Goal: Task Accomplishment & Management: Use online tool/utility

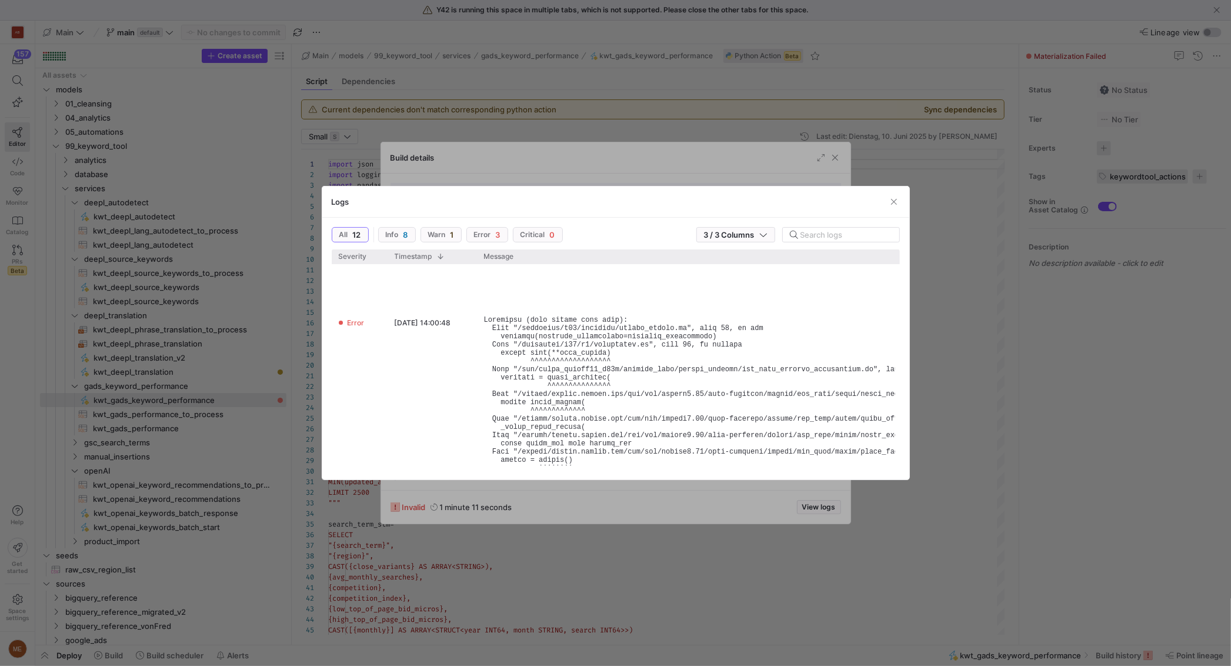
scroll to position [549, 0]
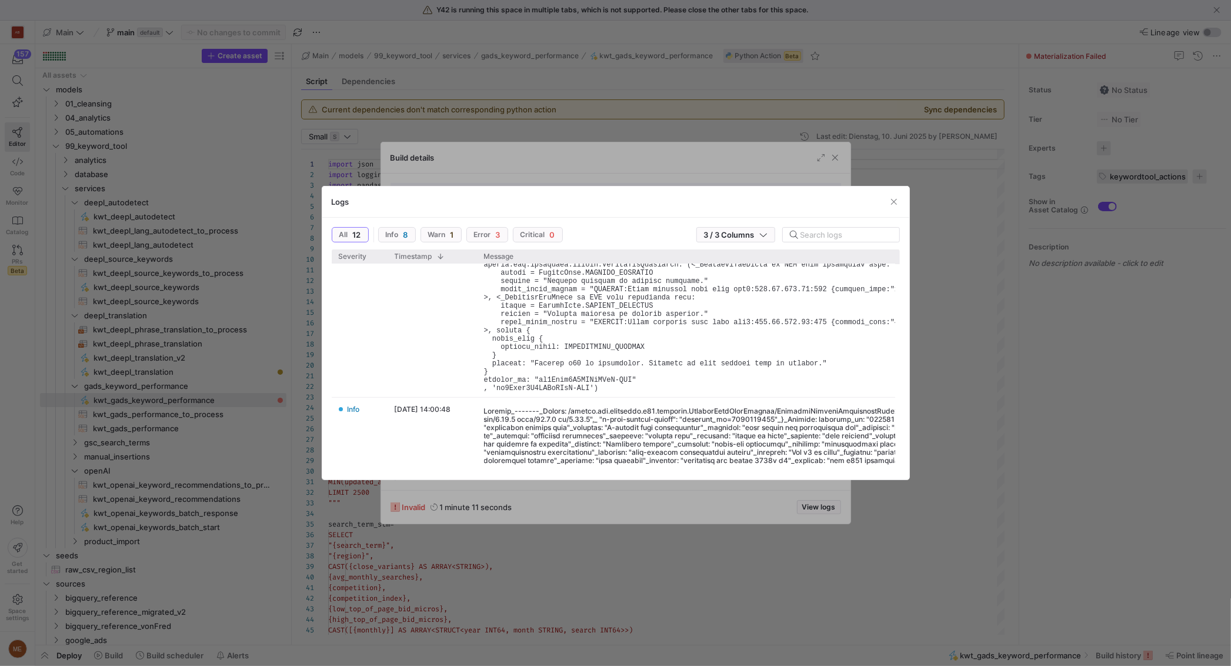
click at [626, 118] on div at bounding box center [615, 333] width 1231 height 666
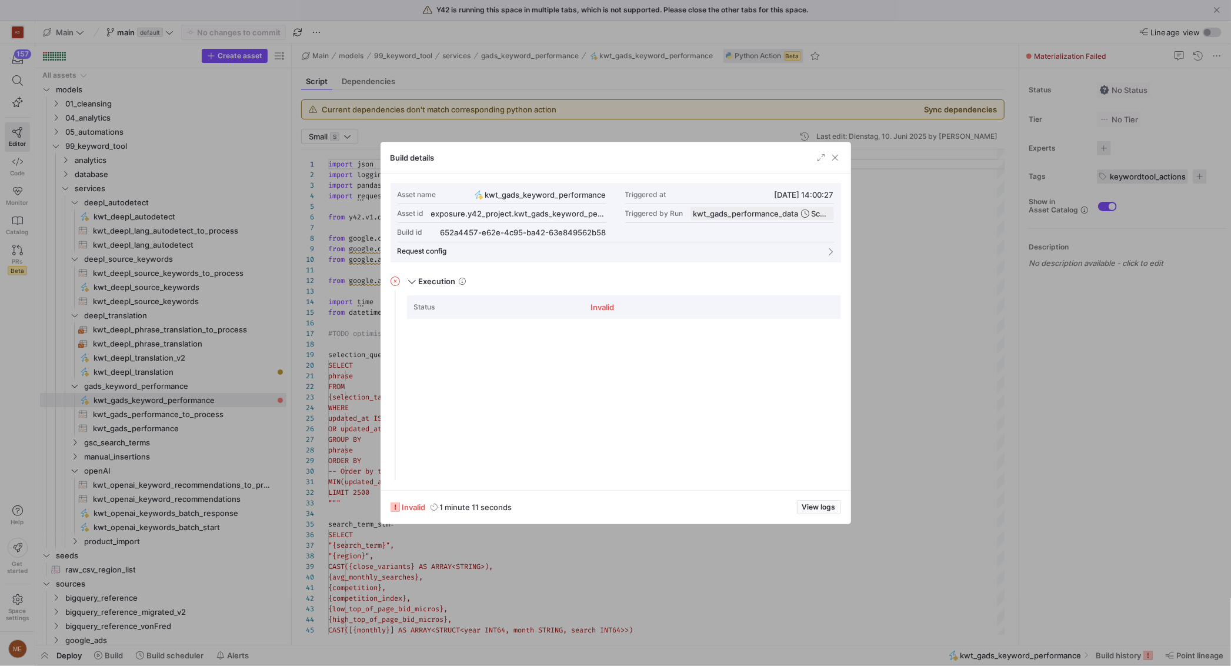
click at [626, 118] on div at bounding box center [615, 333] width 1231 height 666
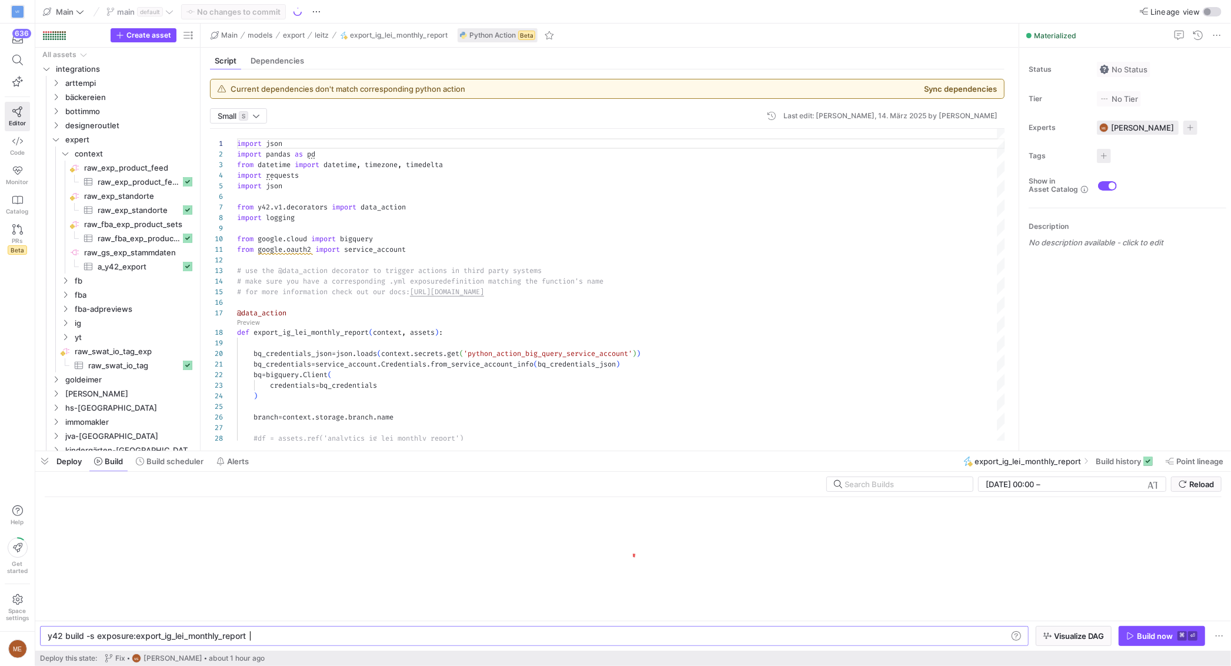
scroll to position [0, 198]
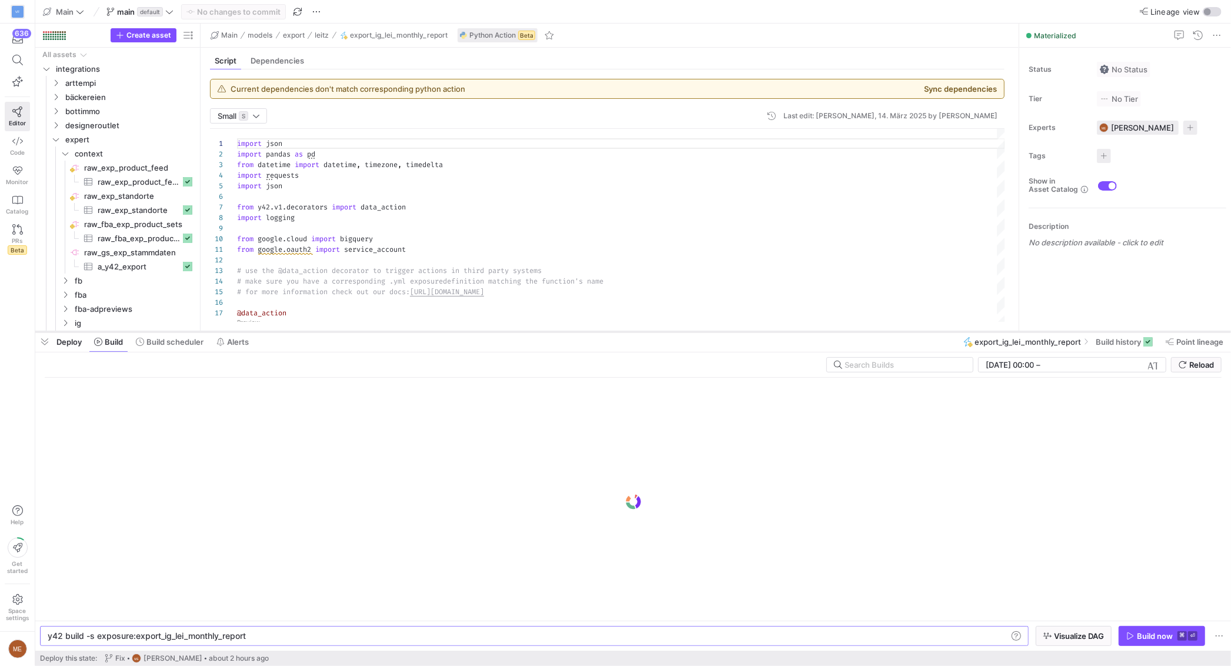
drag, startPoint x: 578, startPoint y: 452, endPoint x: 578, endPoint y: 333, distance: 118.8
click at [578, 333] on div at bounding box center [632, 331] width 1195 height 5
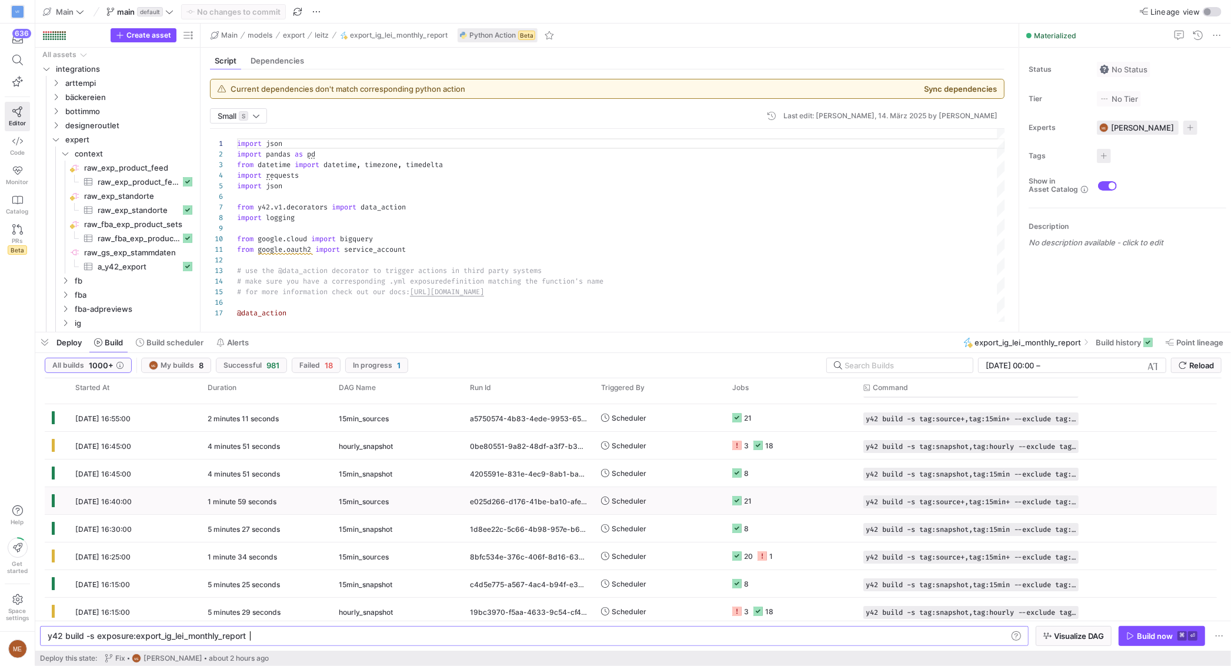
scroll to position [43, 0]
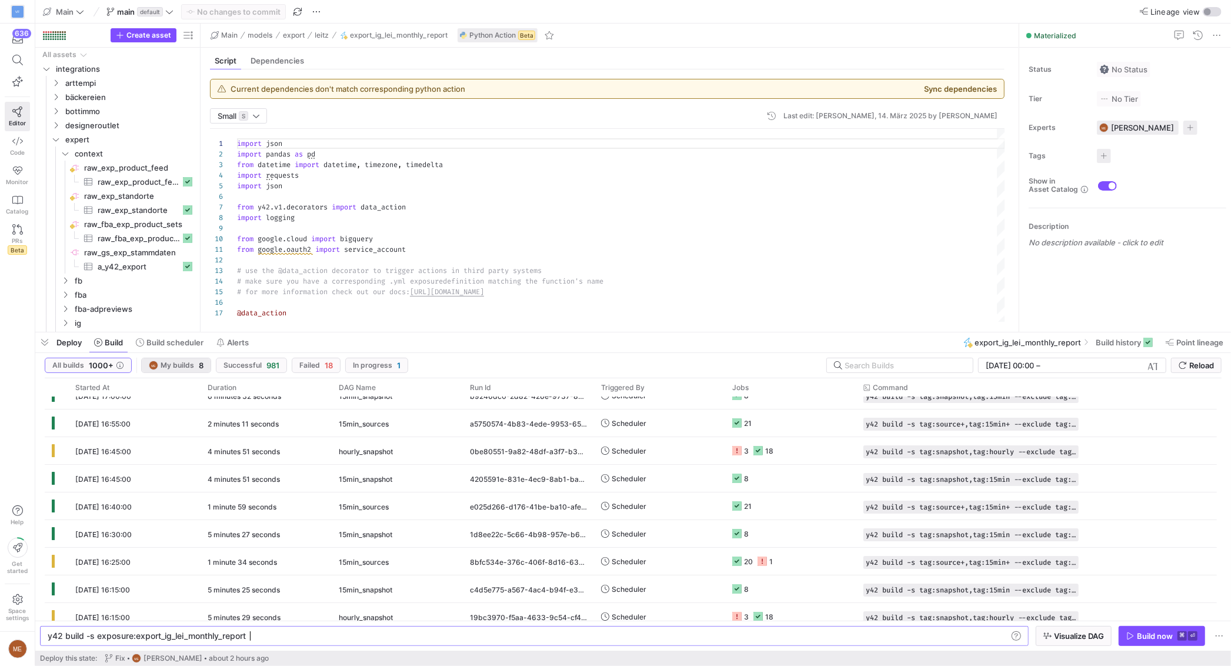
click at [168, 368] on span "My builds" at bounding box center [178, 365] width 34 height 8
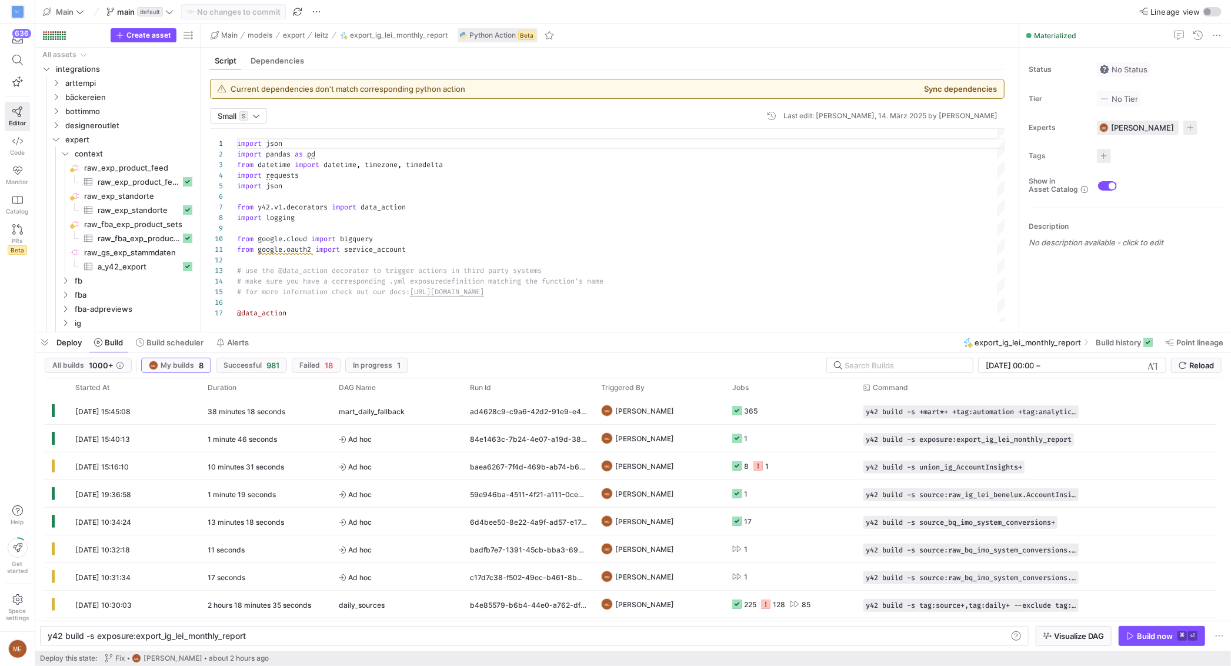
scroll to position [0, 0]
click at [330, 412] on div "38 minutes 18 seconds" at bounding box center [265, 410] width 131 height 27
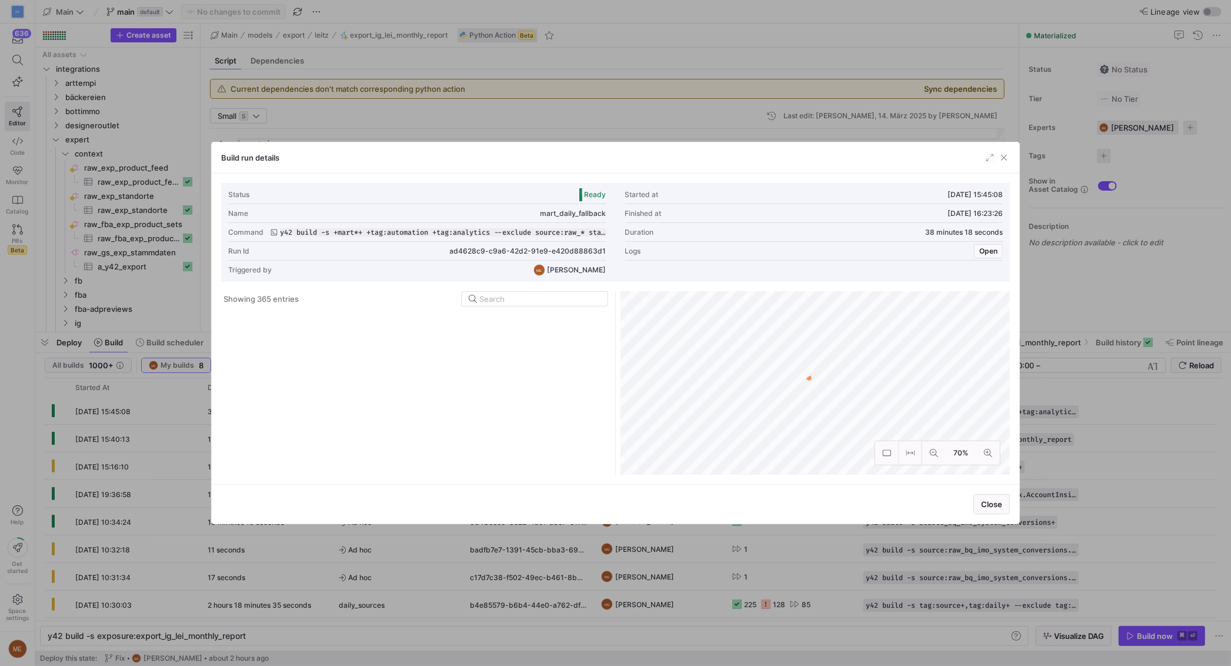
click at [540, 112] on div at bounding box center [615, 333] width 1231 height 666
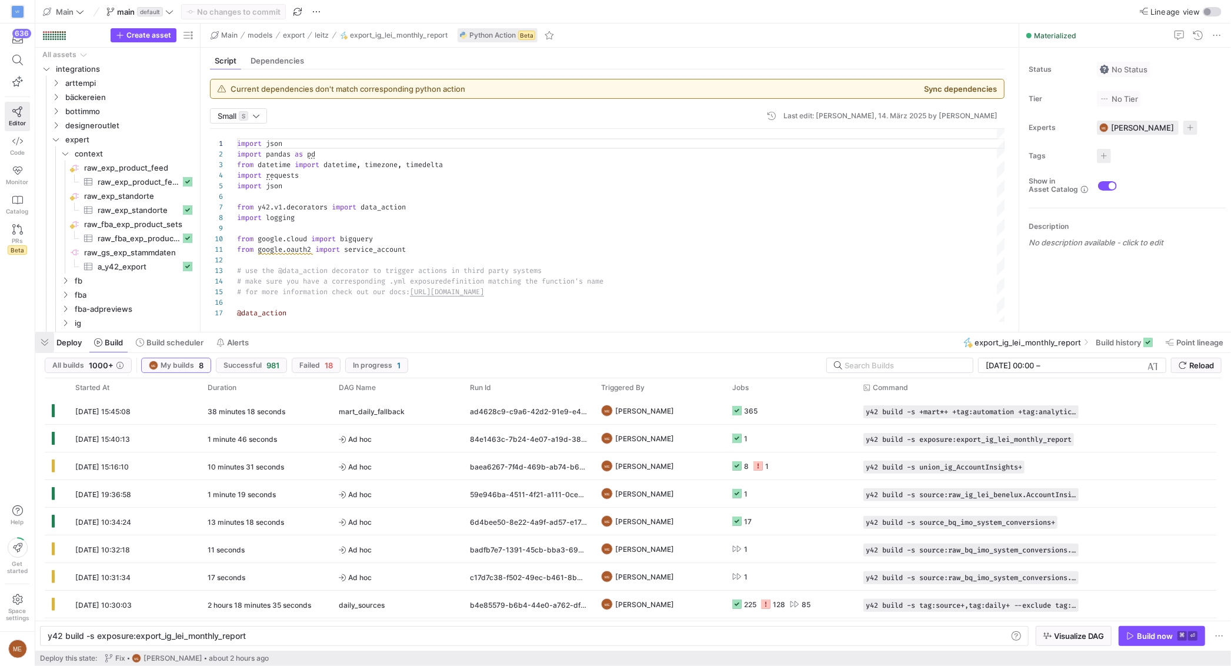
click at [44, 341] on span "button" at bounding box center [44, 342] width 19 height 20
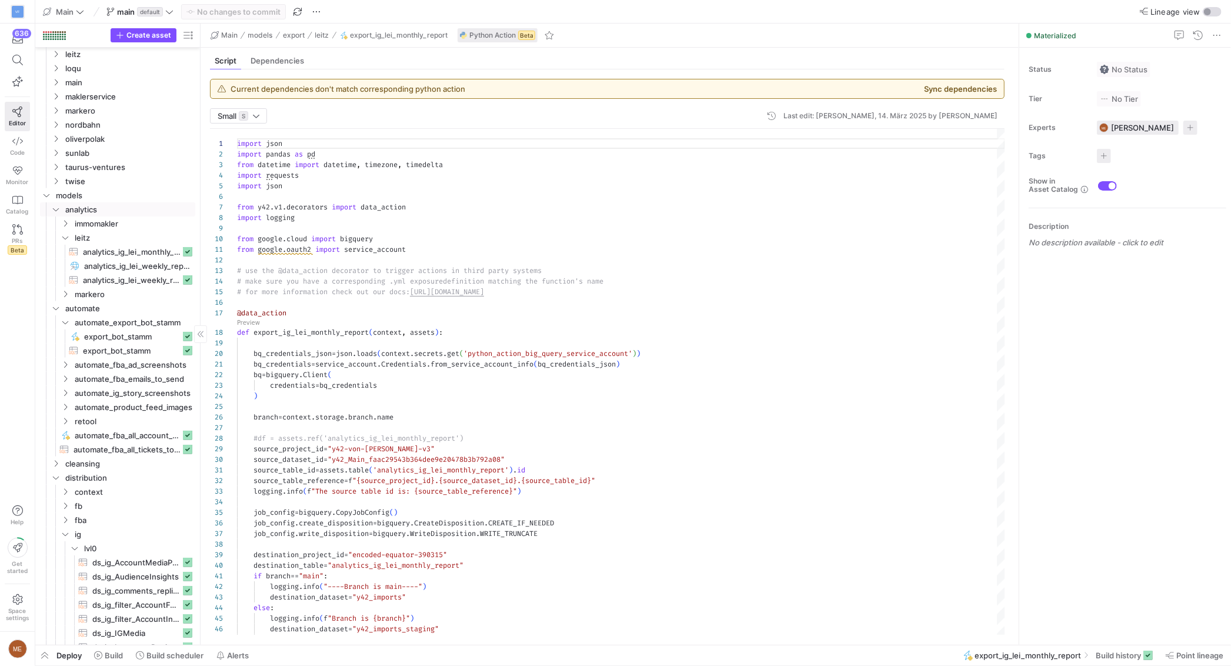
scroll to position [1336, 0]
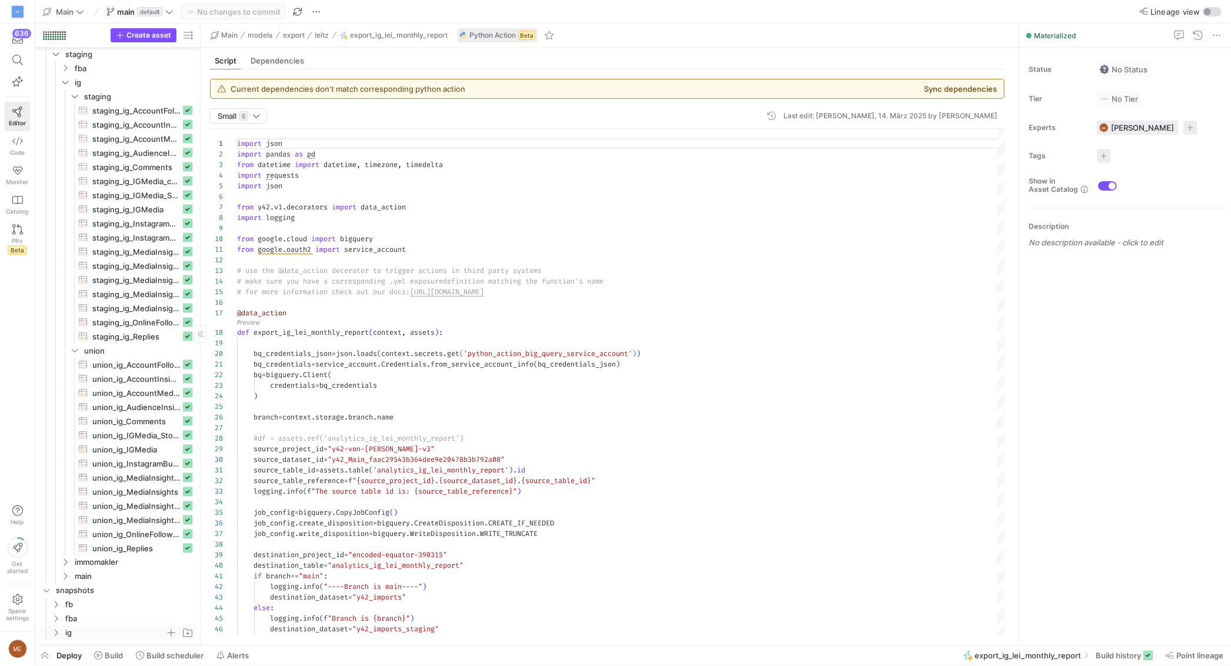
click at [69, 630] on span "ig" at bounding box center [115, 633] width 100 height 14
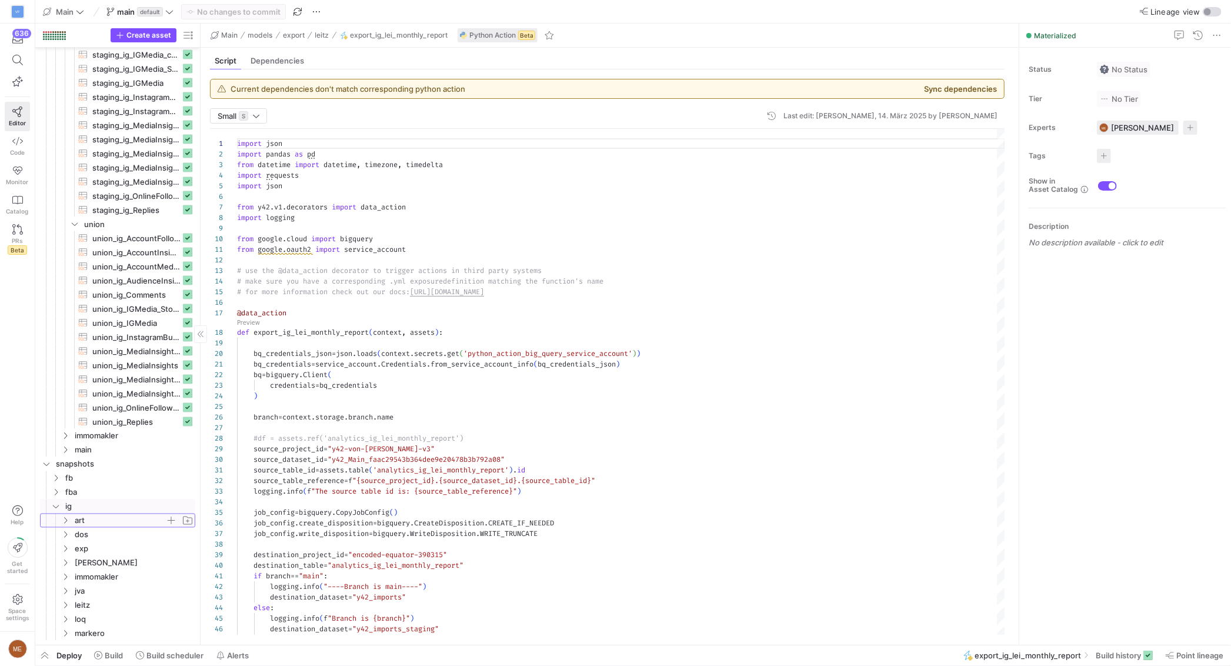
click at [106, 524] on span "art" at bounding box center [120, 521] width 91 height 14
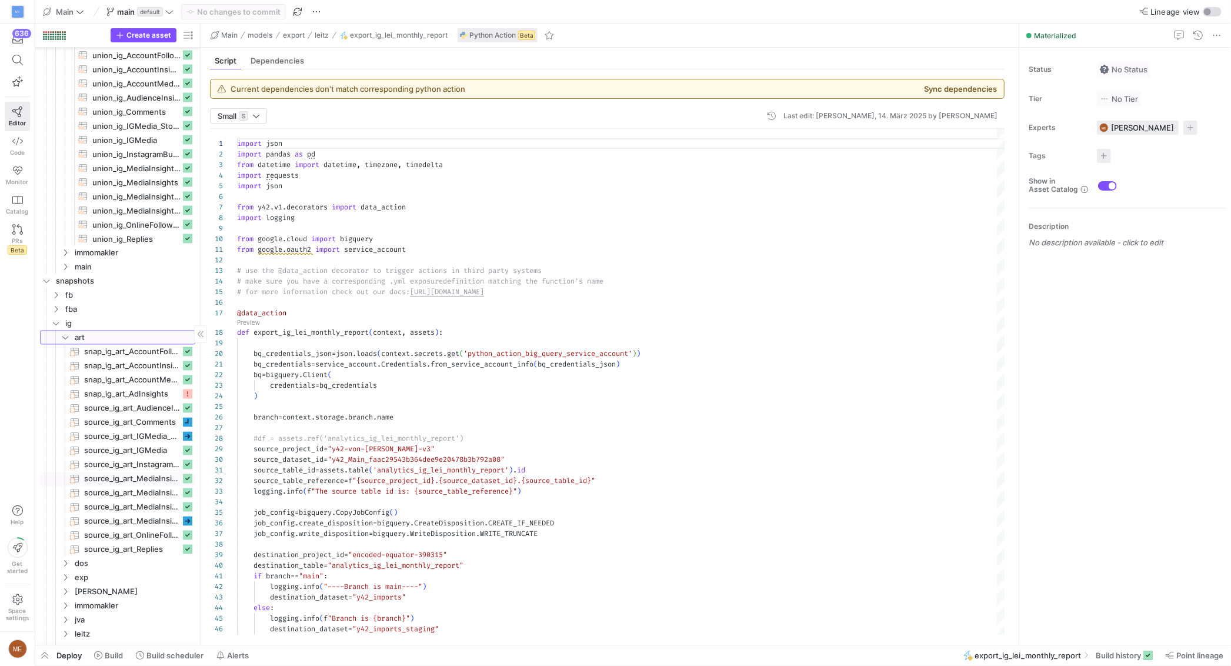
scroll to position [1671, 0]
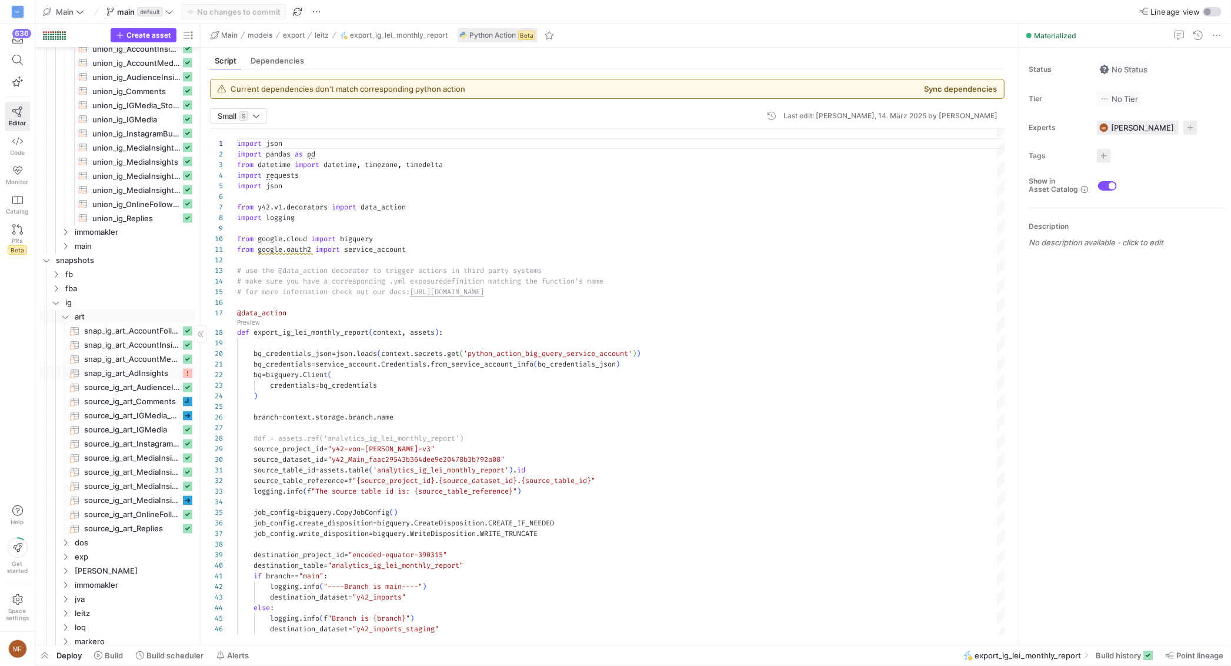
click at [115, 369] on span "snap_ig_art_AdInsights​​​​​​​" at bounding box center [132, 374] width 96 height 14
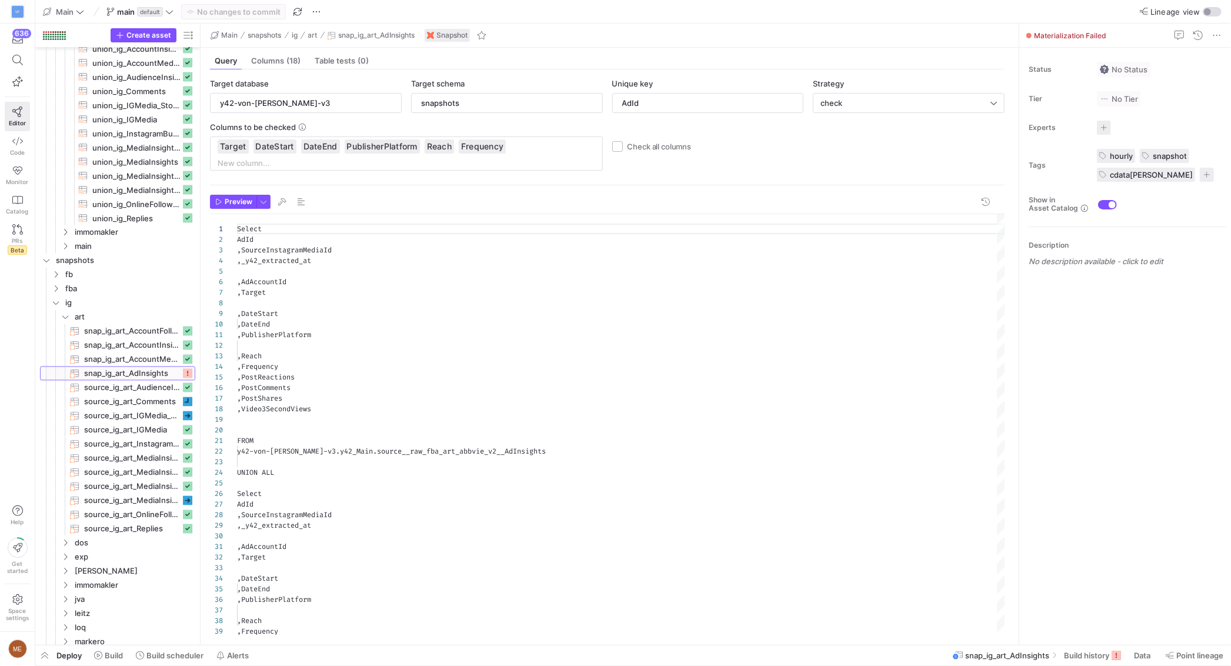
scroll to position [106, 0]
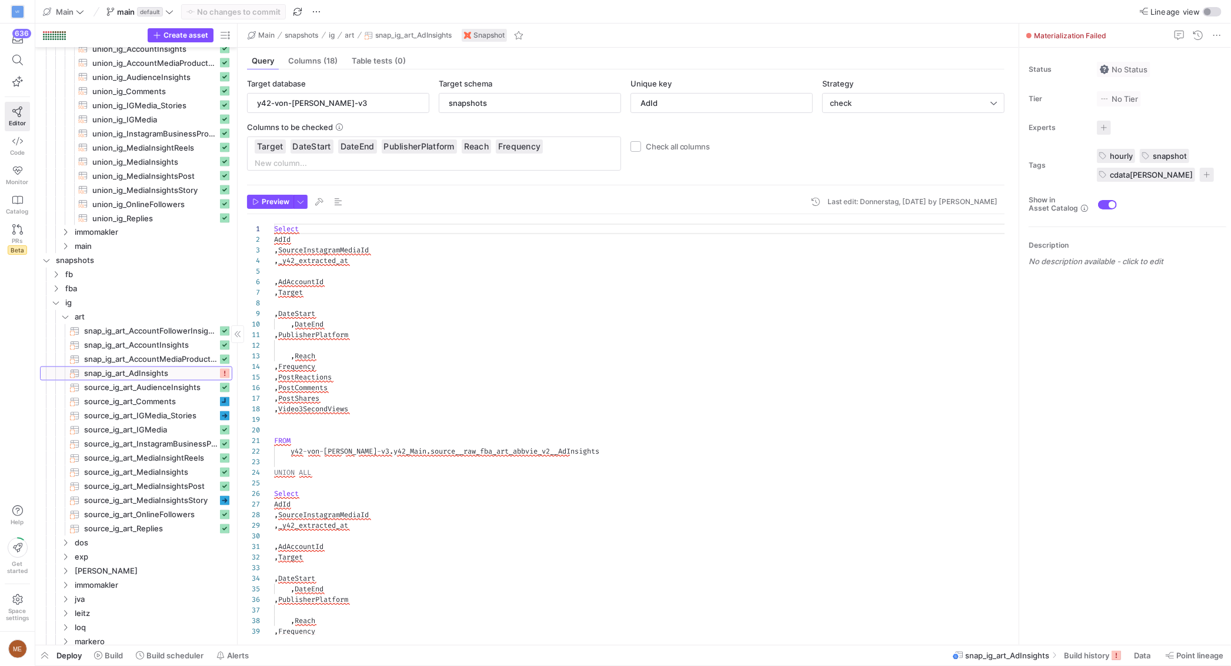
drag, startPoint x: 199, startPoint y: 400, endPoint x: 192, endPoint y: 402, distance: 7.3
click at [237, 400] on div at bounding box center [237, 334] width 1 height 621
click at [190, 389] on span "source_ig_art_AudienceInsights​​​​​​​" at bounding box center [150, 388] width 133 height 14
type input "pk_key"
type textarea "{% raw %} WITH total as ( SELECT * FROM y42-von-[PERSON_NAME]-v3.y42_Main.sourc…"
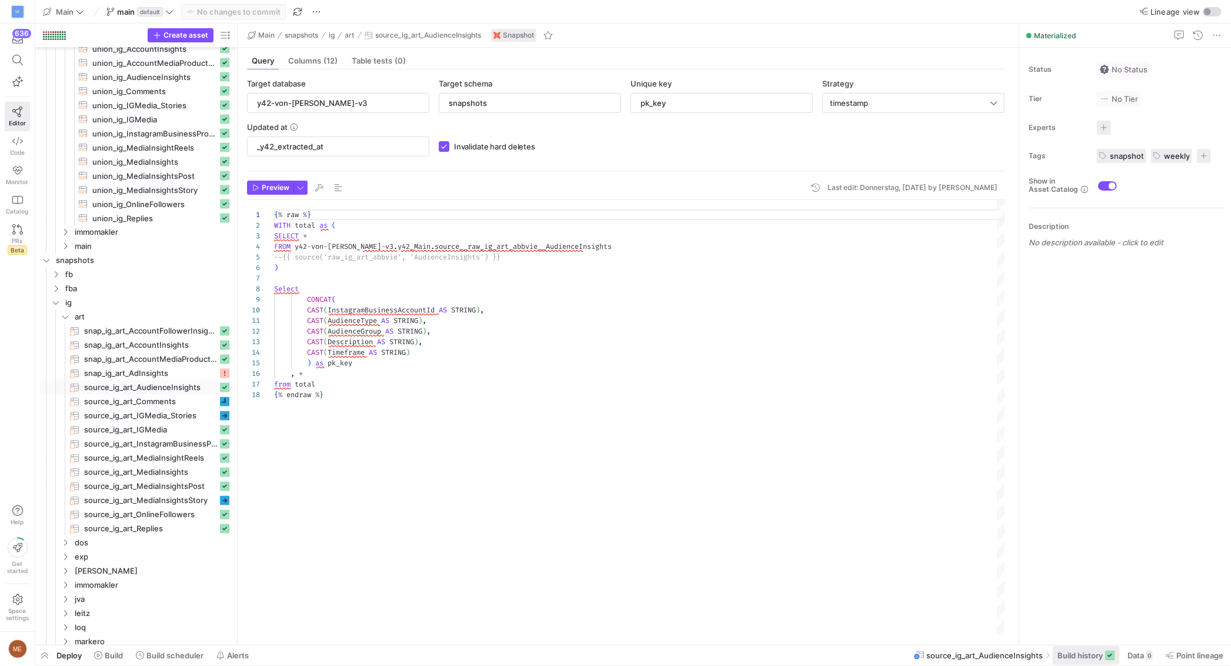
click at [1093, 654] on span "Build history" at bounding box center [1079, 654] width 45 height 9
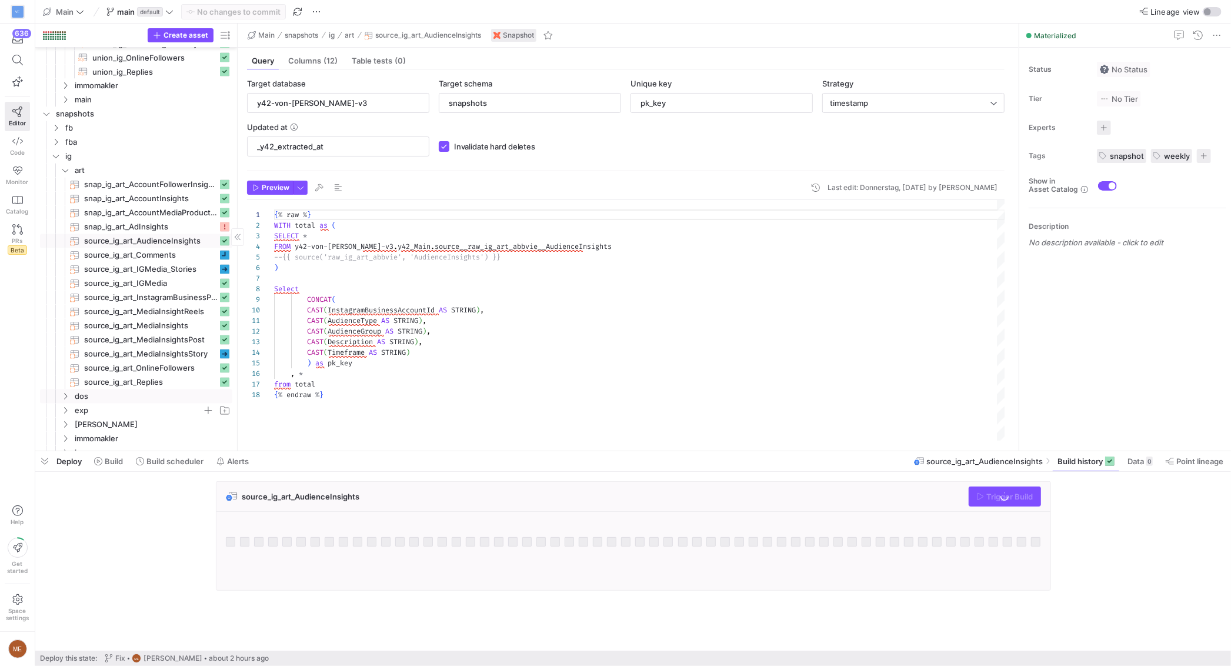
scroll to position [1813, 0]
click at [1136, 456] on span "Data" at bounding box center [1135, 460] width 16 height 9
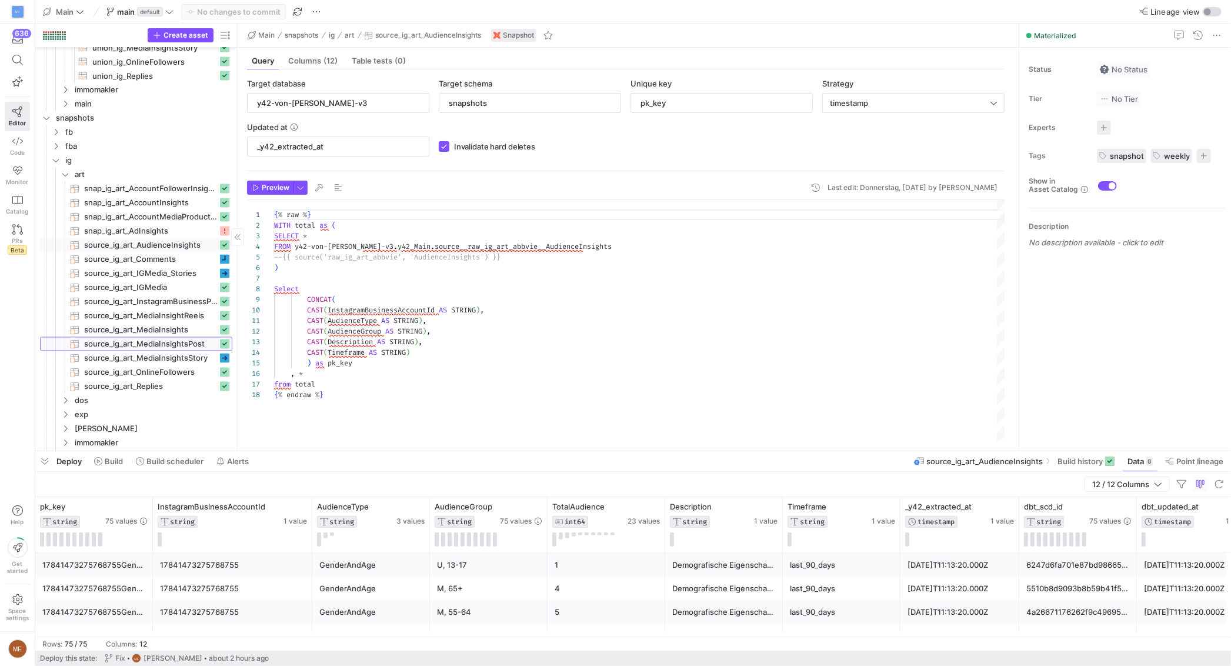
click at [153, 341] on span "source_ig_art_MediaInsightsPost​​​​​​​" at bounding box center [150, 344] width 133 height 14
type input "MediaId"
type textarea "{% raw %} WITH _union AS( SELECT * FROM y42-von-[PERSON_NAME]-v3.y42_Main.sourc…"
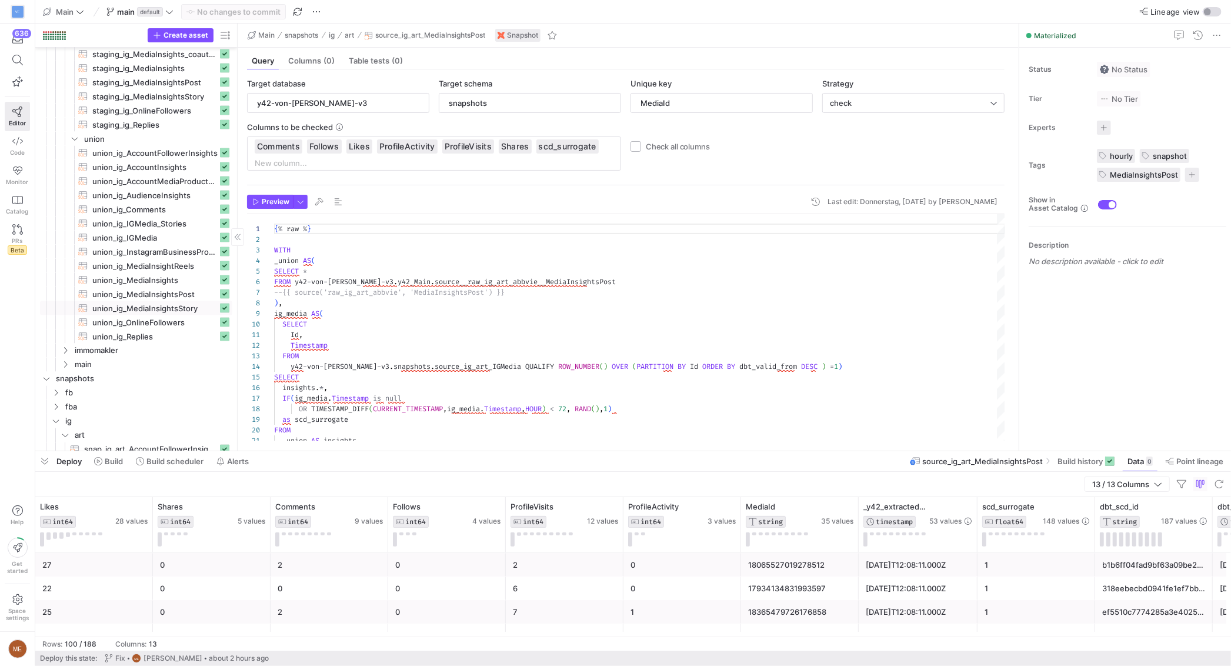
click at [101, 277] on span "union_ig_MediaInsights​​​​​​​​​​" at bounding box center [154, 280] width 125 height 14
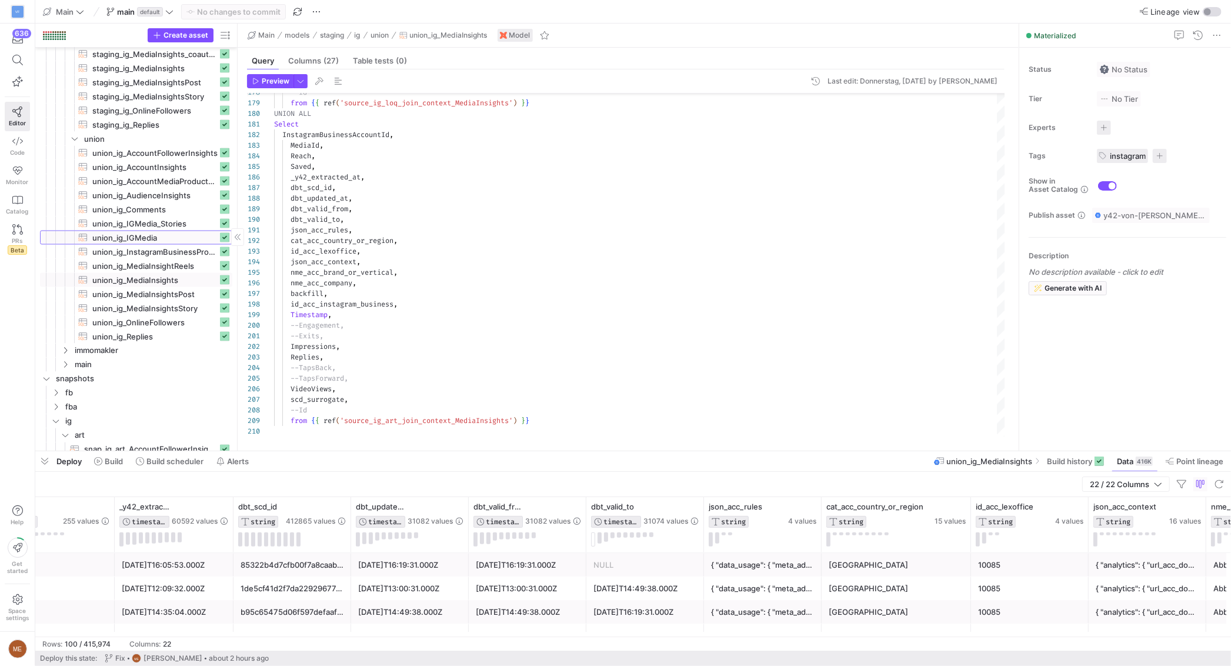
click at [140, 235] on span "union_ig_IGMedia​​​​​​​​​​" at bounding box center [154, 238] width 125 height 14
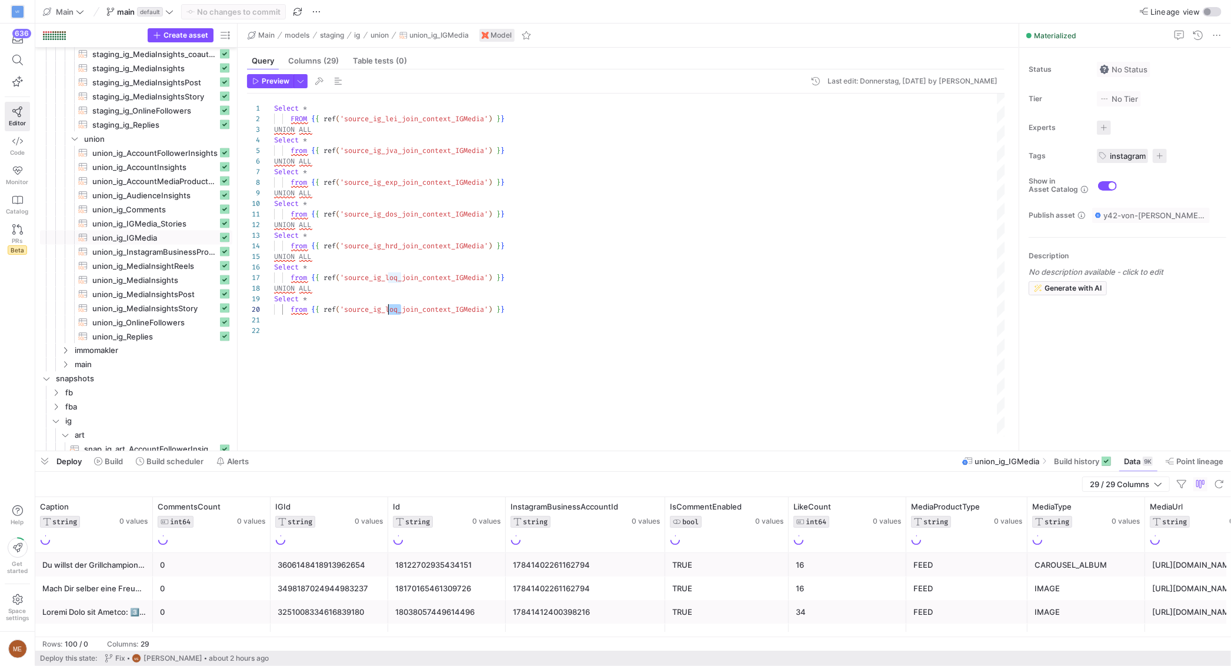
type textarea "from {{ ref('source_ig_dos_join_context_IGMedia') }} UNION ALL Select * from {{…"
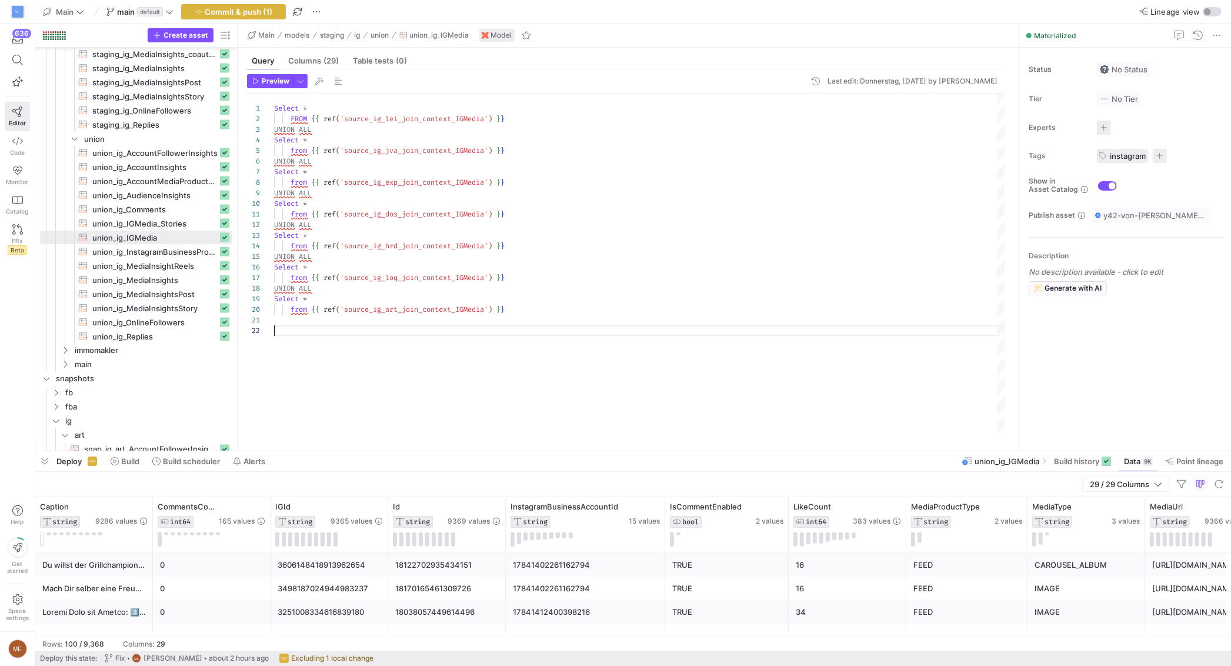
click at [378, 365] on div "Select * FROM { { ref ( 'source_ig_lei_join_context_IGMedia' ) } } UNION ALL Se…" at bounding box center [639, 264] width 731 height 343
click at [164, 224] on span "union_ig_IGMedia_Stories​​​​​​​​​​" at bounding box center [154, 224] width 125 height 14
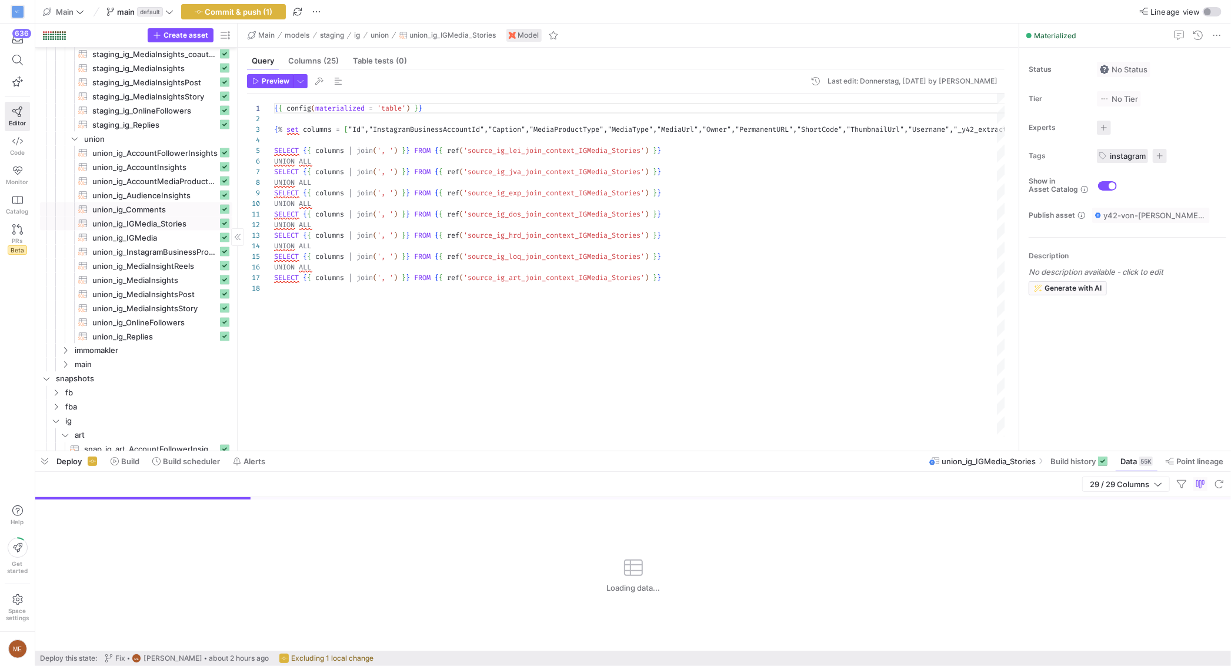
click at [128, 205] on span "union_ig_Comments​​​​​​​​​​" at bounding box center [154, 210] width 125 height 14
click at [175, 192] on span "union_ig_AudienceInsights​​​​​​​​​​" at bounding box center [154, 196] width 125 height 14
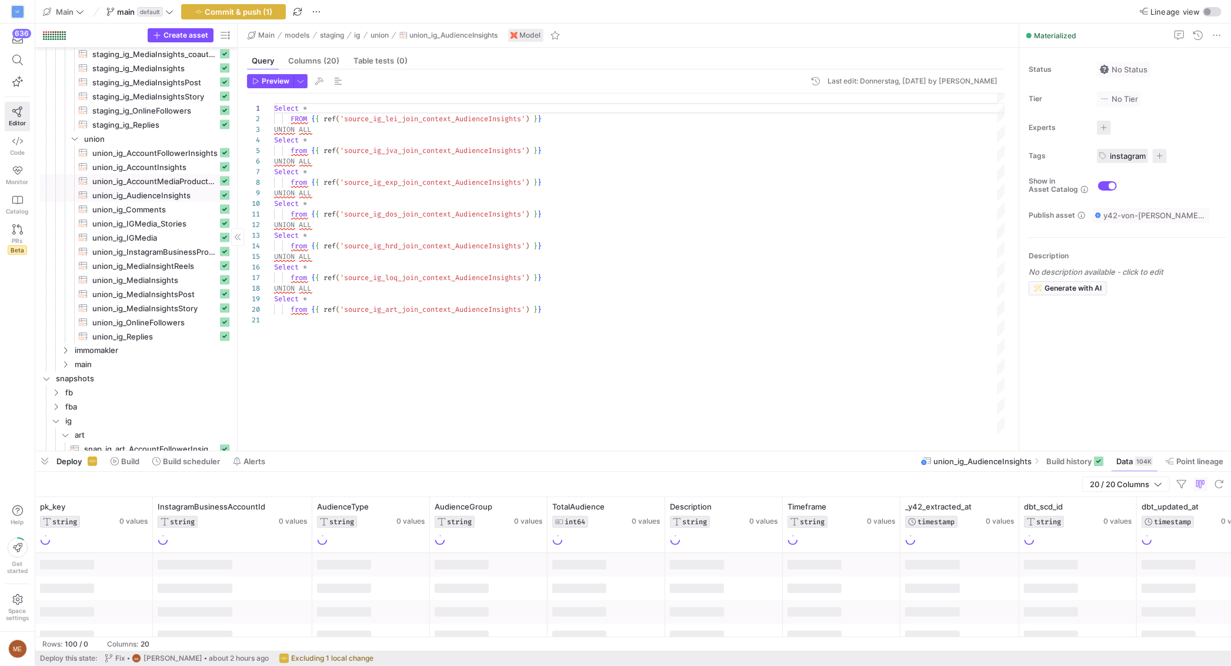
click at [177, 177] on span "union_ig_AccountMediaProductType​​​​​​​​​​" at bounding box center [154, 182] width 125 height 14
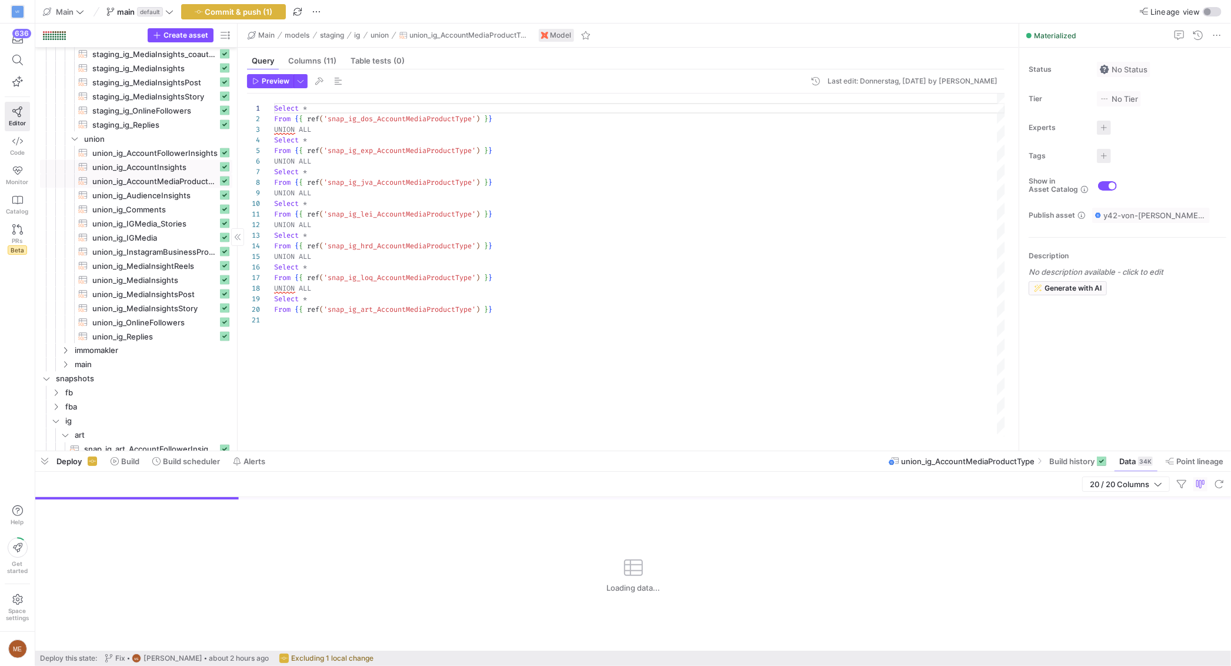
click at [169, 172] on span "union_ig_AccountInsights​​​​​​​​​​" at bounding box center [154, 168] width 125 height 14
click at [162, 153] on span "union_ig_AccountFollowerInsights​​​​​​​​​​" at bounding box center [154, 153] width 125 height 14
click at [165, 242] on span "union_ig_IGMedia​​​​​​​​​​" at bounding box center [154, 238] width 125 height 14
click at [172, 251] on span "union_ig_InstagramBusinessProfile​​​​​​​​​​" at bounding box center [154, 252] width 125 height 14
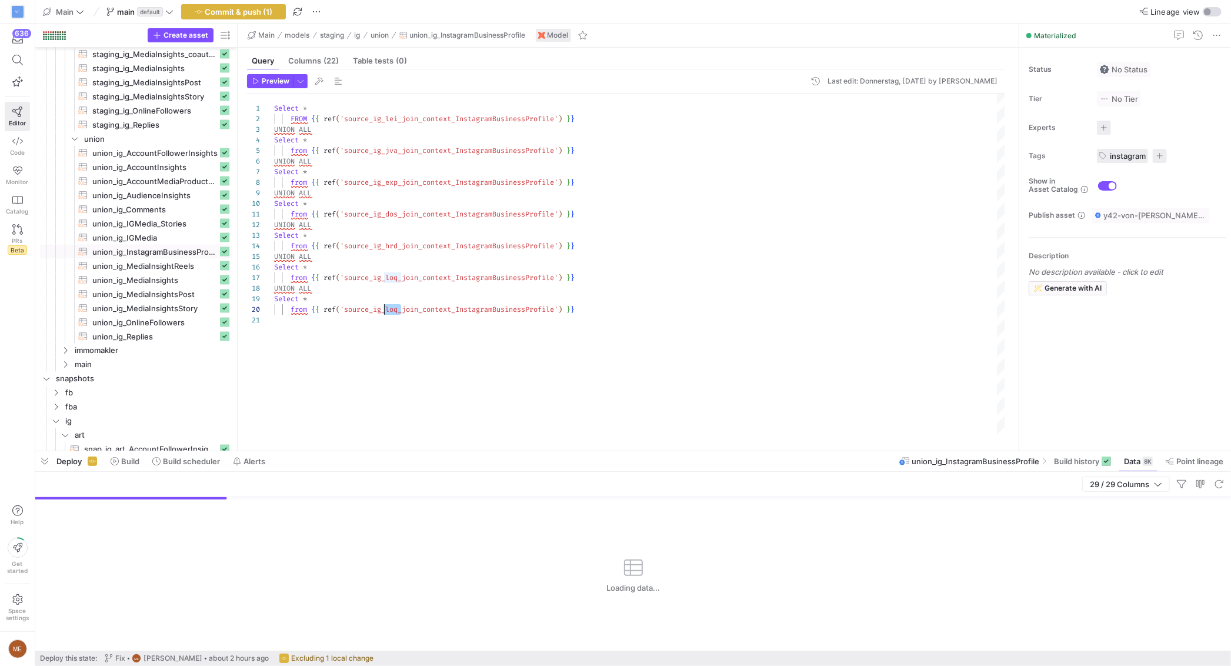
scroll to position [95, 114]
drag, startPoint x: 402, startPoint y: 306, endPoint x: 388, endPoint y: 307, distance: 14.1
click at [388, 307] on div "Select * FROM { { ref ( 'source_ig_lei_join_context_InstagramBusinessProfi le' …" at bounding box center [639, 264] width 731 height 343
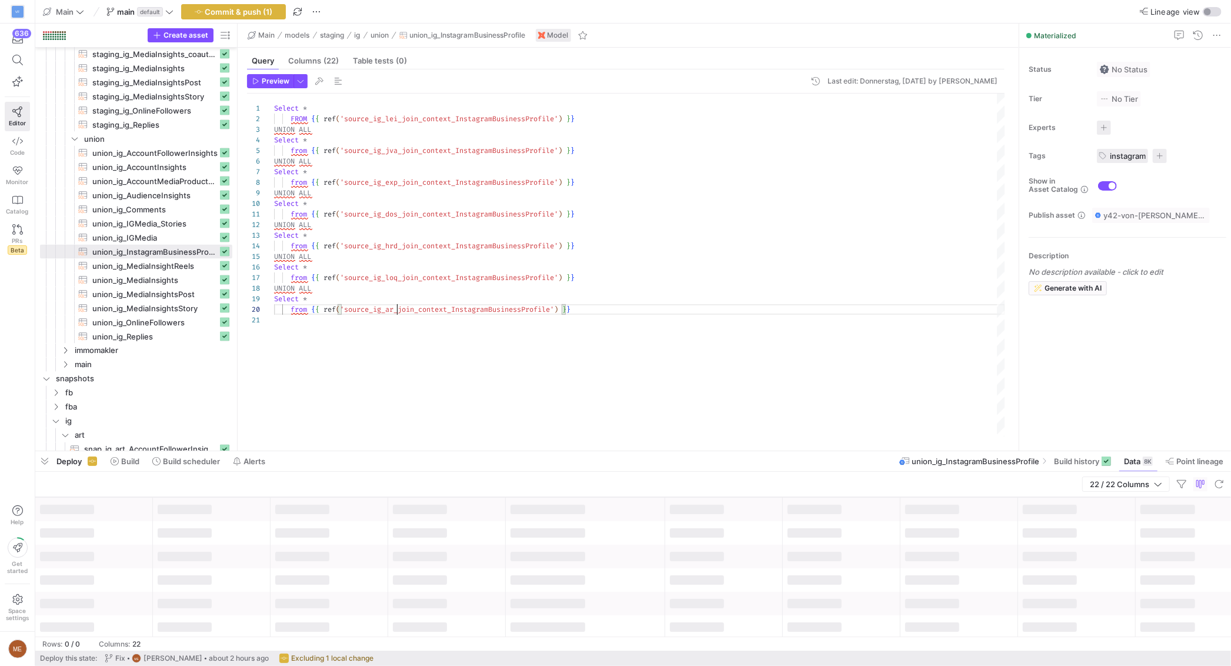
type textarea "from {{ ref('source_ig_dos_join_context_InstagramBusinessProfile') }} UNION ALL…"
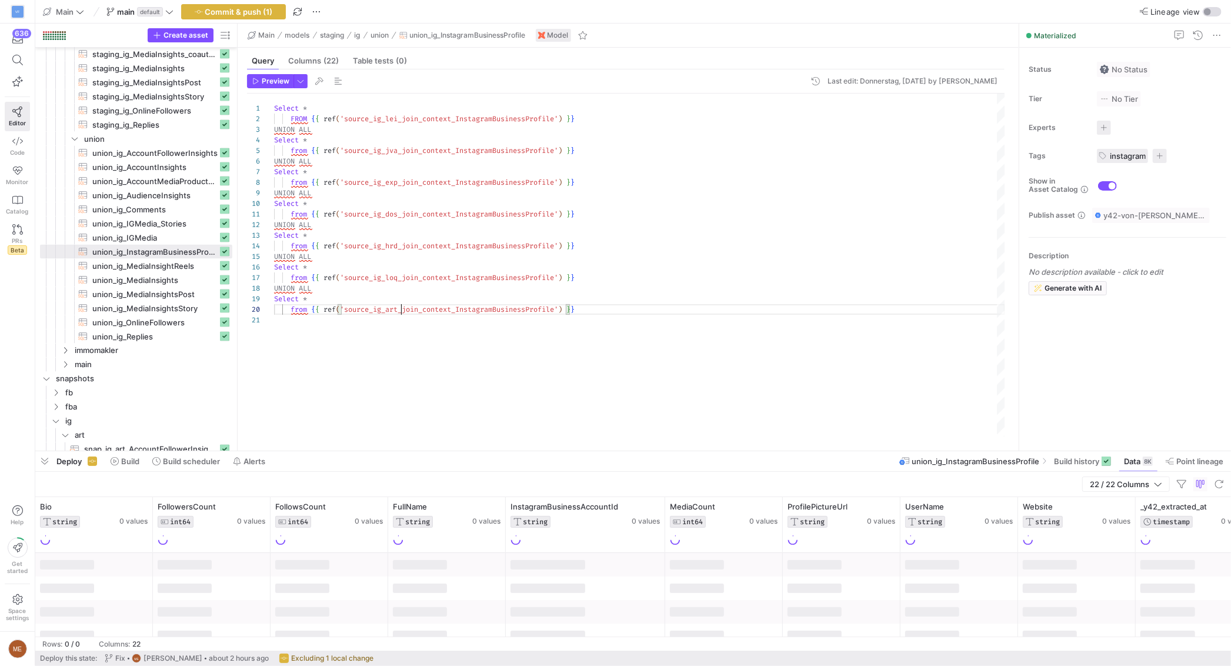
click at [420, 391] on div "Select * FROM { { ref ( 'source_ig_lei_join_context_InstagramBusinessProfi le' …" at bounding box center [639, 264] width 731 height 343
click at [152, 264] on span "union_ig_MediaInsightReels​​​​​​​​​​" at bounding box center [154, 266] width 125 height 14
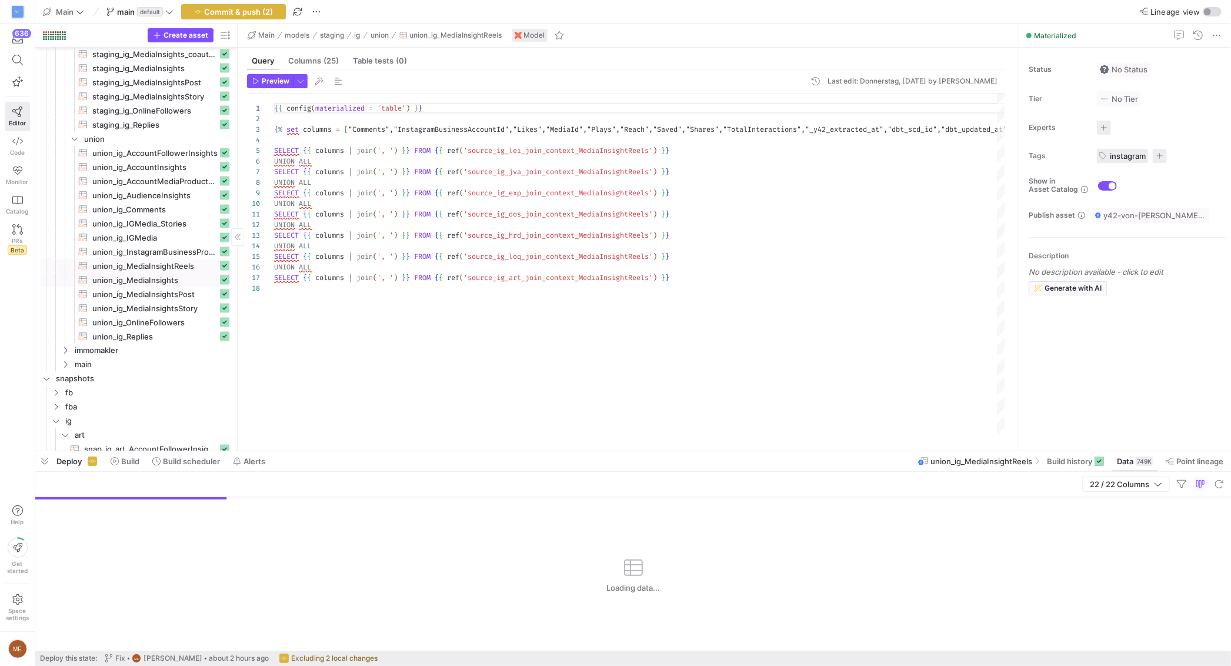
click at [158, 276] on span "union_ig_MediaInsights​​​​​​​​​​" at bounding box center [154, 280] width 125 height 14
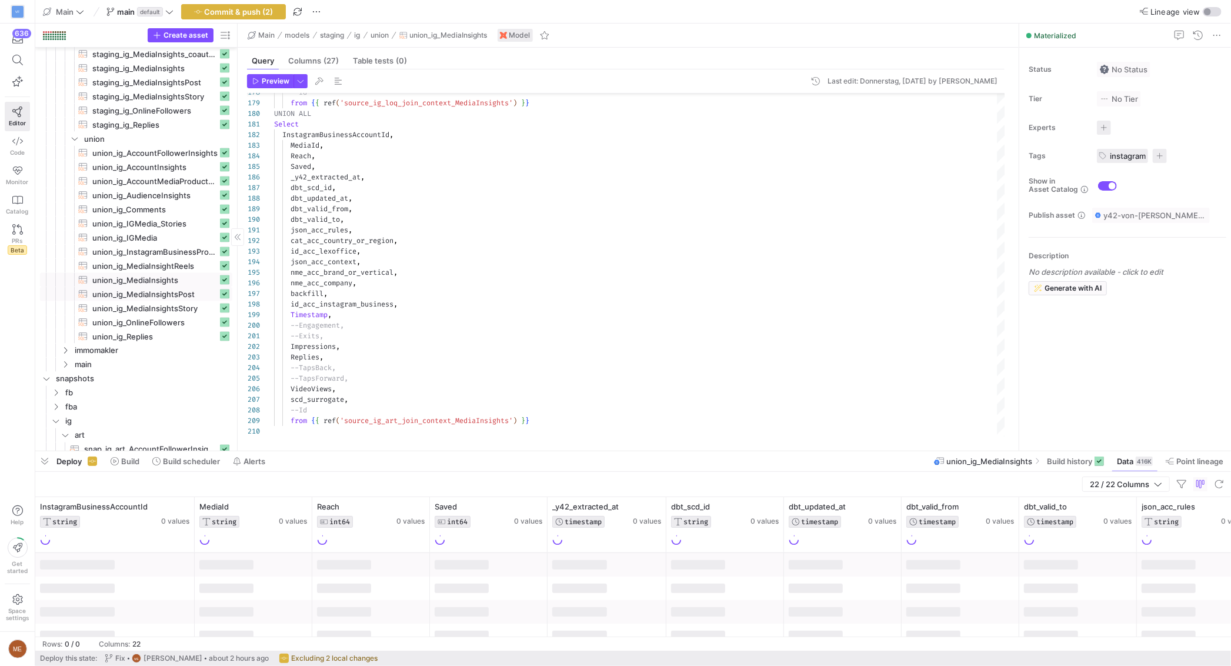
click at [115, 296] on span "union_ig_MediaInsightsPost​​​​​​​​​​" at bounding box center [154, 294] width 125 height 14
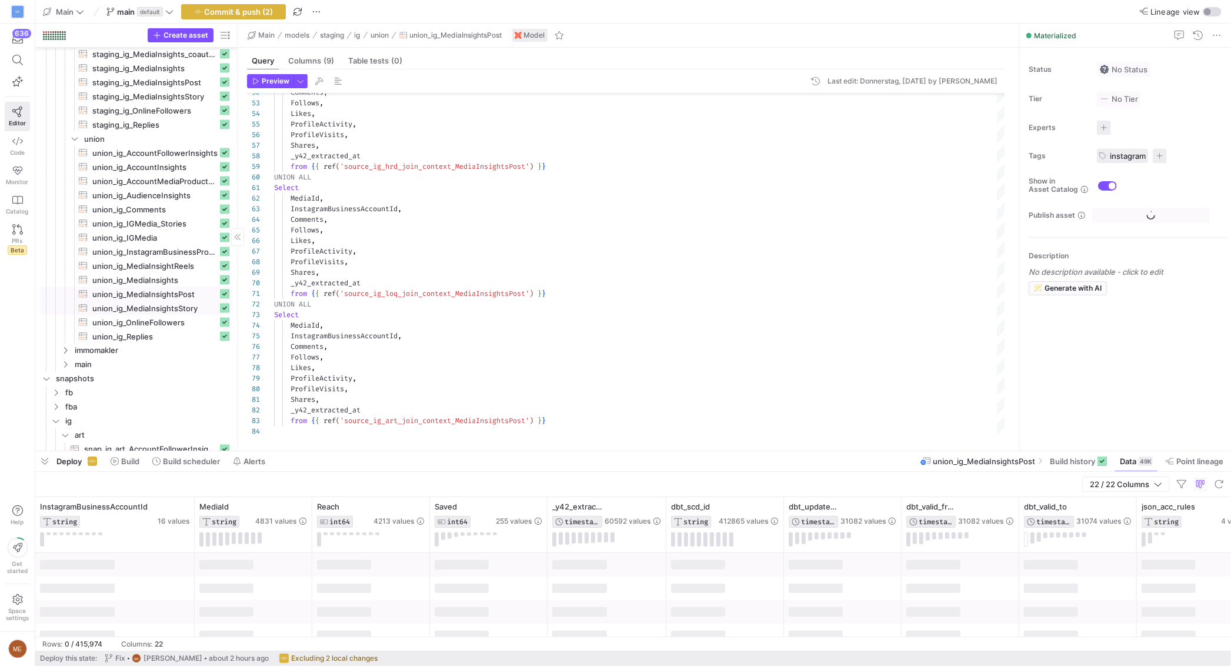
click at [165, 309] on span "union_ig_MediaInsightsStory​​​​​​​​​​" at bounding box center [154, 309] width 125 height 14
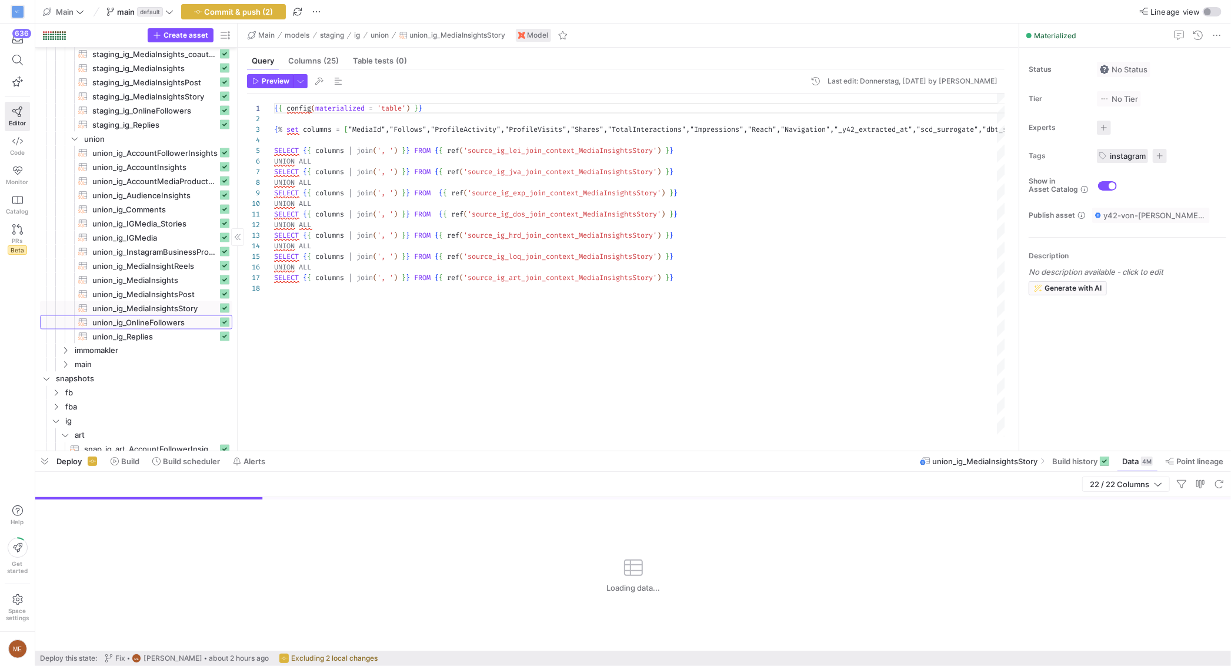
click at [154, 318] on span "union_ig_OnlineFollowers​​​​​​​​​​" at bounding box center [154, 323] width 125 height 14
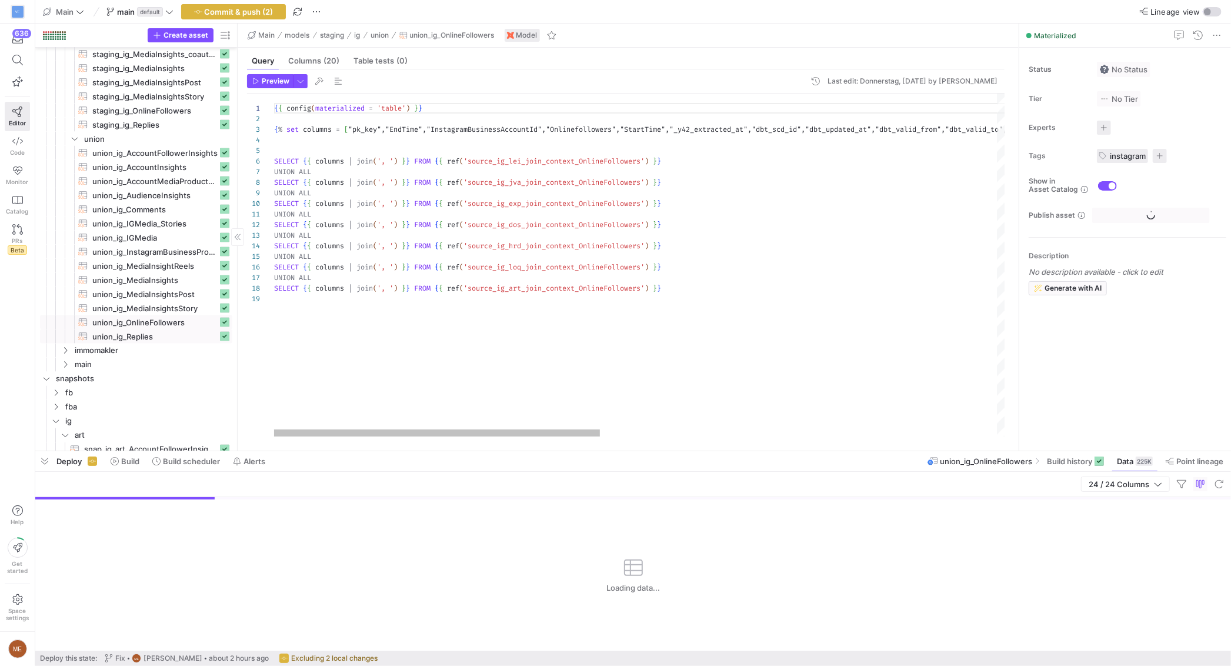
click at [158, 333] on span "union_ig_Replies​​​​​​​​​​" at bounding box center [154, 337] width 125 height 14
type textarea "Select * FROM {{ ref('source_ig_lei_join_context_Replies') }} UNION ALL Select …"
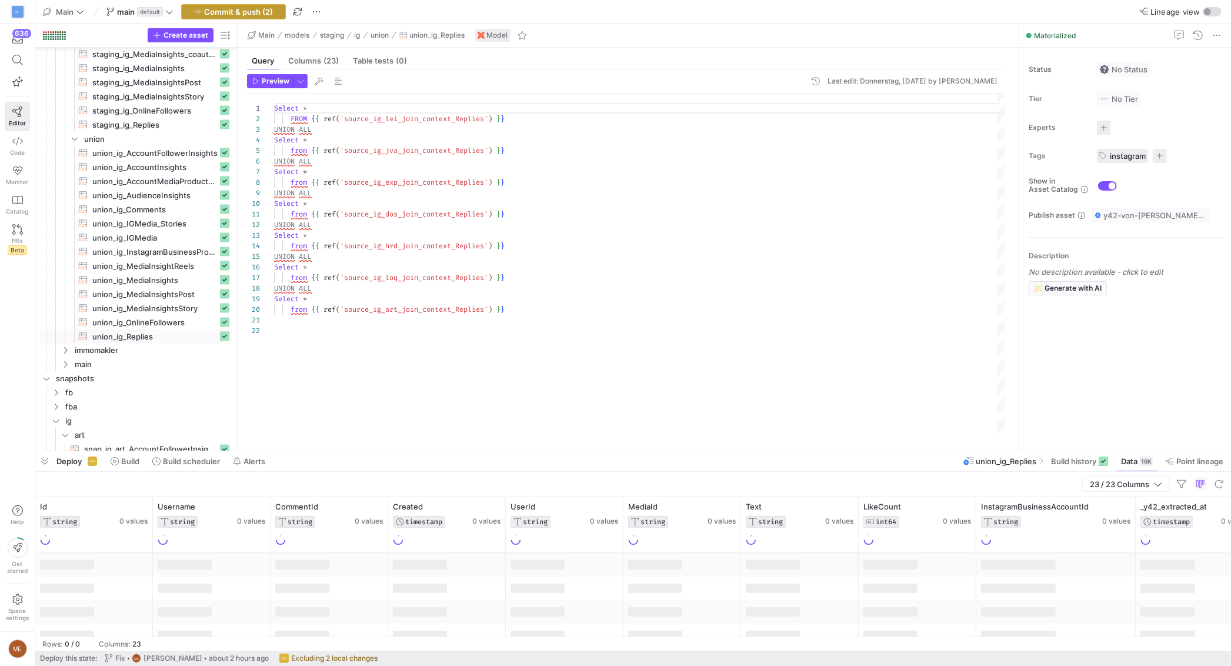
click at [238, 12] on span "Commit & push (2)" at bounding box center [239, 11] width 69 height 9
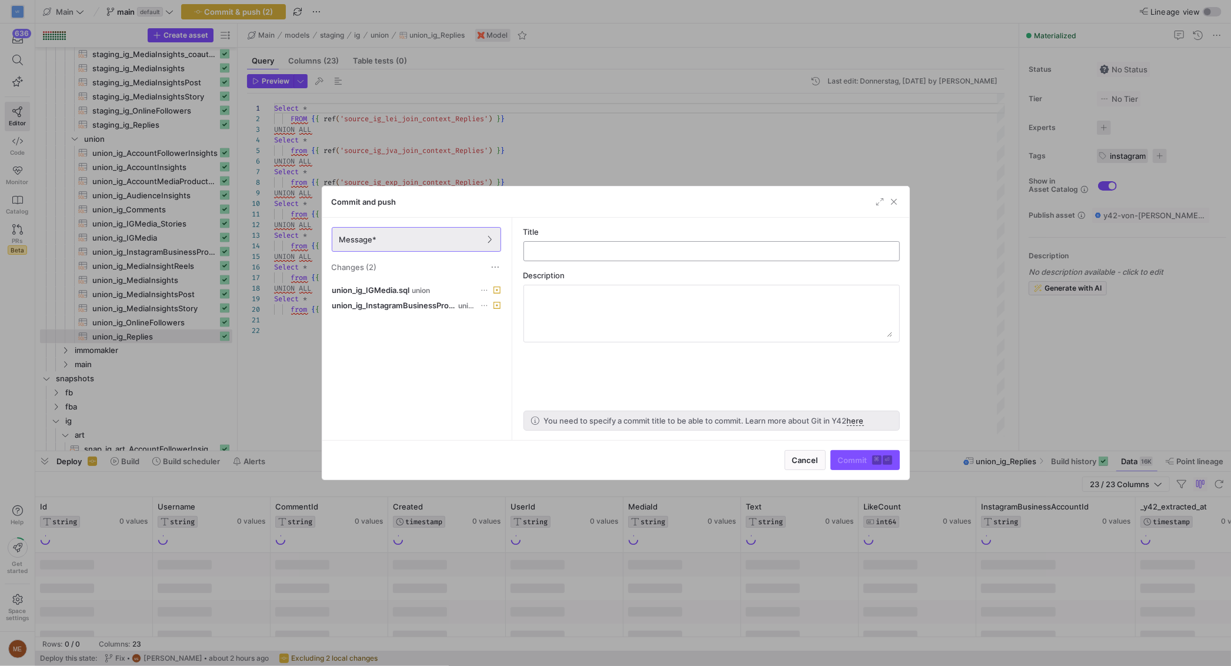
click at [586, 253] on input "text" at bounding box center [711, 250] width 356 height 9
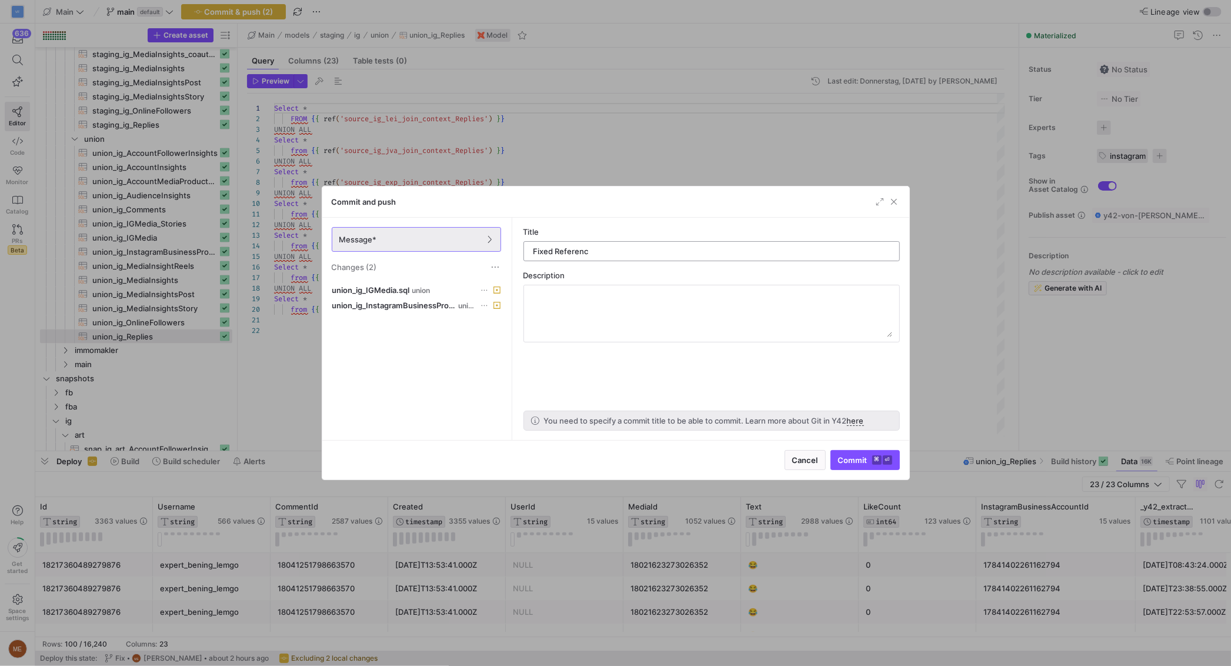
type input "Fixed Reference"
click at [857, 467] on span "submit" at bounding box center [865, 459] width 68 height 19
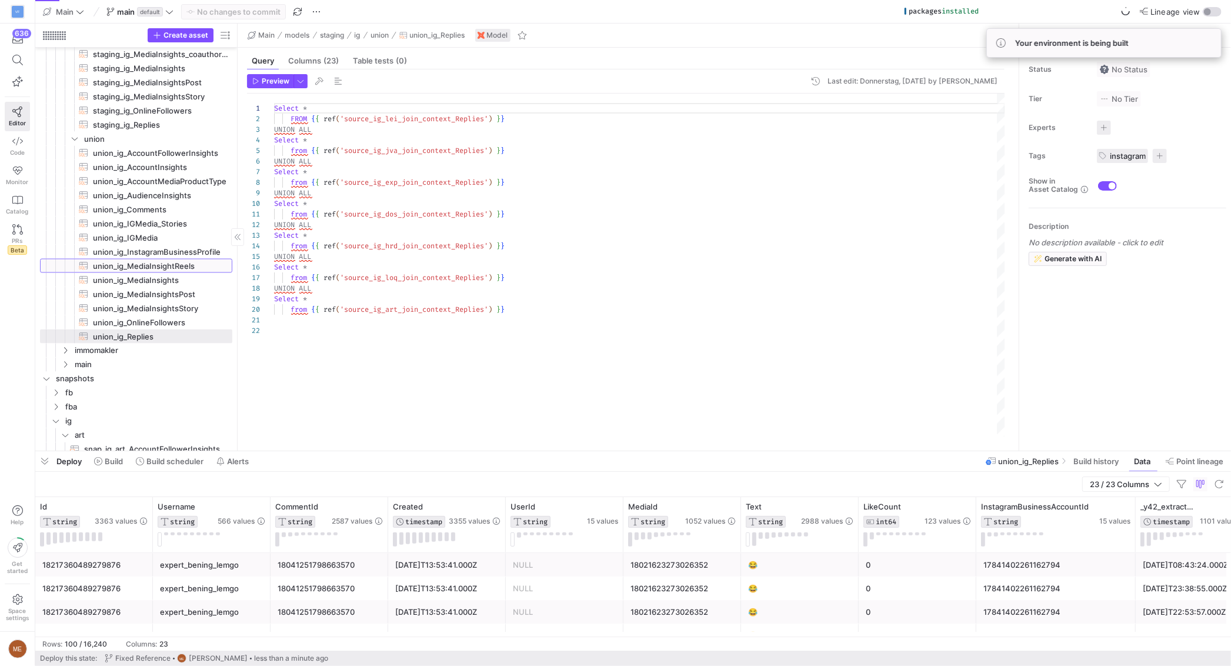
click at [190, 266] on span "union_ig_MediaInsightReels​​​​​​​​​​" at bounding box center [162, 266] width 138 height 14
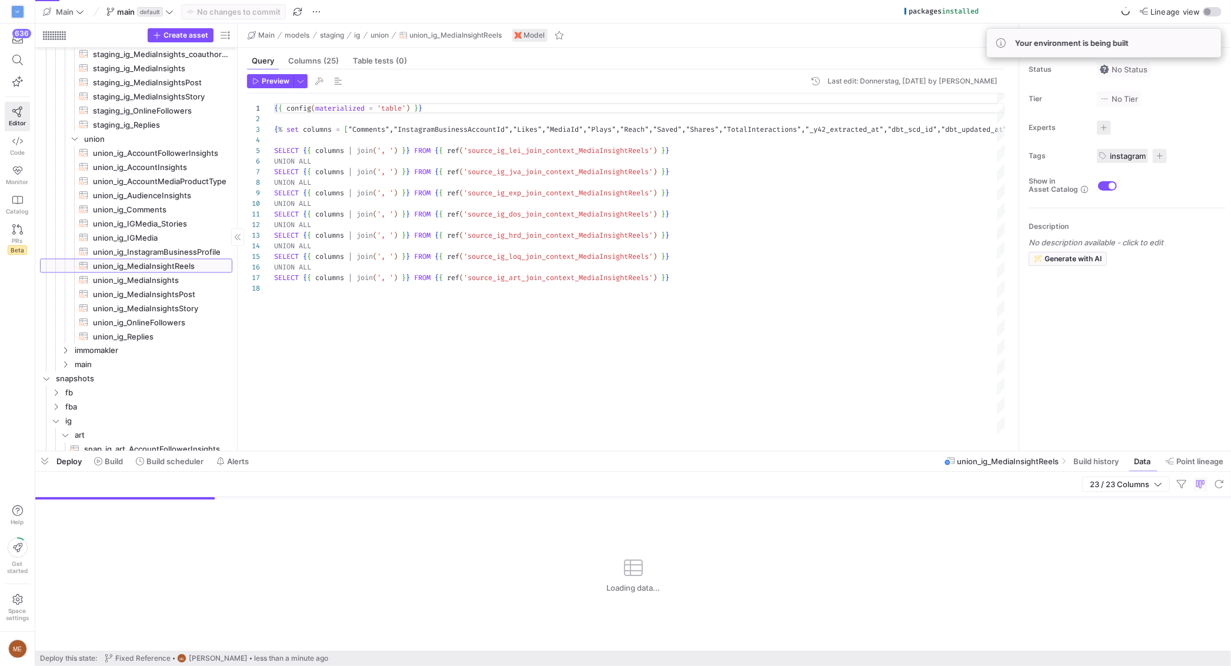
scroll to position [42, 0]
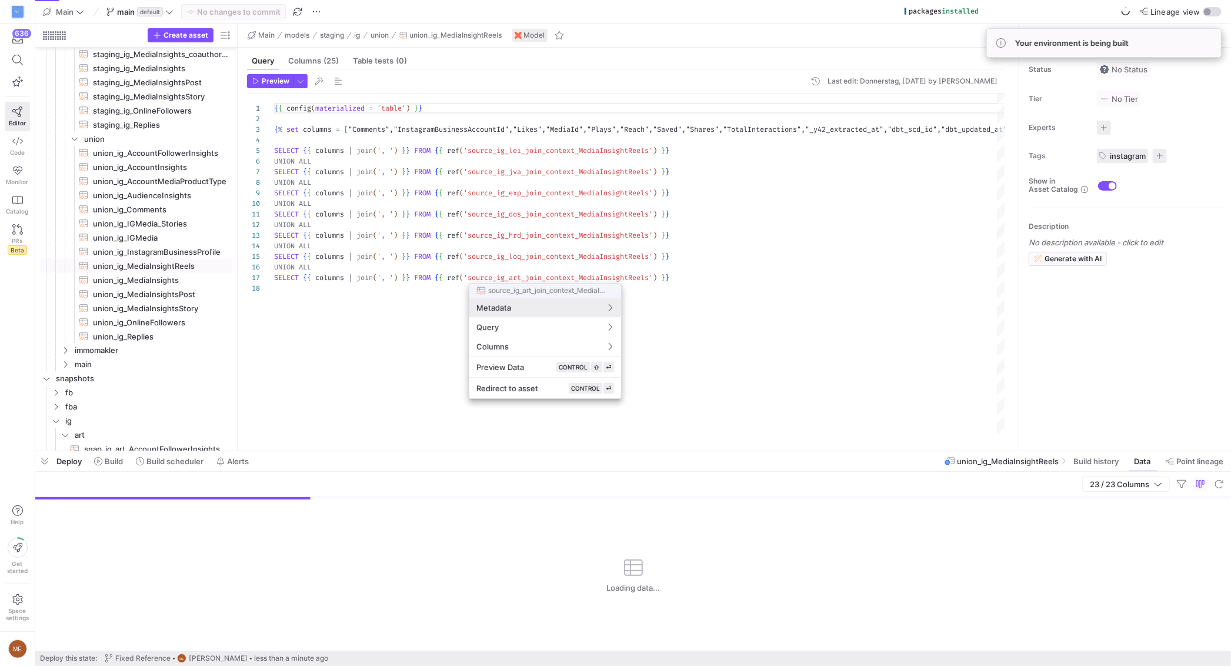
drag, startPoint x: 832, startPoint y: 383, endPoint x: 755, endPoint y: 376, distance: 77.3
click at [832, 383] on div at bounding box center [615, 333] width 1231 height 666
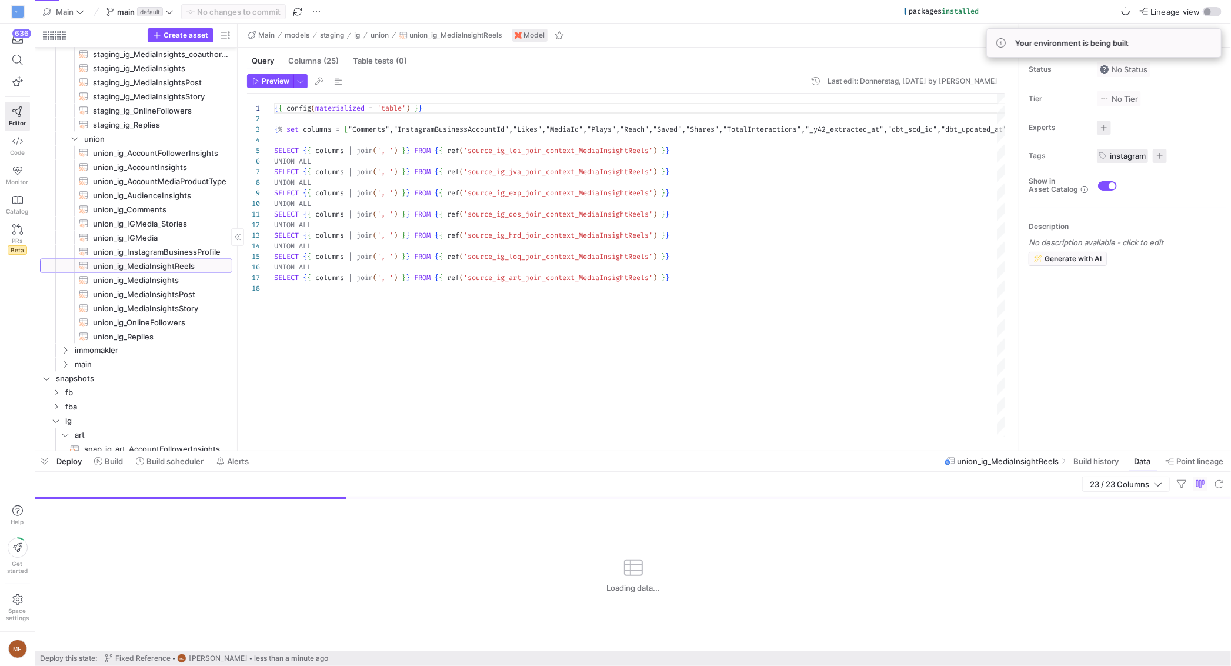
click at [138, 272] on span "union_ig_MediaInsightReels​​​​​​​​​​" at bounding box center [162, 266] width 138 height 14
click at [141, 281] on span "union_ig_MediaInsights​​​​​​​​​​" at bounding box center [162, 280] width 138 height 14
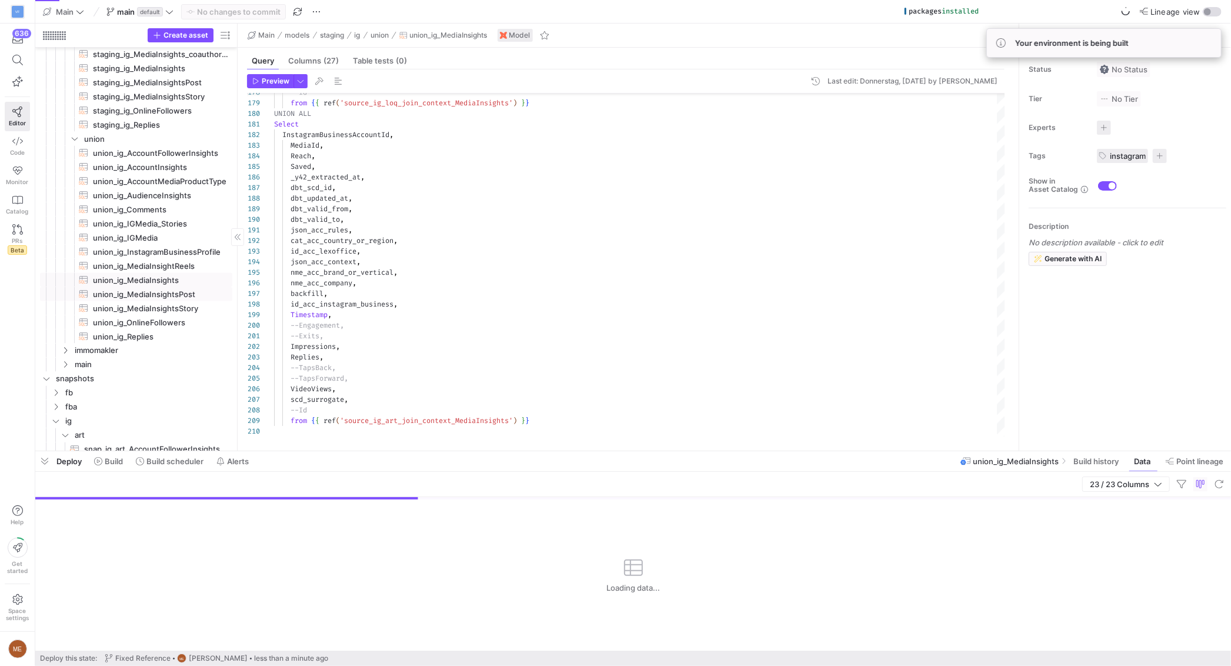
click at [148, 293] on span "union_ig_MediaInsightsPost​​​​​​​​​​" at bounding box center [162, 294] width 138 height 14
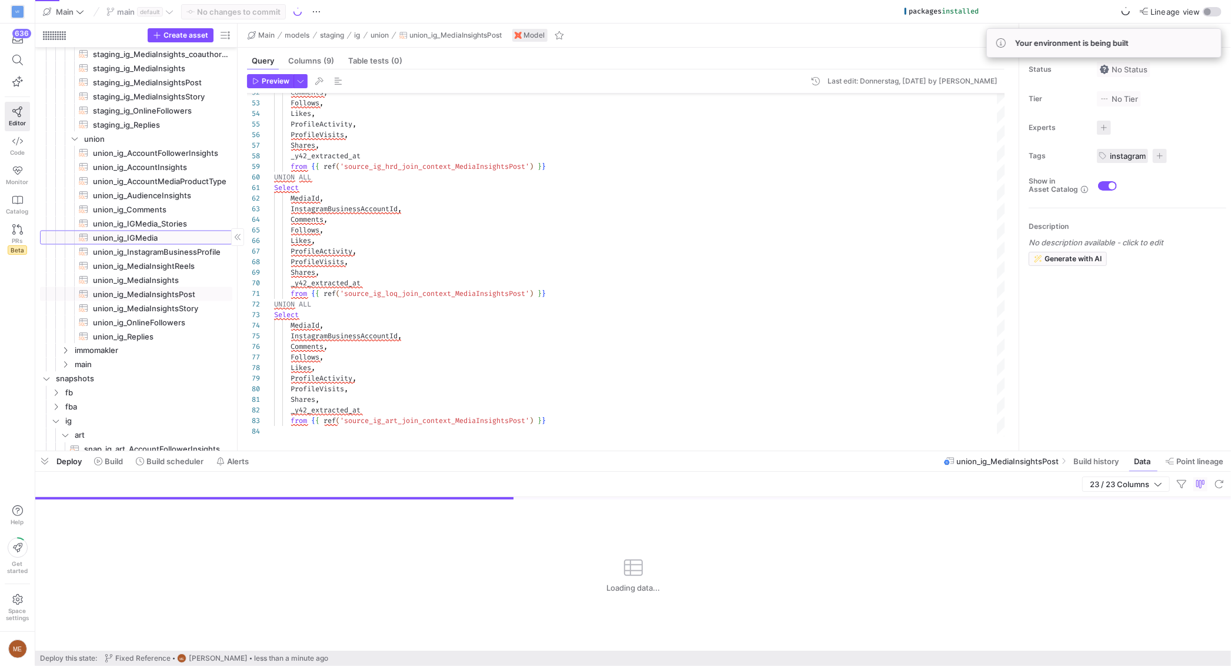
click at [163, 236] on span "union_ig_IGMedia​​​​​​​​​​" at bounding box center [162, 238] width 138 height 14
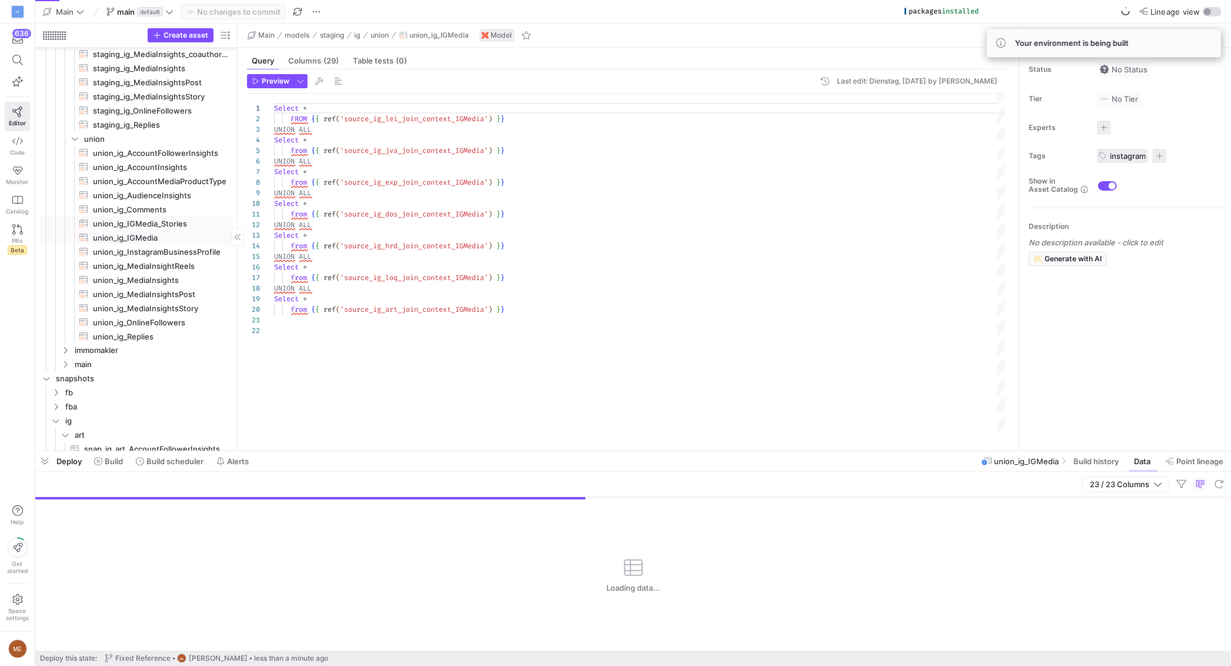
click at [158, 226] on span "union_ig_IGMedia_Stories​​​​​​​​​​" at bounding box center [162, 224] width 138 height 14
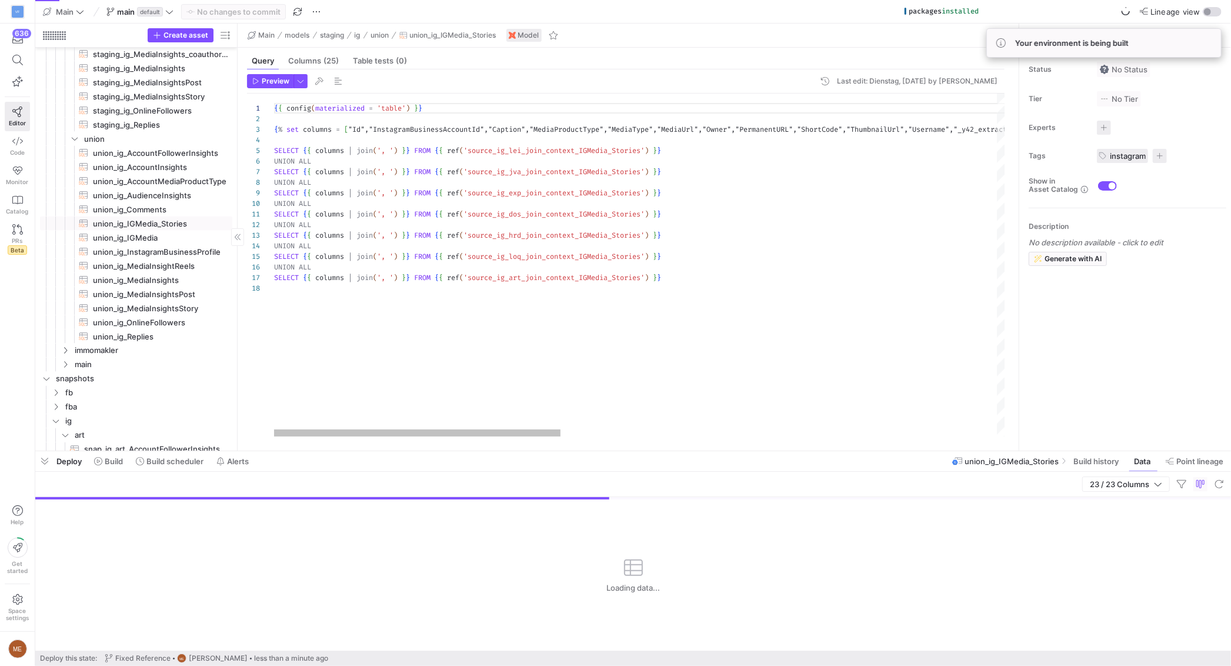
click at [170, 206] on span "union_ig_Comments​​​​​​​​​​" at bounding box center [162, 210] width 138 height 14
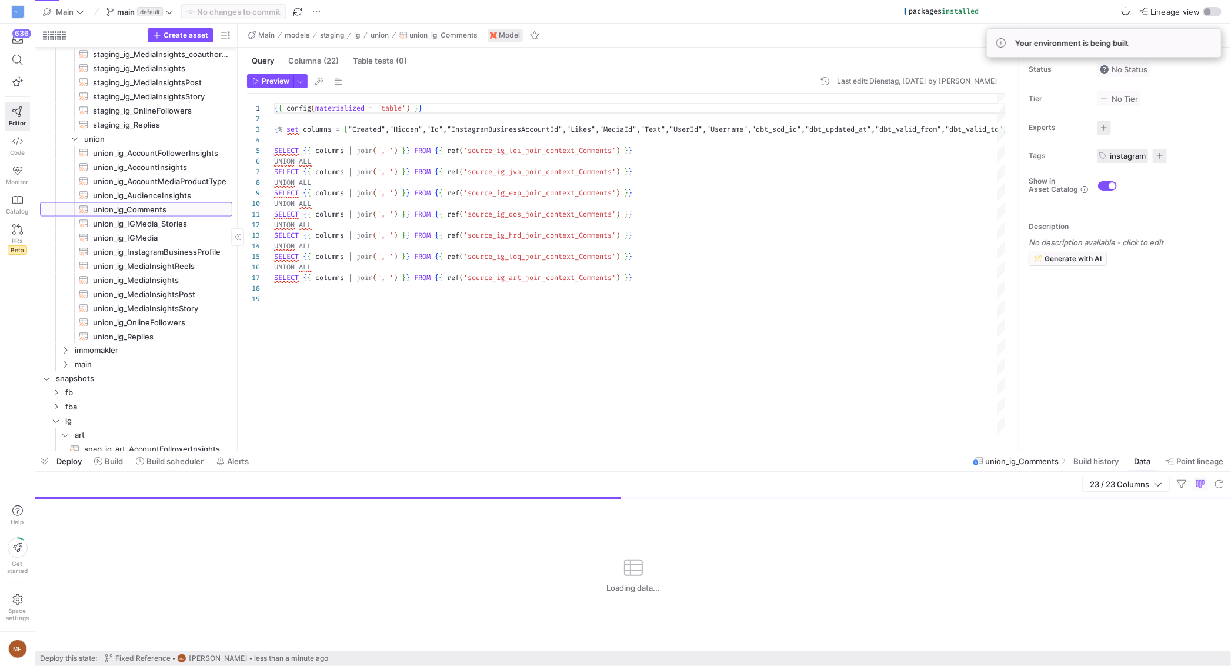
scroll to position [63, 0]
click at [179, 225] on span "union_ig_IGMedia_Stories​​​​​​​​​​" at bounding box center [162, 224] width 138 height 14
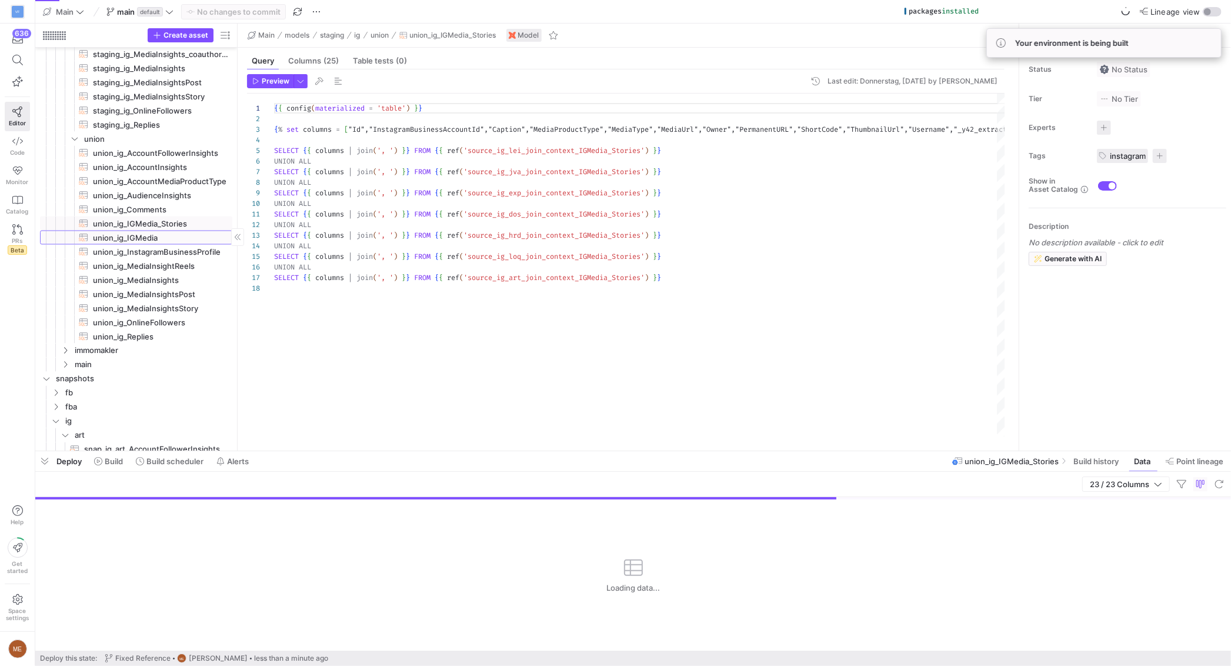
click at [170, 239] on span "union_ig_IGMedia​​​​​​​​​​" at bounding box center [162, 238] width 138 height 14
type textarea "Select * FROM {{ ref('source_ig_lei_join_context_IGMedia') }} UNION ALL Select …"
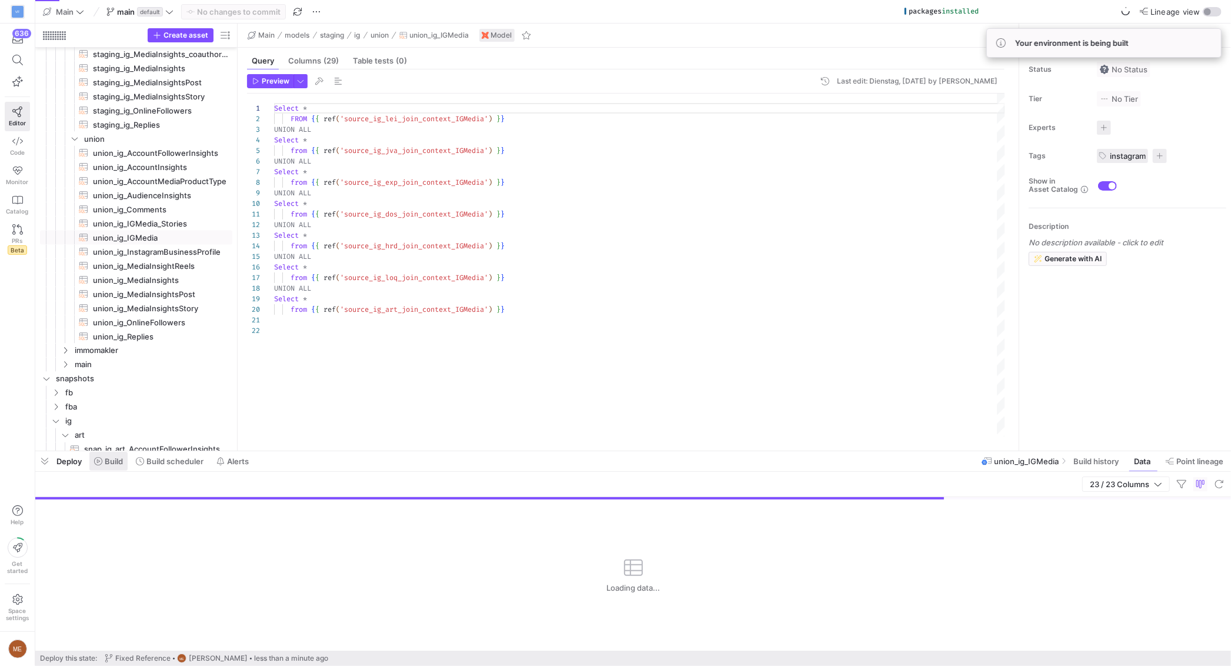
click at [105, 464] on span "Build" at bounding box center [114, 460] width 18 height 9
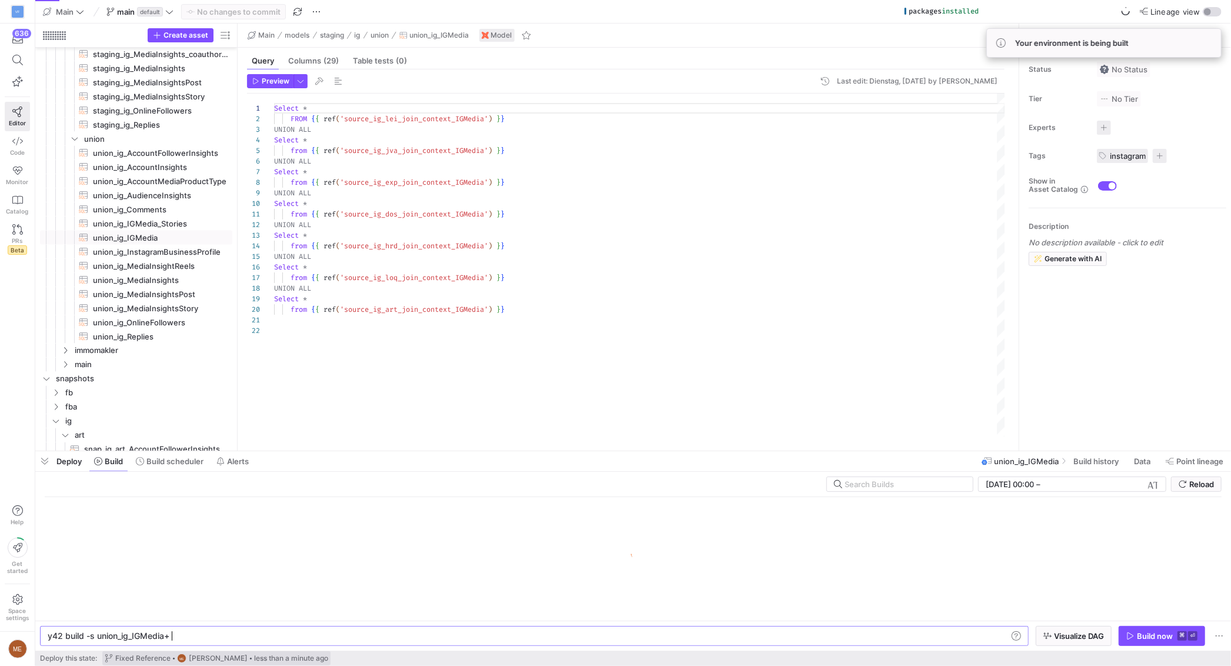
scroll to position [0, 122]
click at [98, 636] on div "y42 build -s union_ig_IGMedia+" at bounding box center [527, 635] width 959 height 9
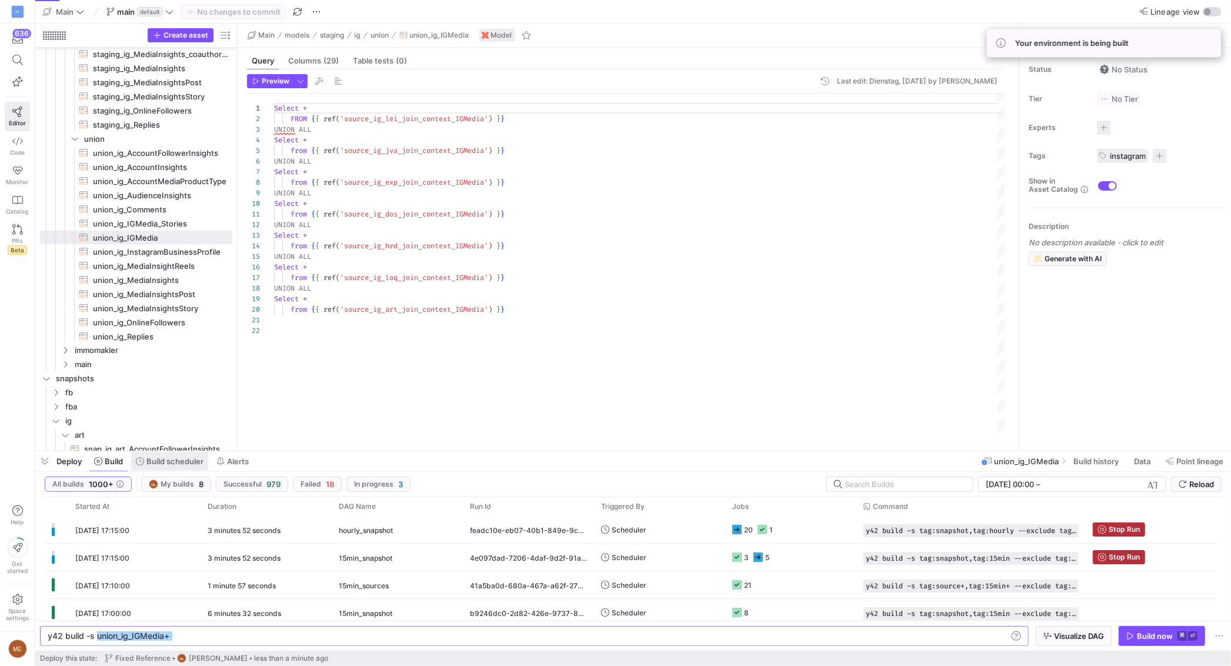
type textarea "y42 build -s union_ig_IGMedia+"
click at [167, 462] on span "Build scheduler" at bounding box center [174, 460] width 57 height 9
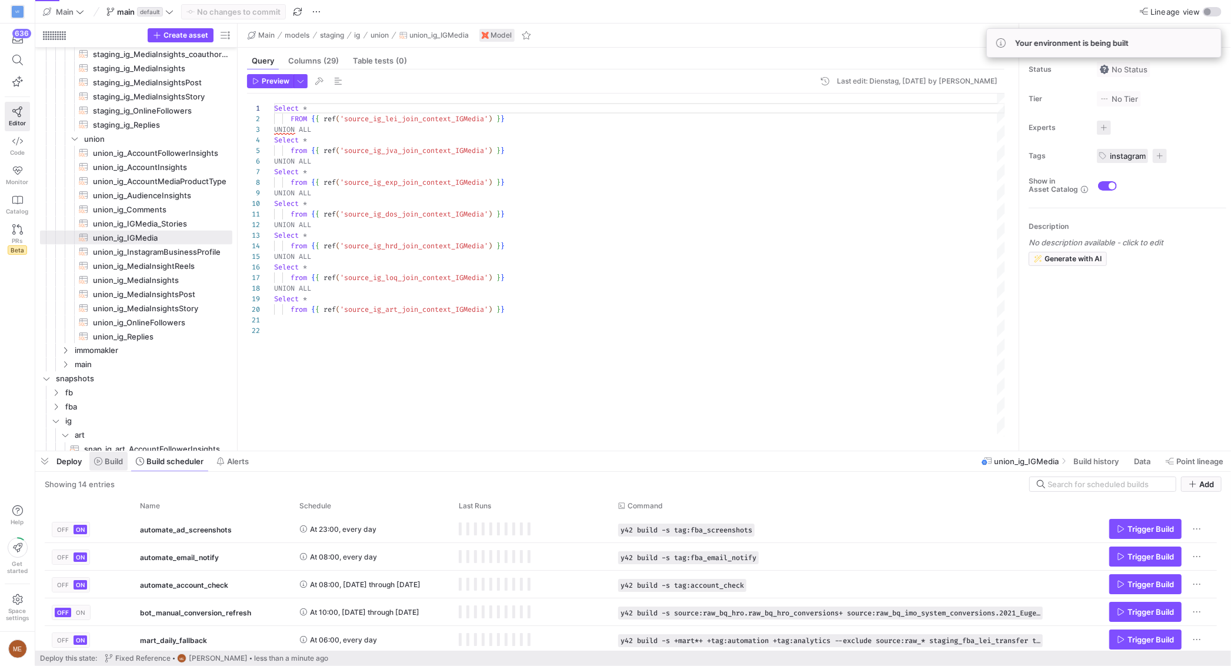
click at [99, 457] on icon at bounding box center [98, 461] width 8 height 8
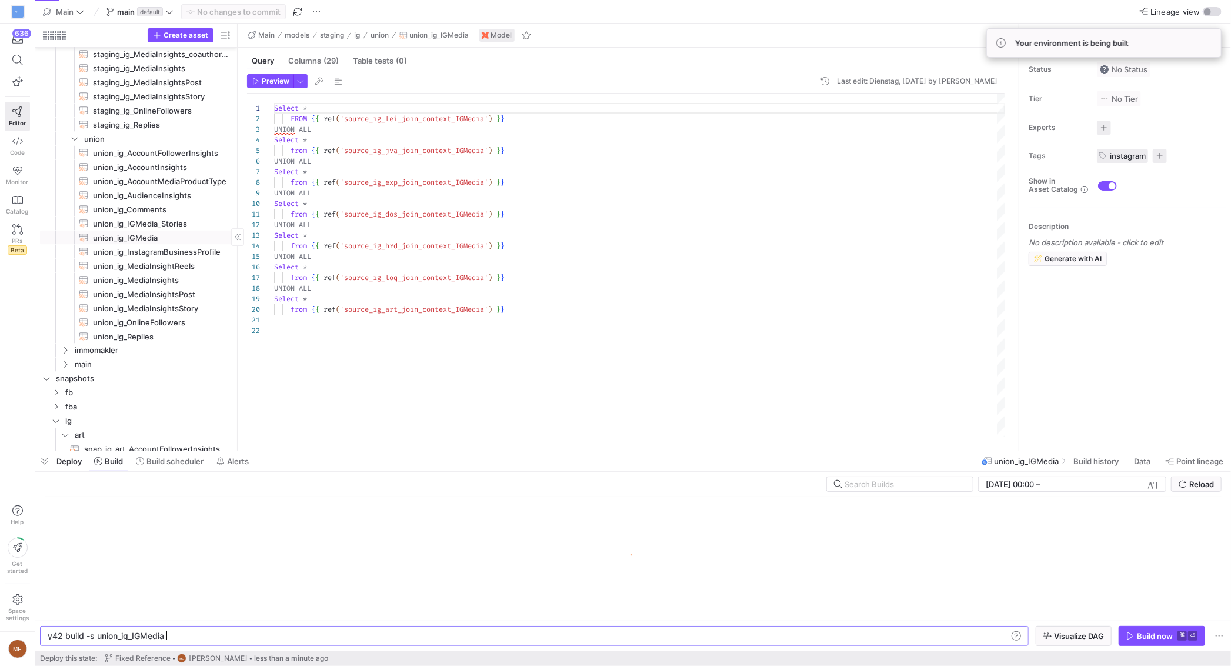
scroll to position [0, 116]
click at [163, 251] on span "union_ig_InstagramBusinessProfile​​​​​​​​​​" at bounding box center [162, 252] width 138 height 14
type textarea "Select * FROM {{ ref('source_ig_lei_join_context_InstagramBusinessProfile') }} …"
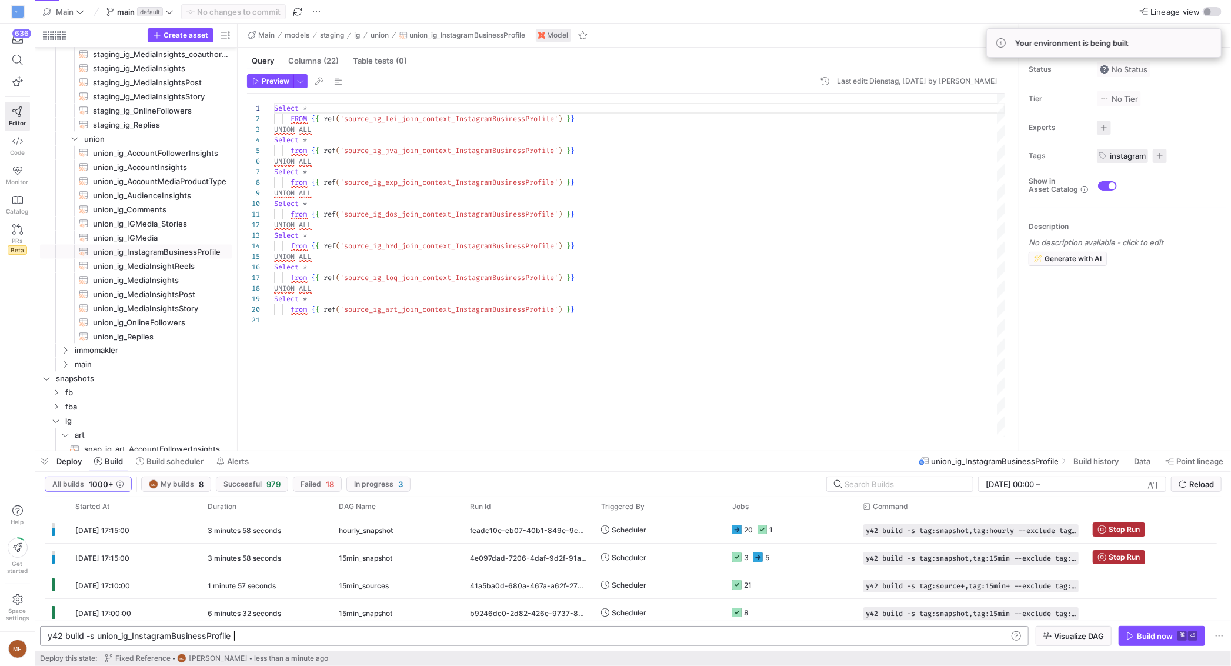
click at [258, 640] on div "y42 build -s union_ig_InstagramBusinessProfile" at bounding box center [527, 635] width 959 height 9
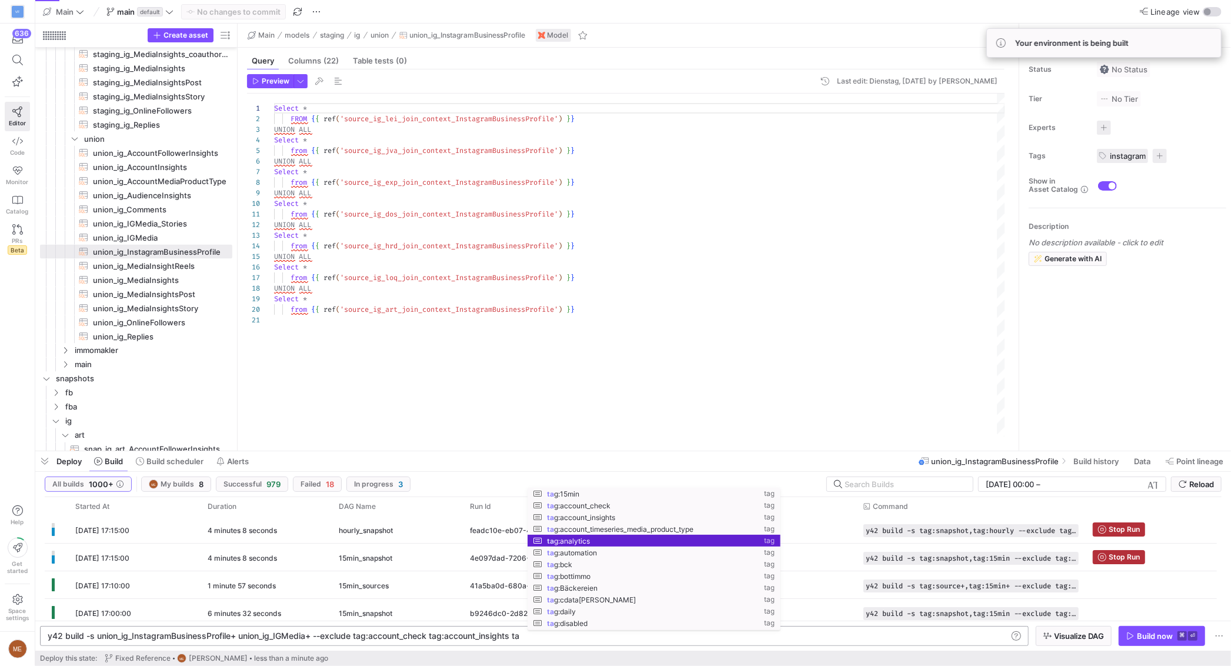
scroll to position [0, 514]
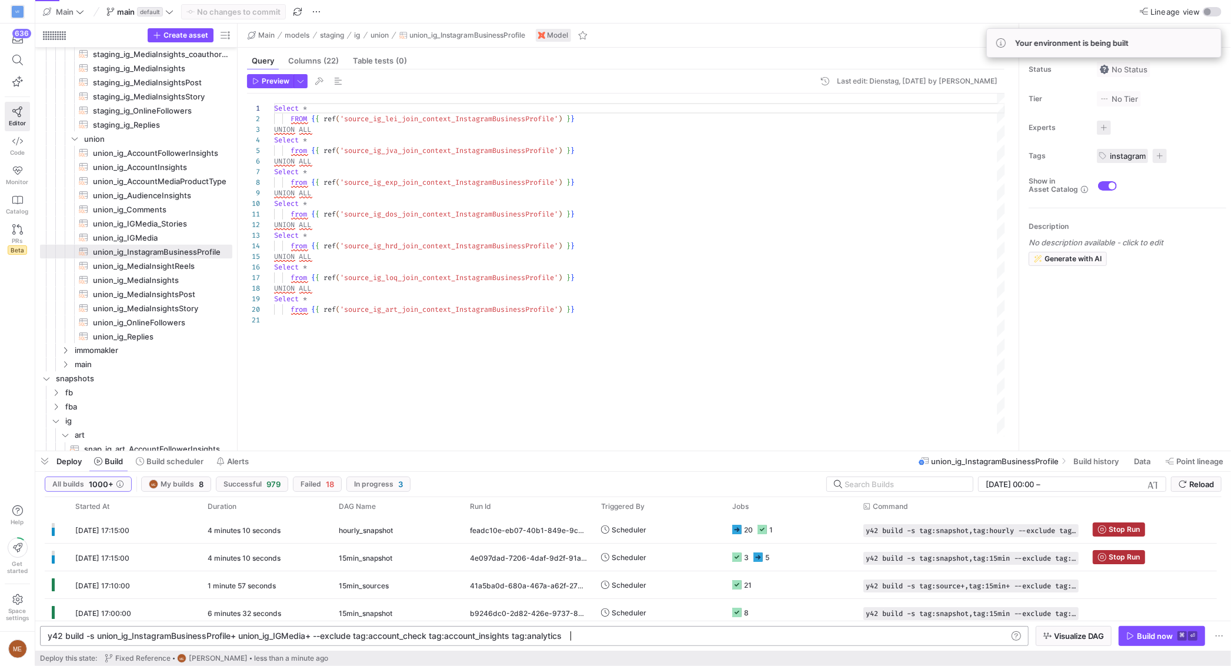
click at [468, 631] on div "y42 build -s union_ig_InstagramBusinessProfile+ un ion_ig_IGMedia+ --exclude ta…" at bounding box center [527, 635] width 959 height 9
click at [468, 634] on div "y42 build -s union_ig_InstagramBusinessProfile+ un ion_ig_IGMedia+ --exclude ta…" at bounding box center [527, 635] width 959 height 9
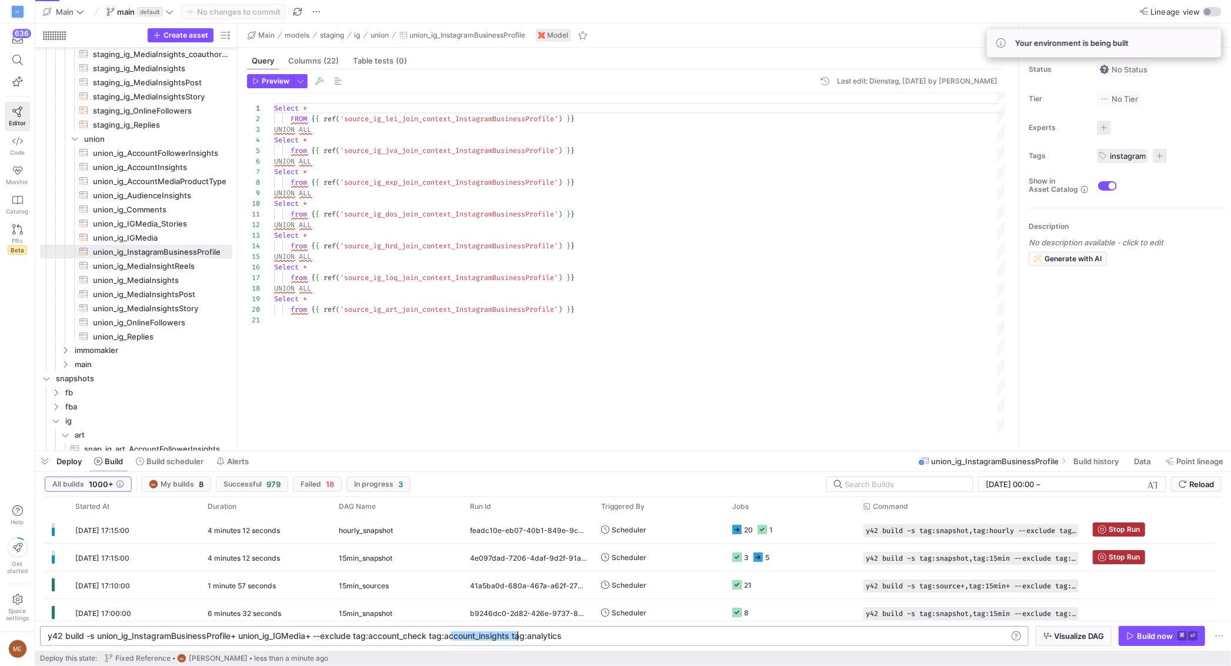
click at [468, 634] on div "y42 build -s union_ig_InstagramBusinessProfile+ un ion_ig_IGMedia+ --exclude ta…" at bounding box center [527, 635] width 959 height 9
click at [783, 634] on div "y42 build -s union_ig_InstagramBusinessProfile+ un ion_ig_IGMedia+ --exclude ta…" at bounding box center [527, 635] width 959 height 9
type textarea "y42 build -s union_ig_InstagramBusinessProfile+ union_ig_IGMedia+ --exclude tag…"
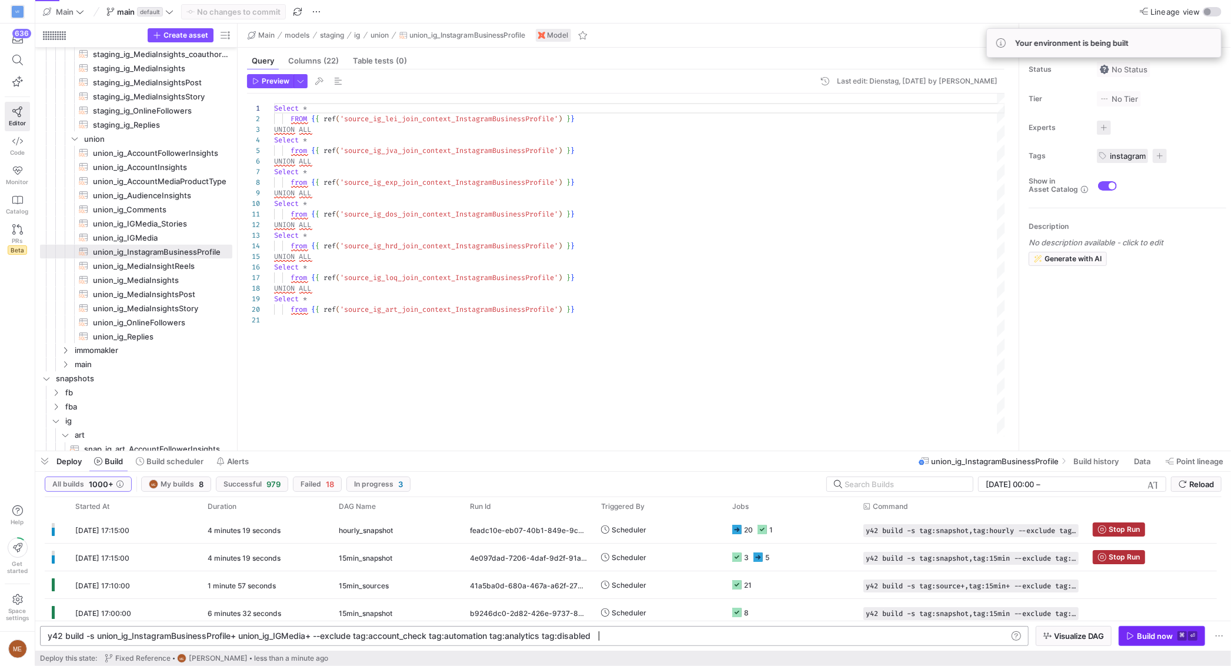
click at [1153, 633] on div "Build now" at bounding box center [1154, 635] width 36 height 9
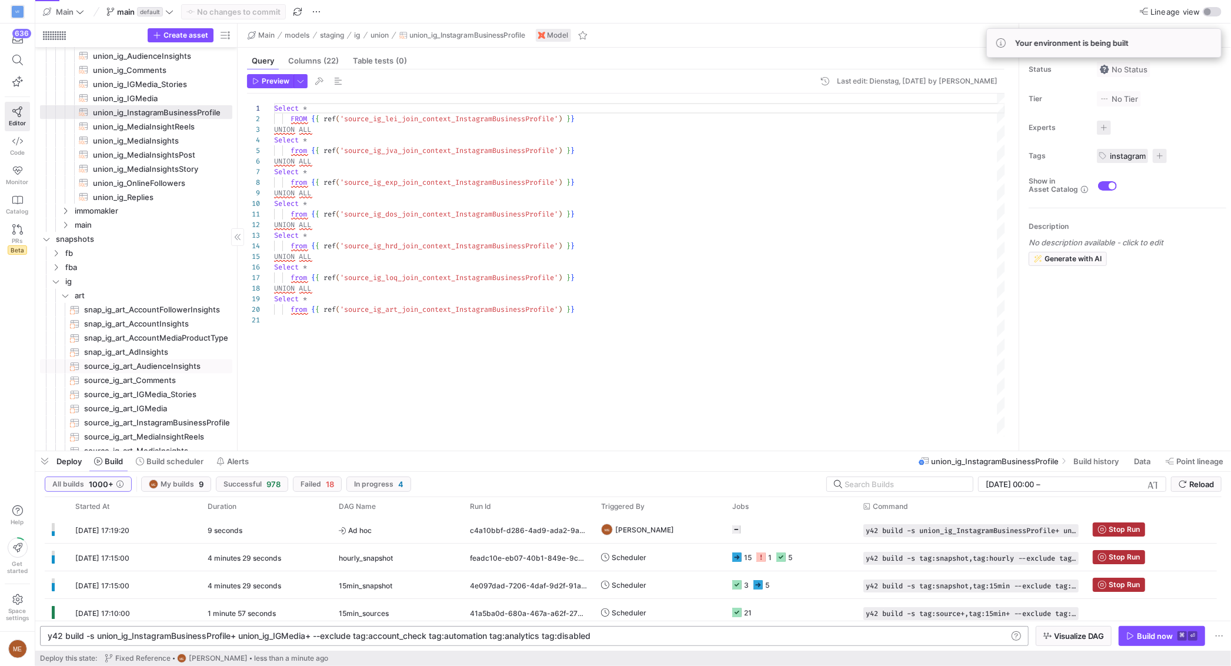
scroll to position [1765, 0]
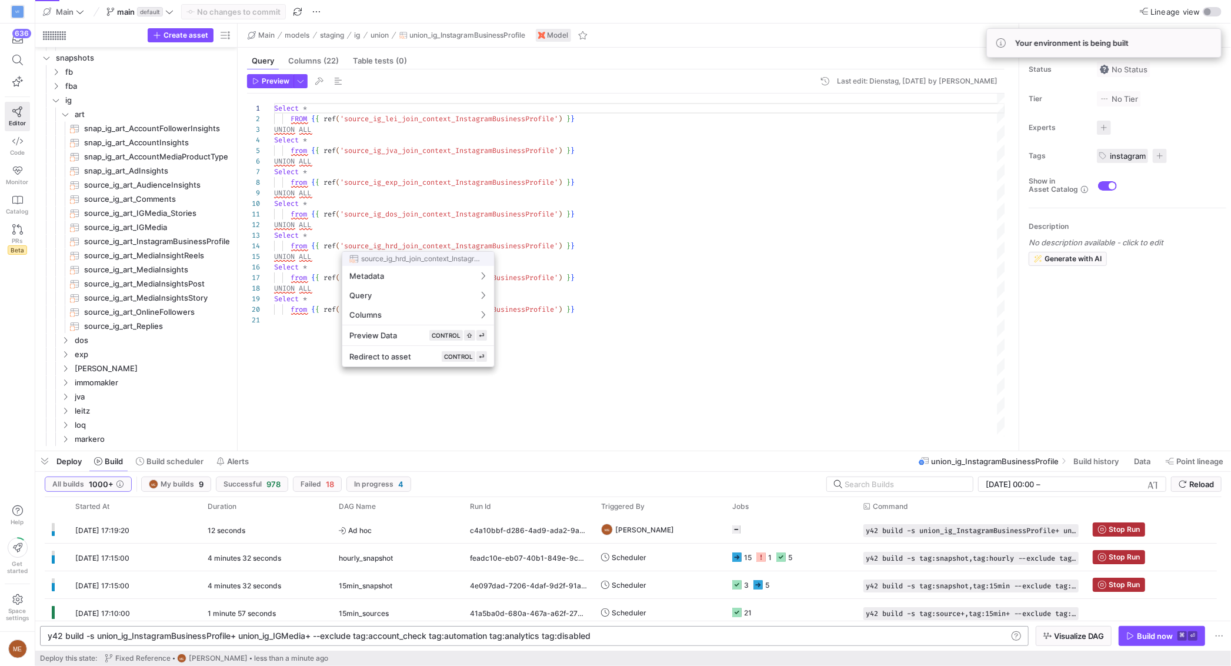
click at [796, 320] on div at bounding box center [615, 333] width 1231 height 666
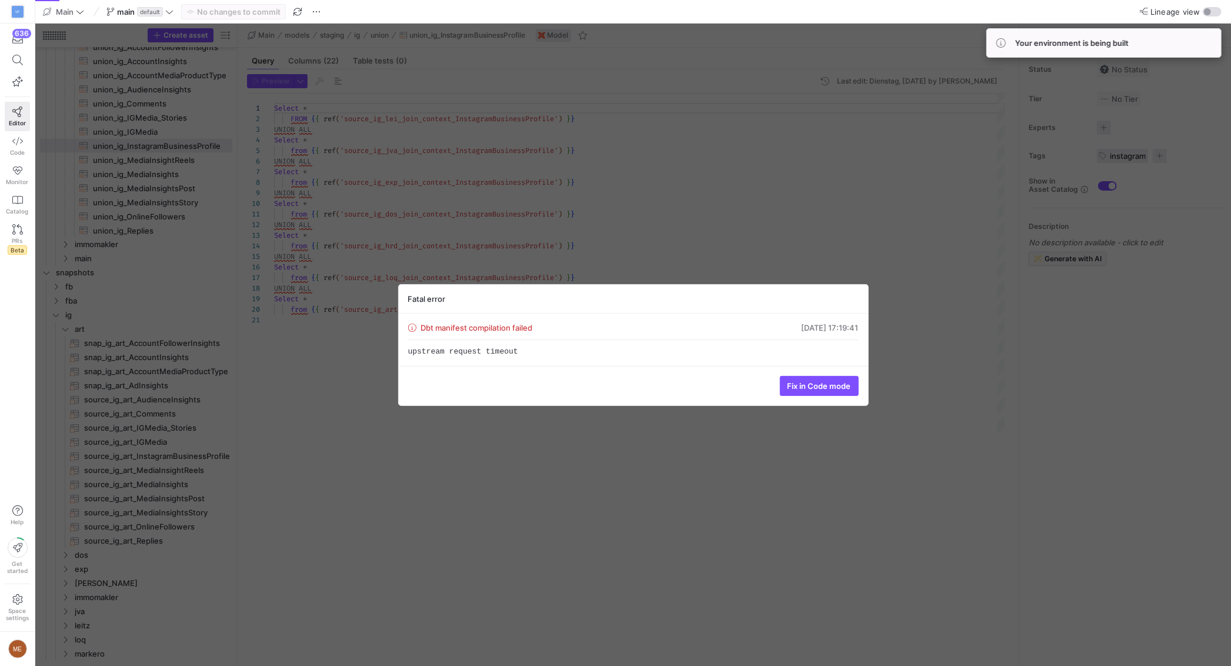
scroll to position [1659, 0]
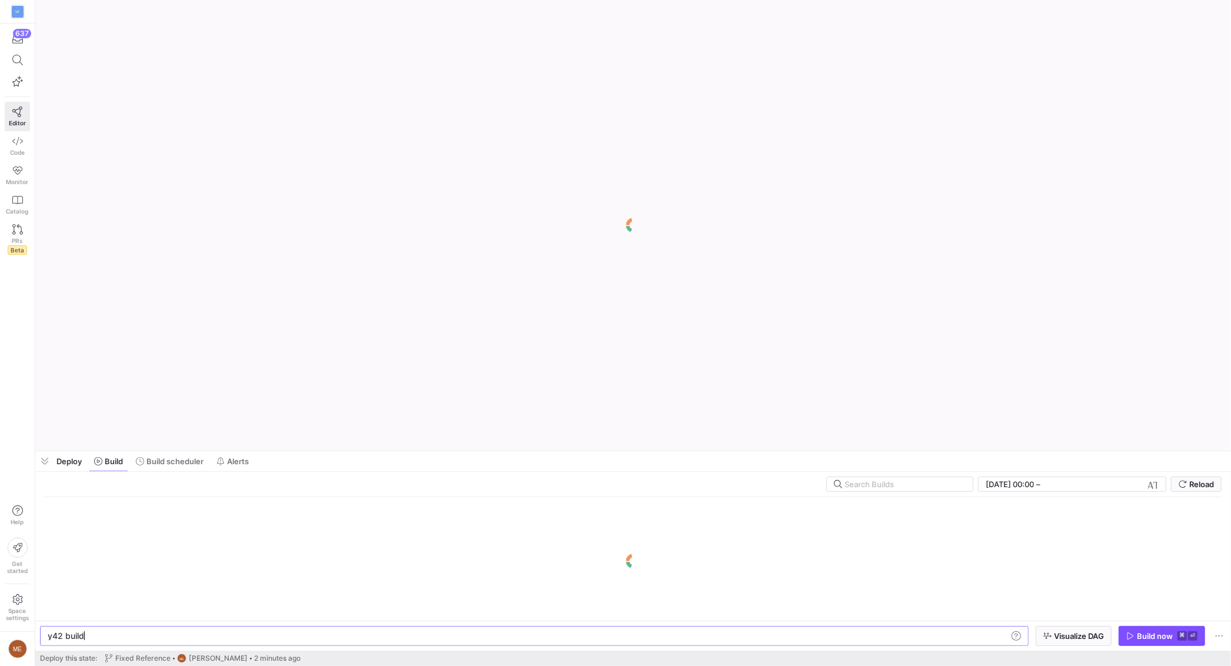
scroll to position [0, 35]
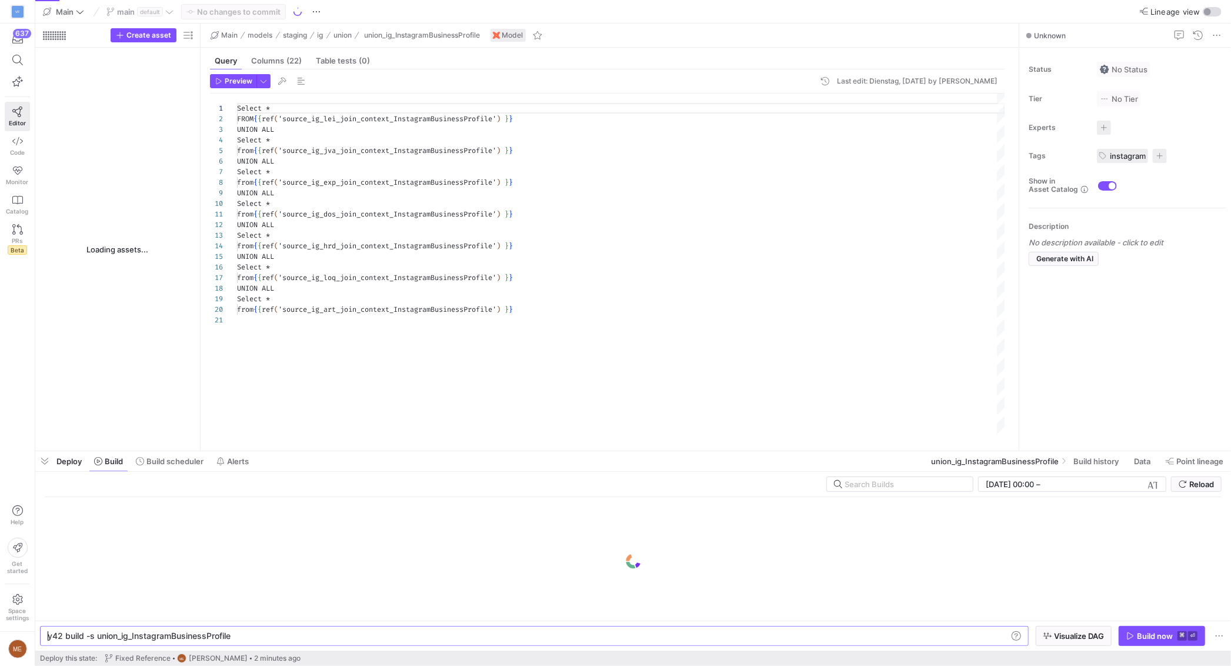
type textarea "y42 build -s union_ig_InstagramBusinessProfile"
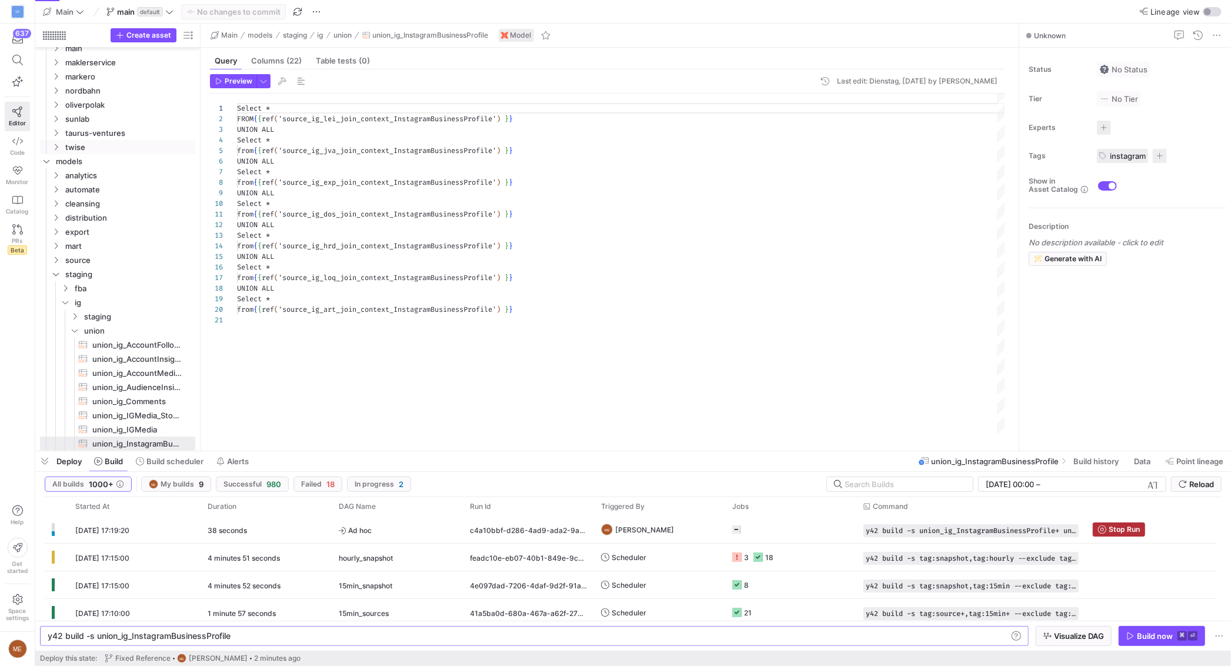
scroll to position [106, 0]
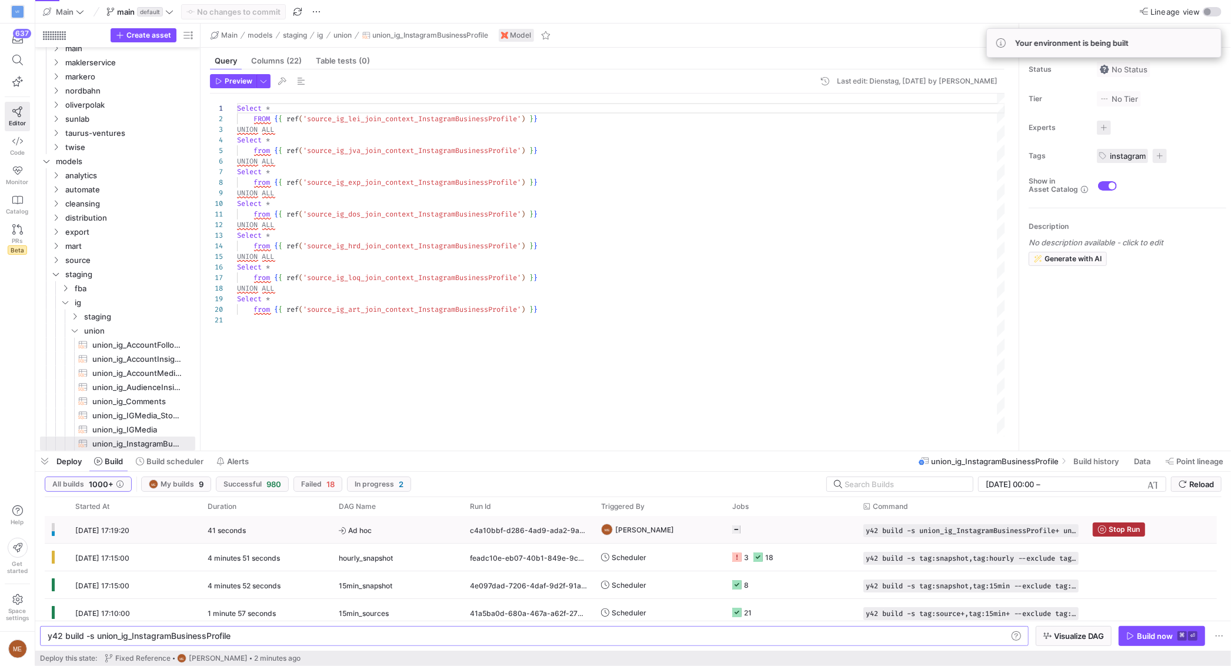
click at [734, 518] on y42-job-status-cell-renderer at bounding box center [790, 529] width 117 height 26
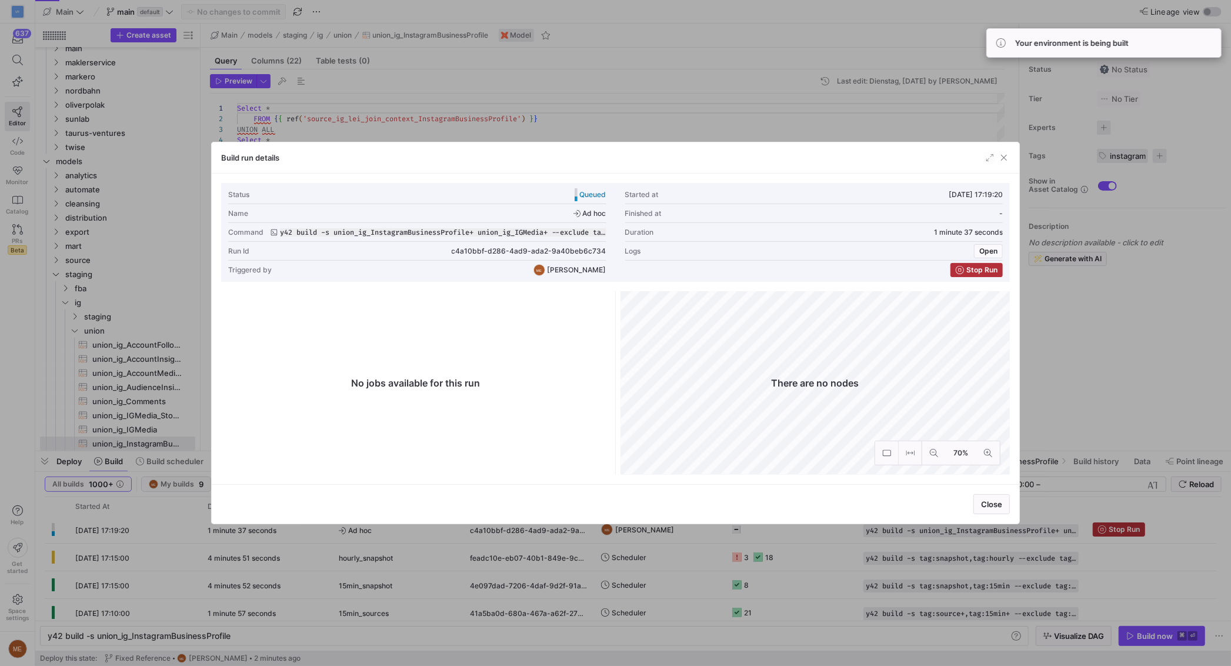
click at [1096, 433] on div at bounding box center [615, 333] width 1231 height 666
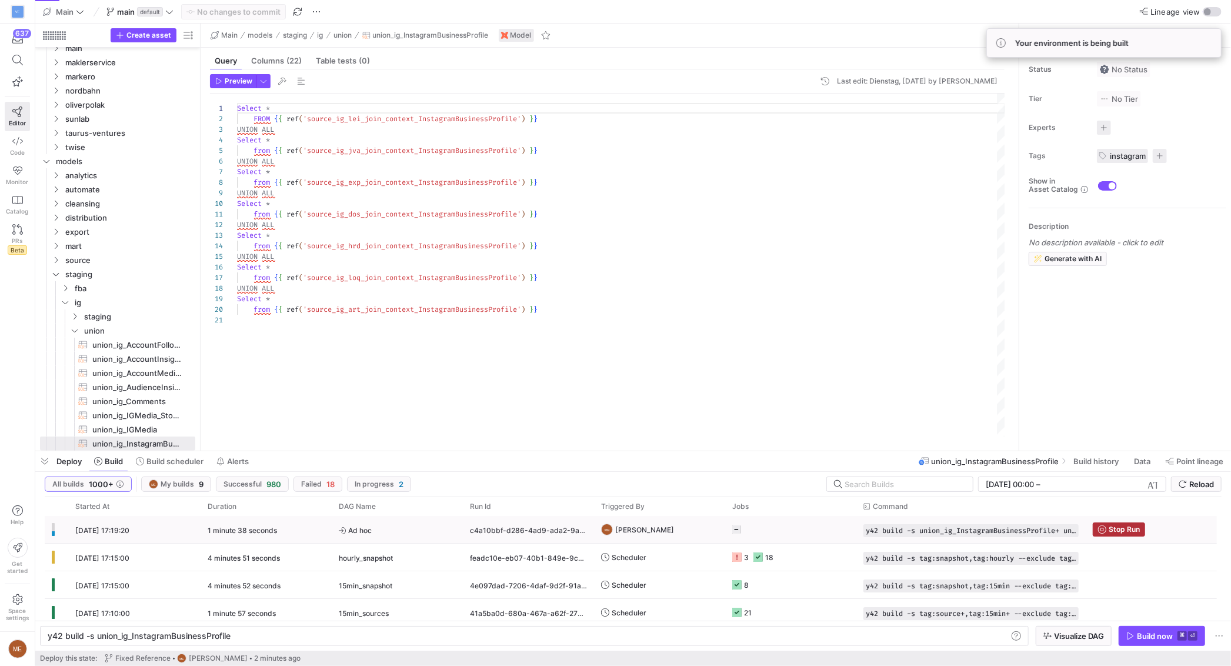
click at [790, 529] on y42-job-status-cell-renderer "Press SPACE to select this row." at bounding box center [790, 529] width 117 height 26
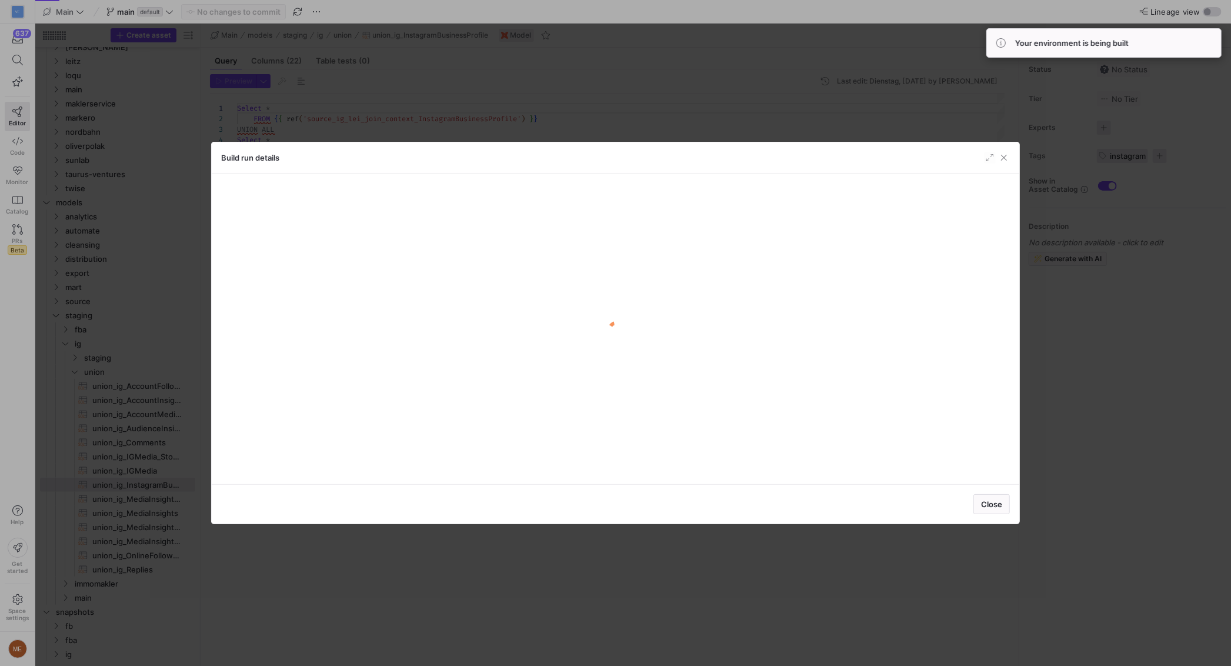
scroll to position [186, 0]
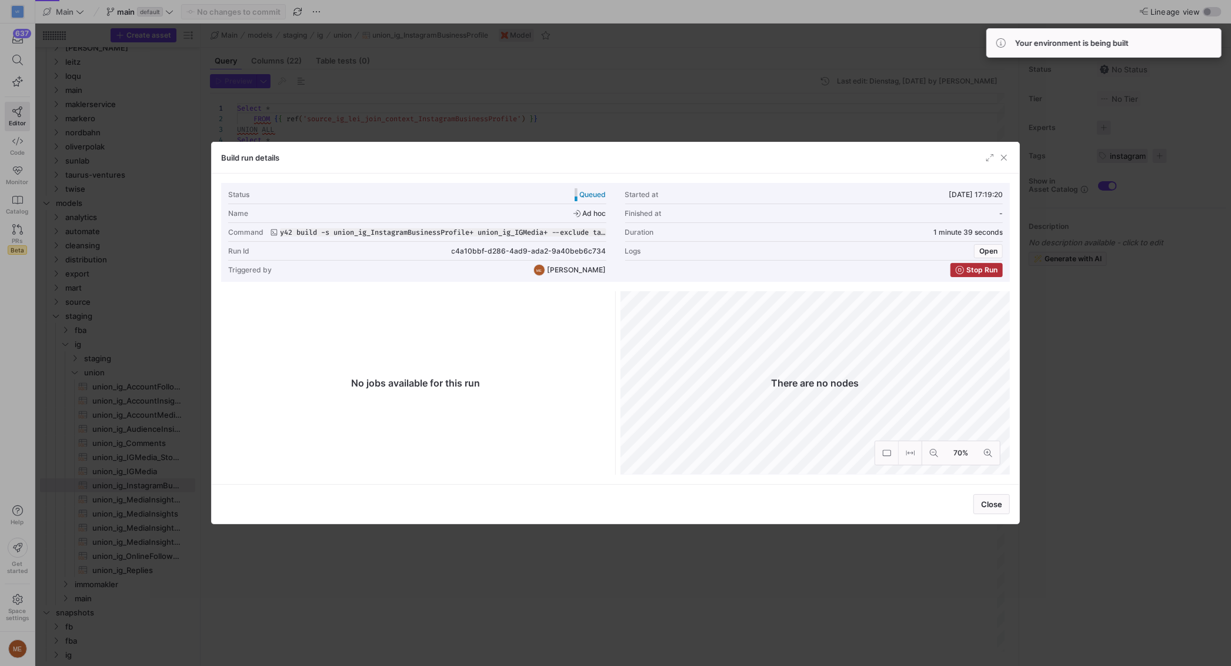
click at [1110, 381] on div at bounding box center [615, 333] width 1231 height 666
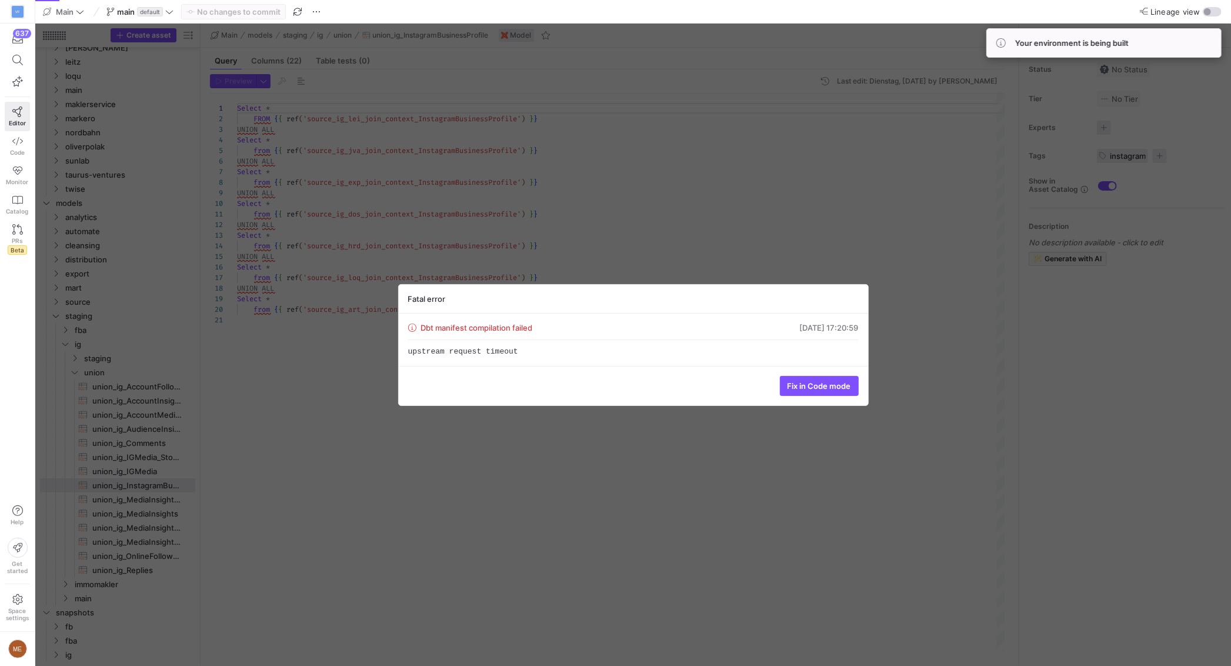
drag, startPoint x: 447, startPoint y: 341, endPoint x: 477, endPoint y: 370, distance: 42.0
click at [449, 343] on div "upstream request timeout" at bounding box center [633, 347] width 450 height 17
click at [477, 370] on div "Fix in Code mode" at bounding box center [633, 385] width 469 height 39
click at [467, 325] on div "Dbt manifest compilation failed" at bounding box center [470, 327] width 125 height 9
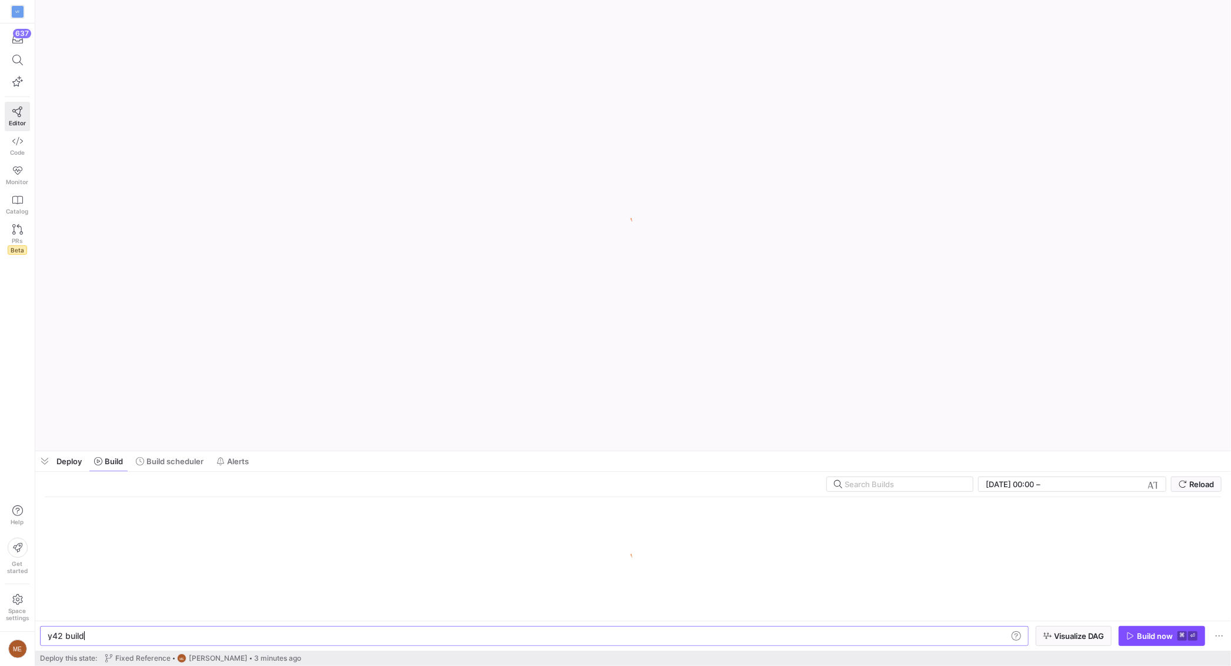
scroll to position [0, 35]
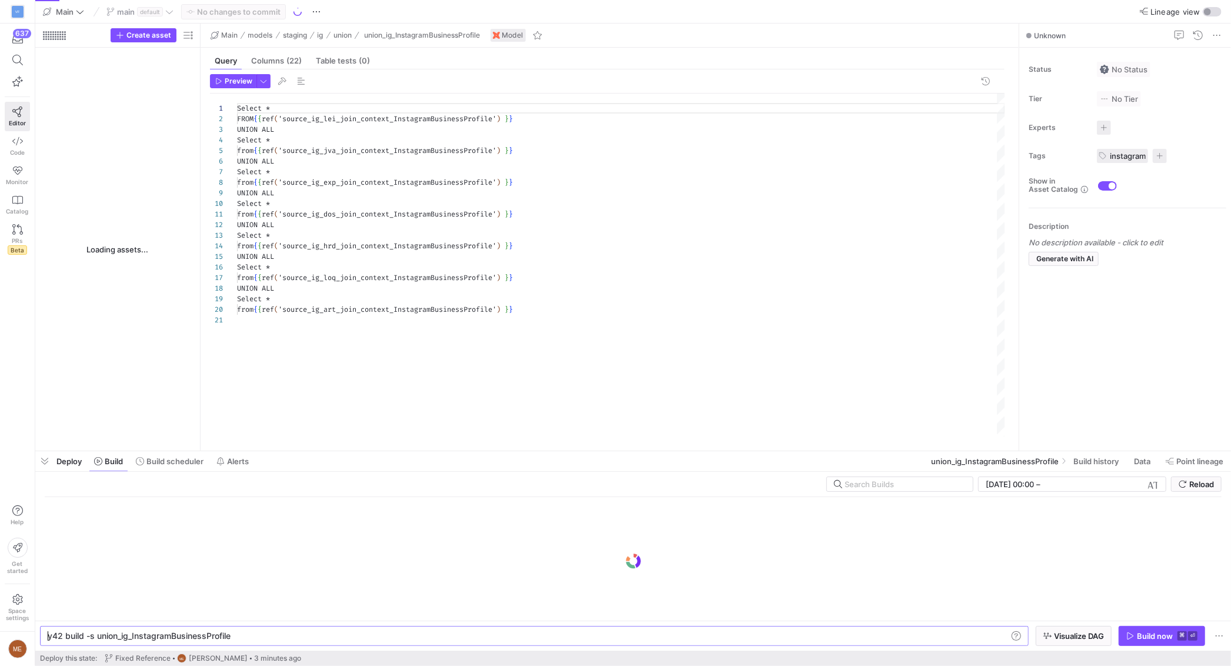
type textarea "y42 build -s union_ig_InstagramBusinessProfile"
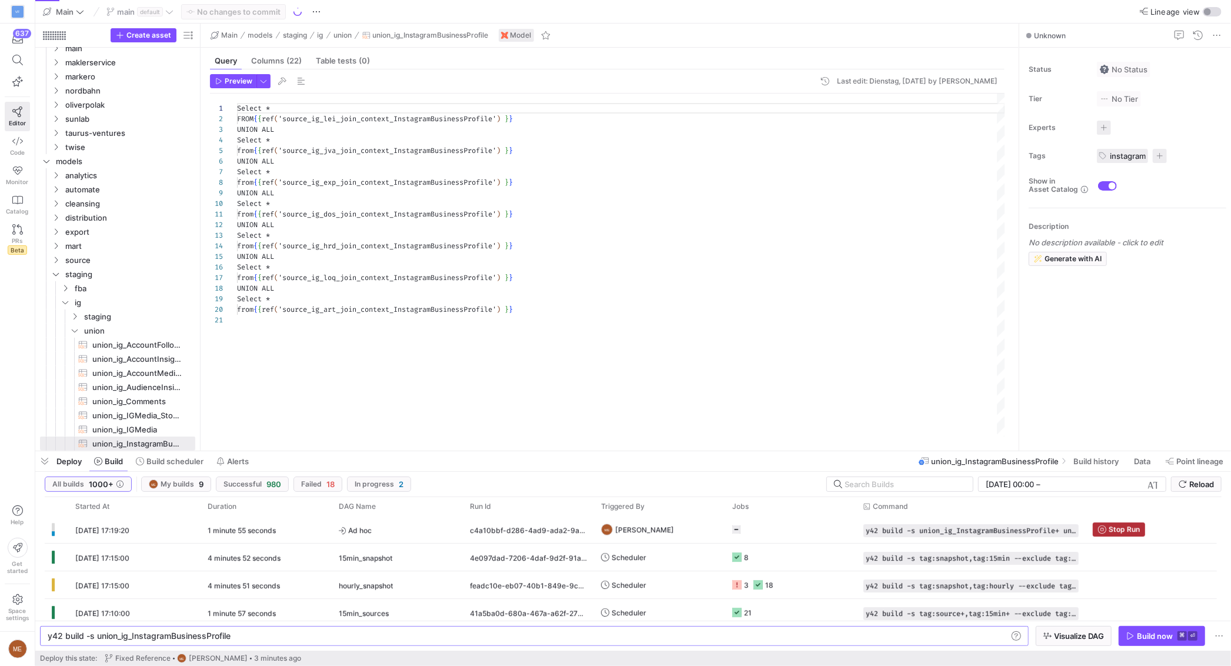
scroll to position [106, 0]
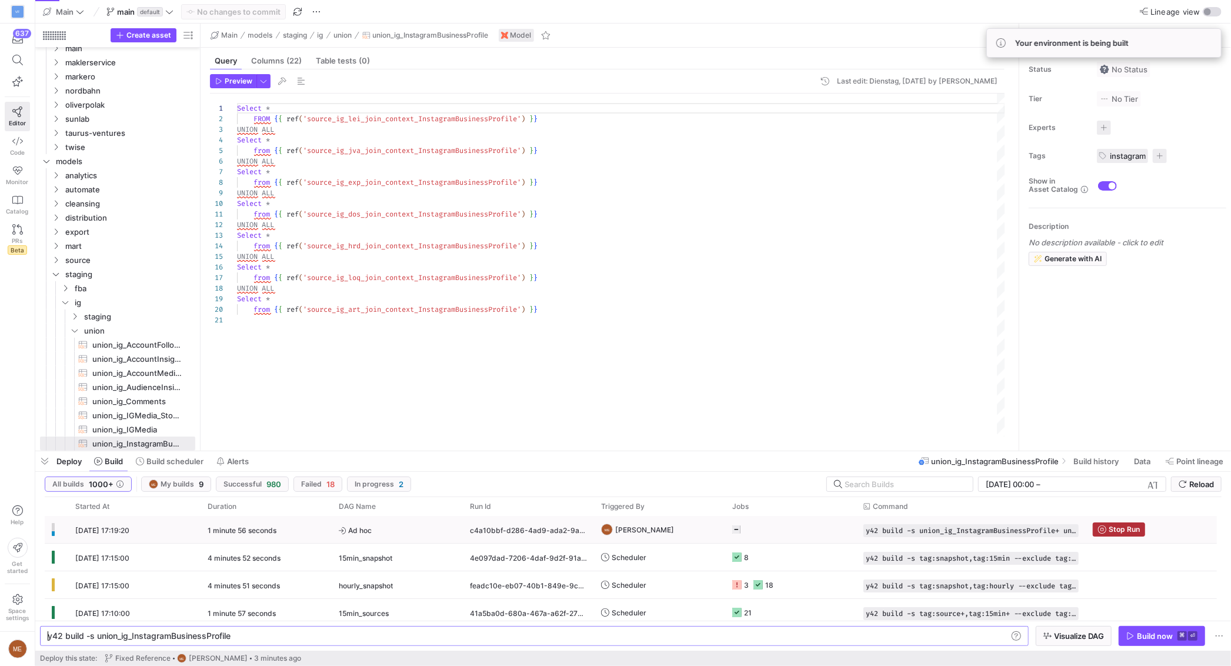
click at [740, 528] on icon at bounding box center [736, 529] width 8 height 8
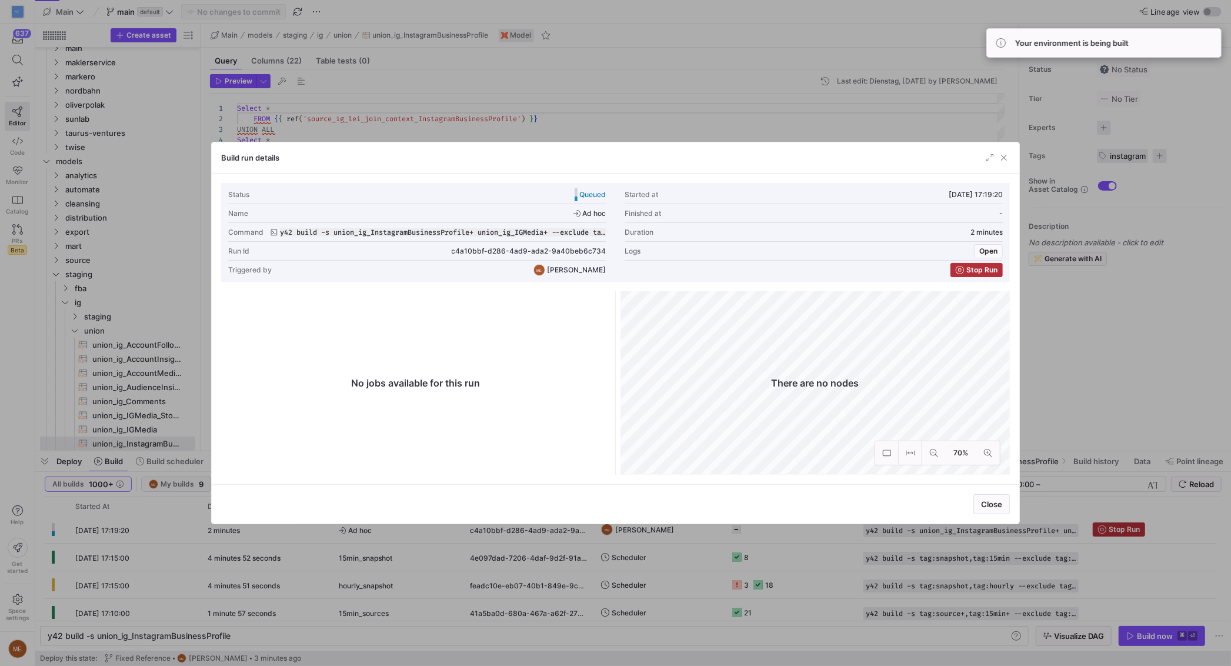
click at [740, 528] on div at bounding box center [615, 333] width 1231 height 666
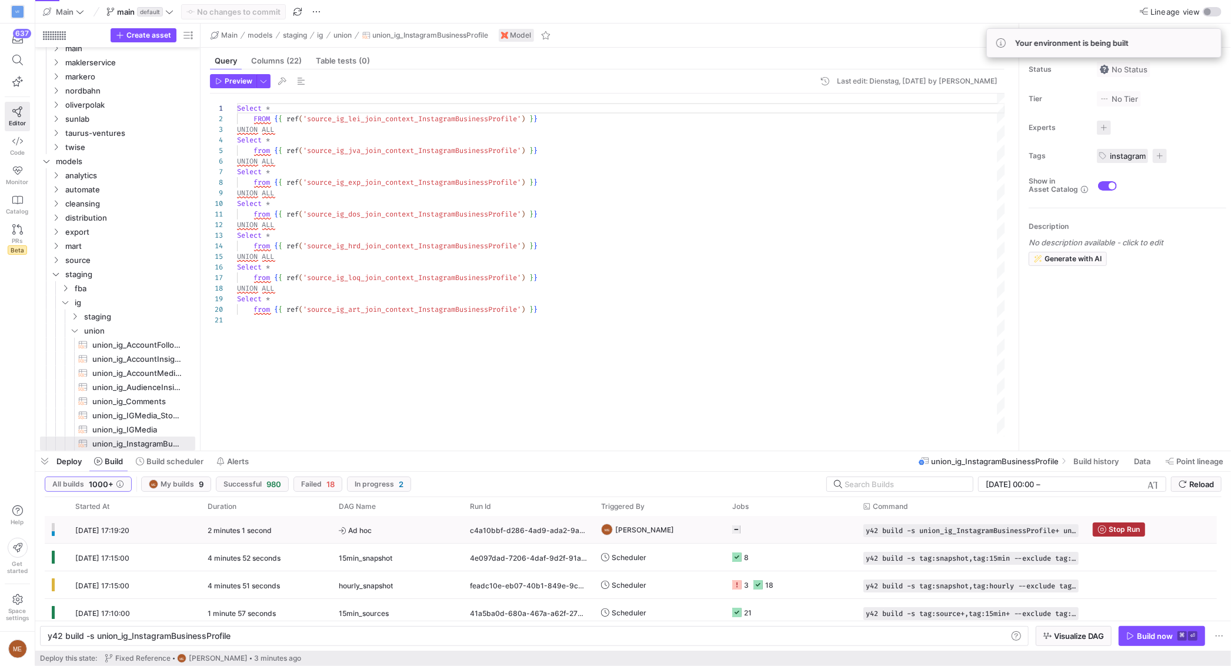
click at [740, 528] on icon "Press SPACE to select this row." at bounding box center [736, 529] width 8 height 8
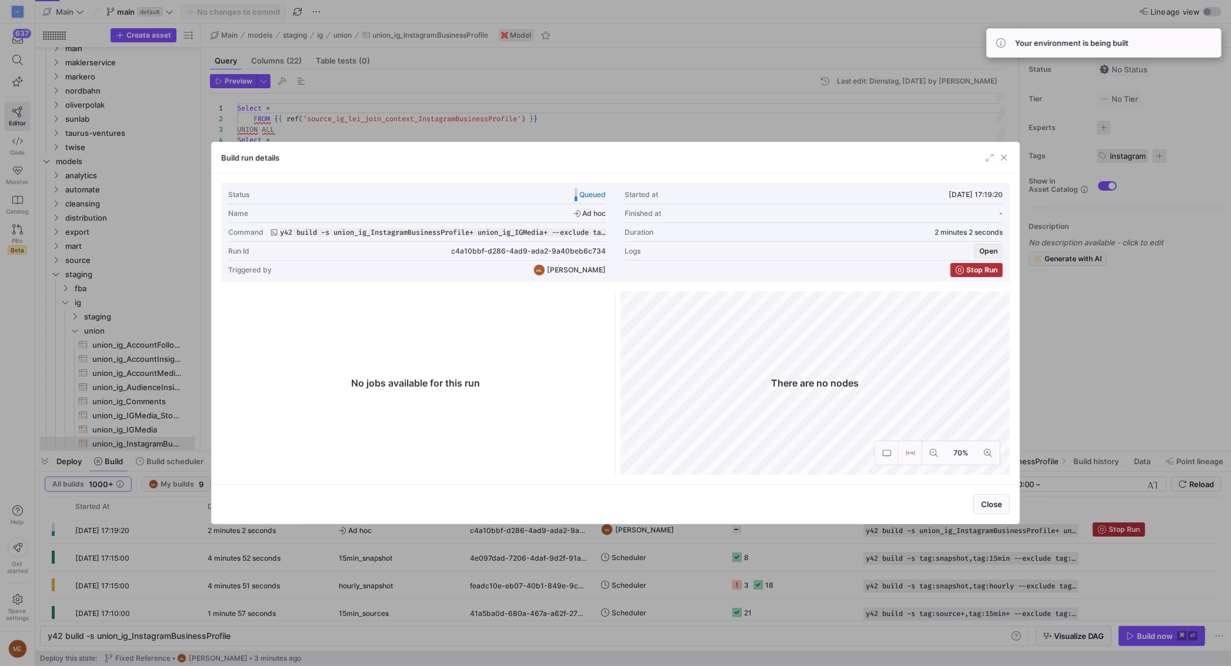
click at [977, 249] on span "button" at bounding box center [988, 251] width 28 height 13
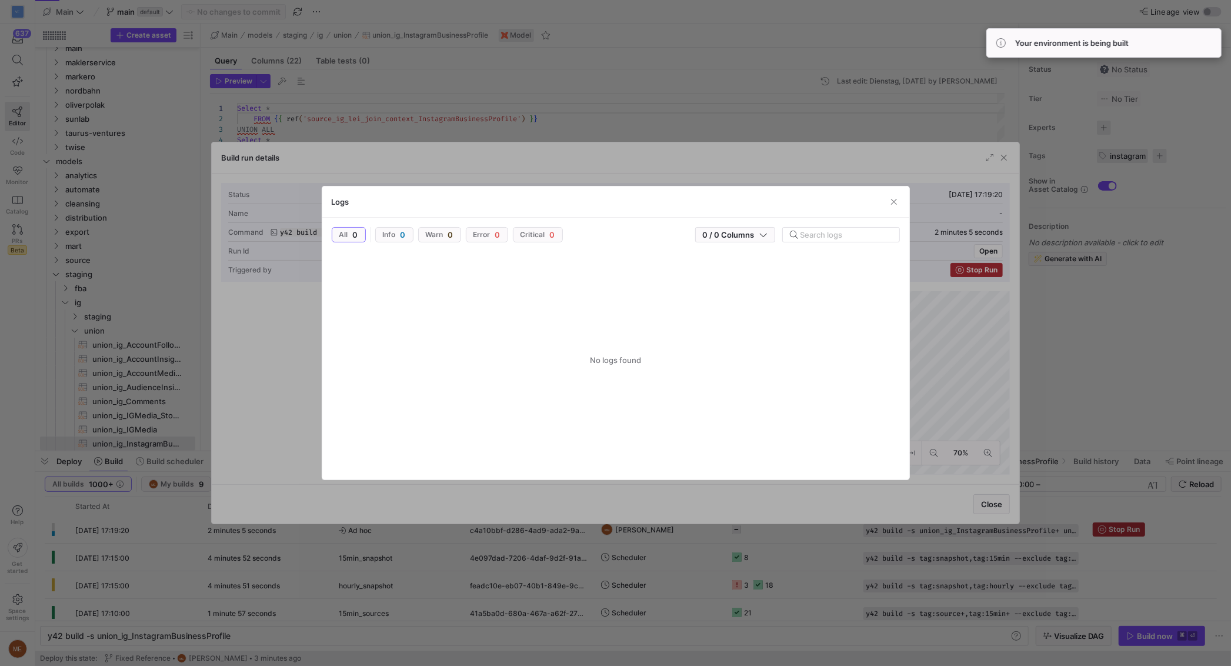
click at [772, 565] on div at bounding box center [615, 333] width 1231 height 666
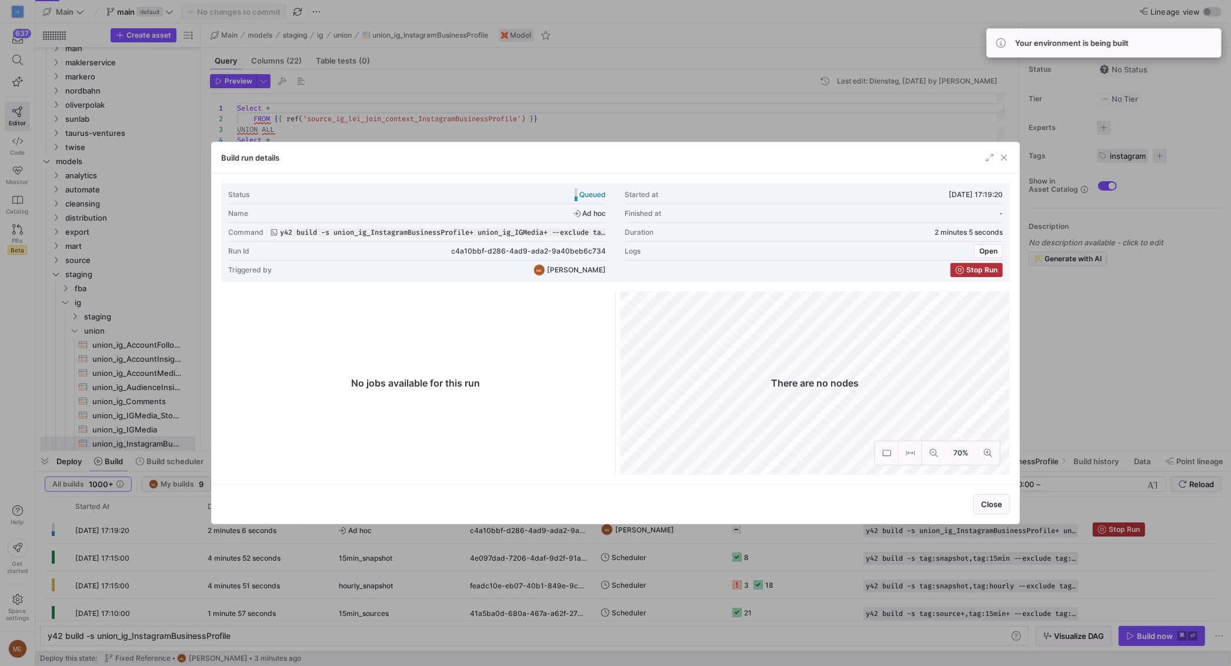
click at [772, 565] on div at bounding box center [615, 333] width 1231 height 666
click at [773, 565] on y42-job-status-cell-renderer "8" at bounding box center [790, 557] width 117 height 26
click at [763, 578] on div at bounding box center [615, 333] width 1231 height 666
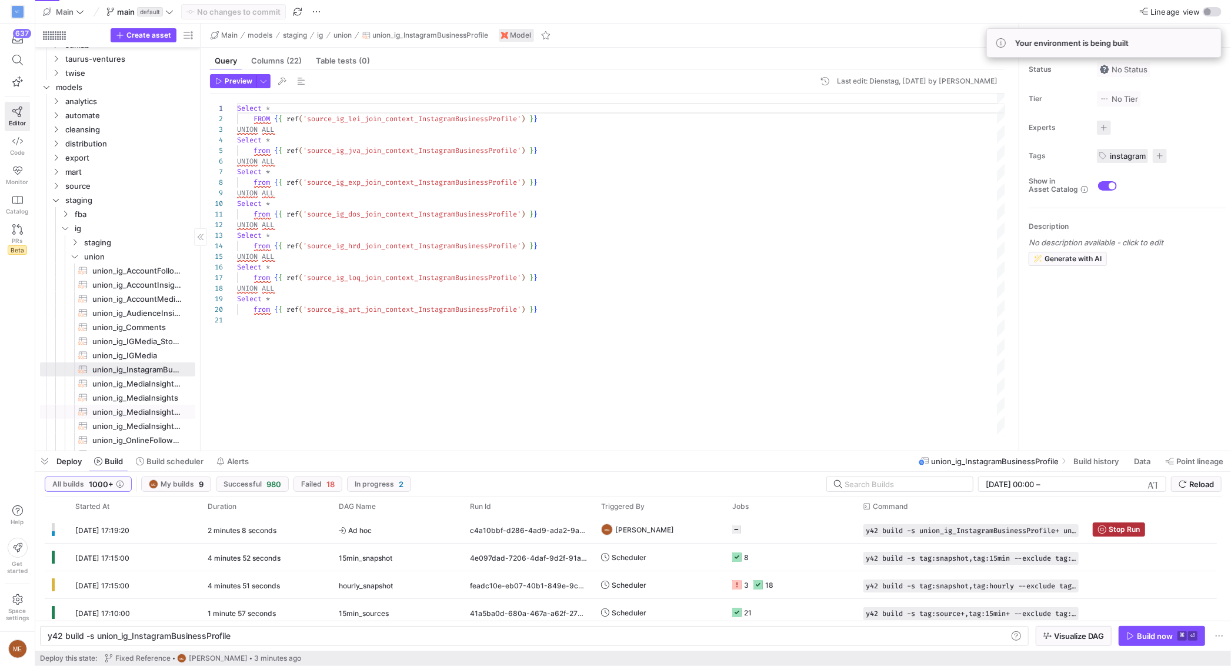
scroll to position [336, 0]
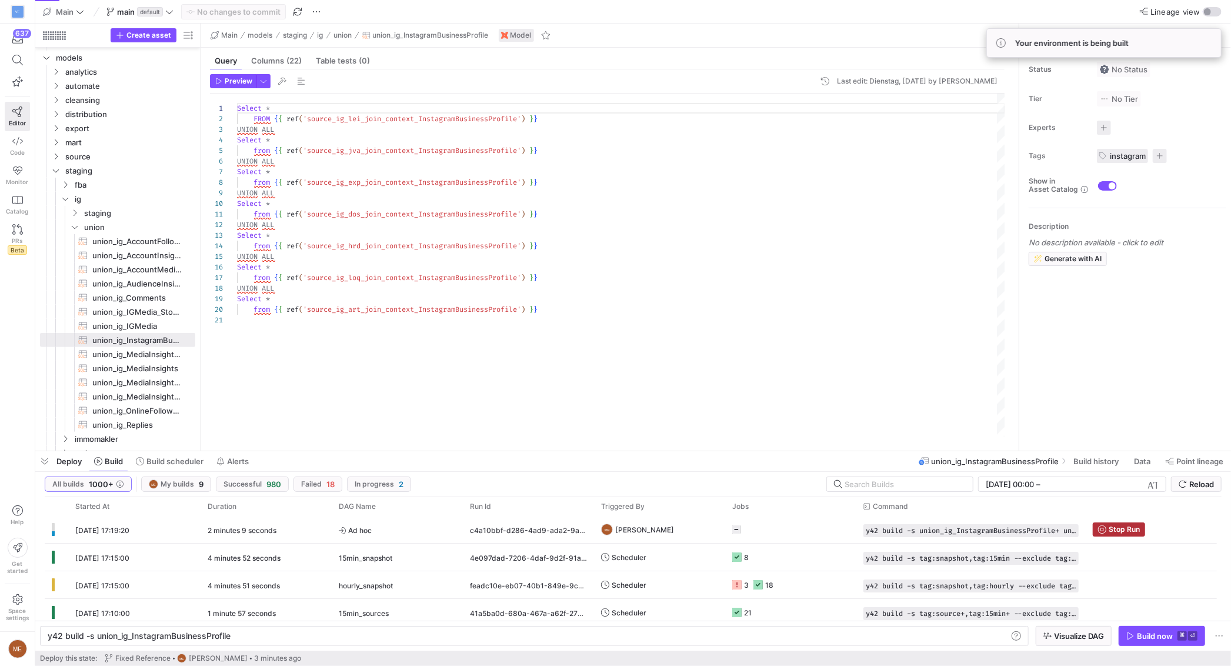
type textarea "from {{ ref('source_ig_dos_join_context_InstagramBusinessProfile') }} UNION ALL…"
click at [456, 311] on div "Select * FROM { { ref ( 'source_ig_lei_join_context_InstagramBusinessProfi le' …" at bounding box center [621, 264] width 768 height 343
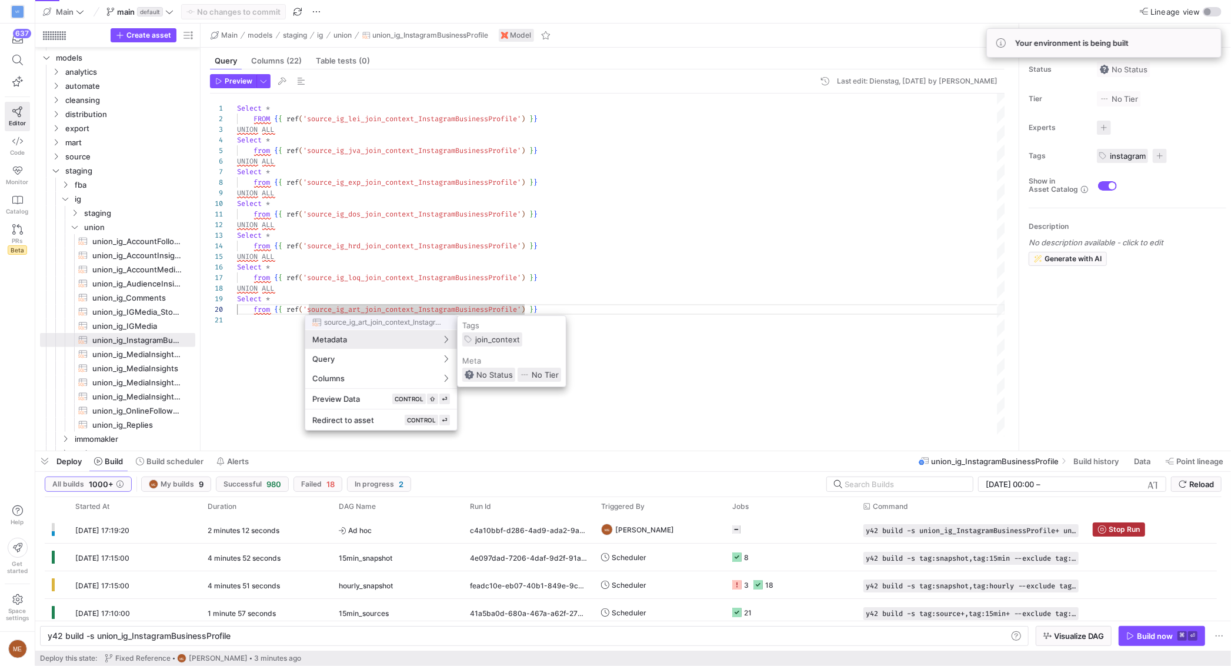
click at [164, 351] on div at bounding box center [615, 333] width 1231 height 666
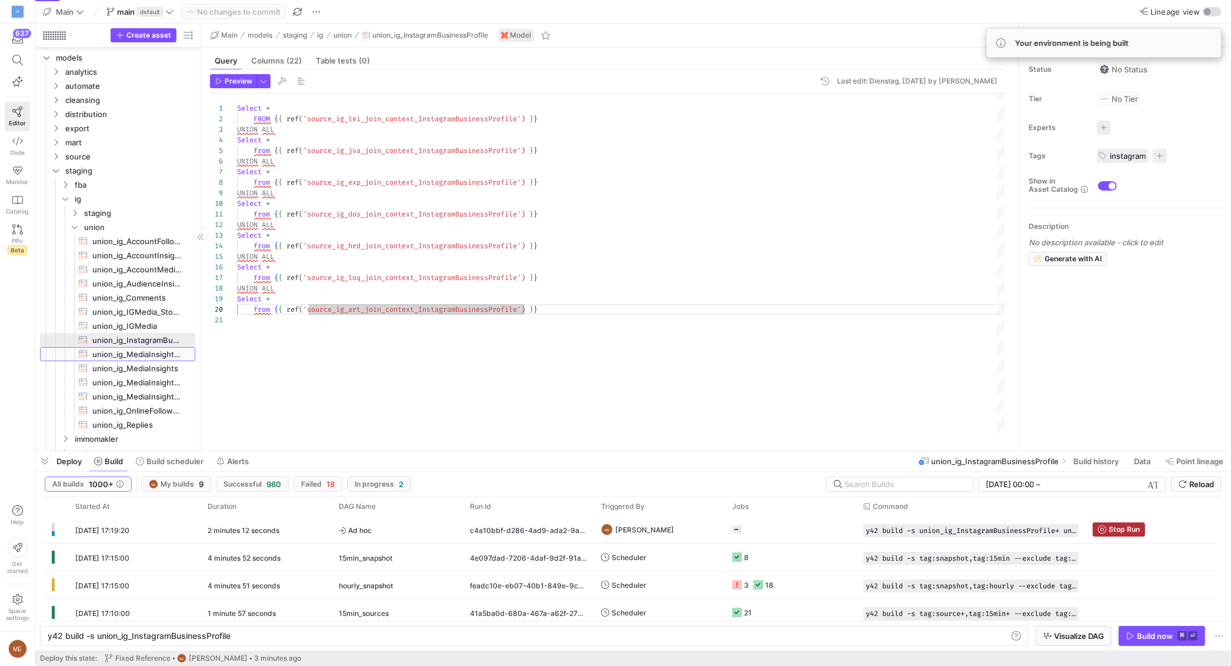
click at [158, 347] on span "union_ig_MediaInsightReels​​​​​​​​​​" at bounding box center [136, 354] width 89 height 14
type textarea "y42 build -s union_ig_MediaInsightReels"
type textarea "{{ config(materialized = 'table') }} {% set columns = ["Comments","InstagramBus…"
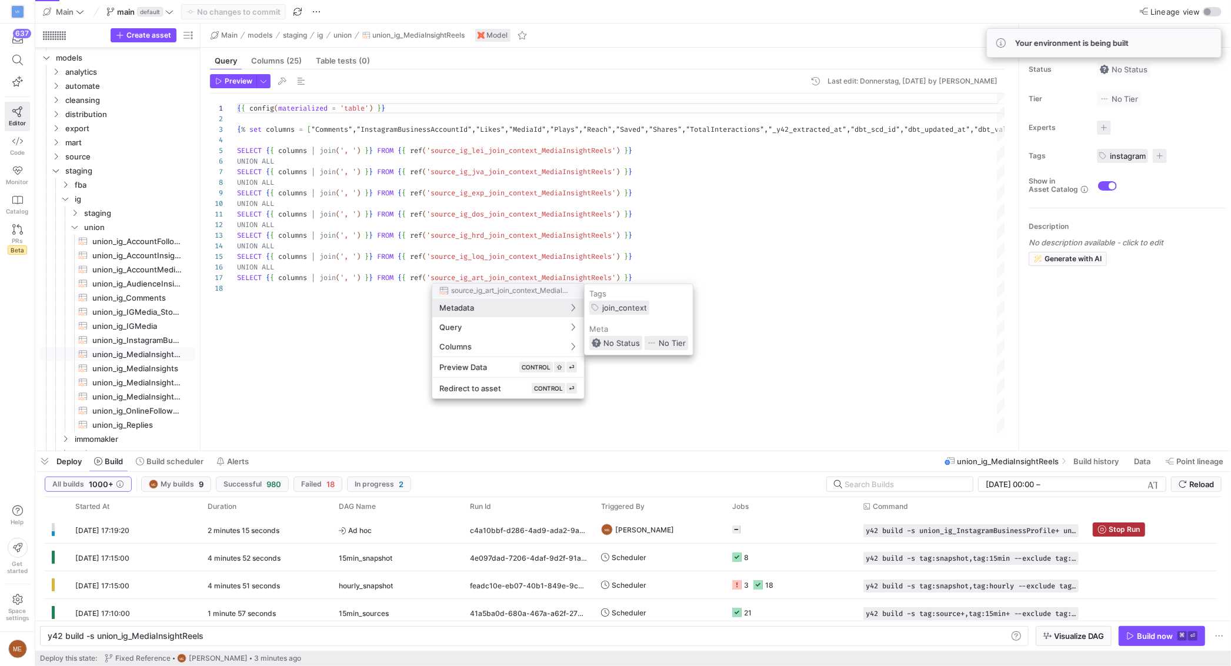
click at [367, 345] on div at bounding box center [615, 333] width 1231 height 666
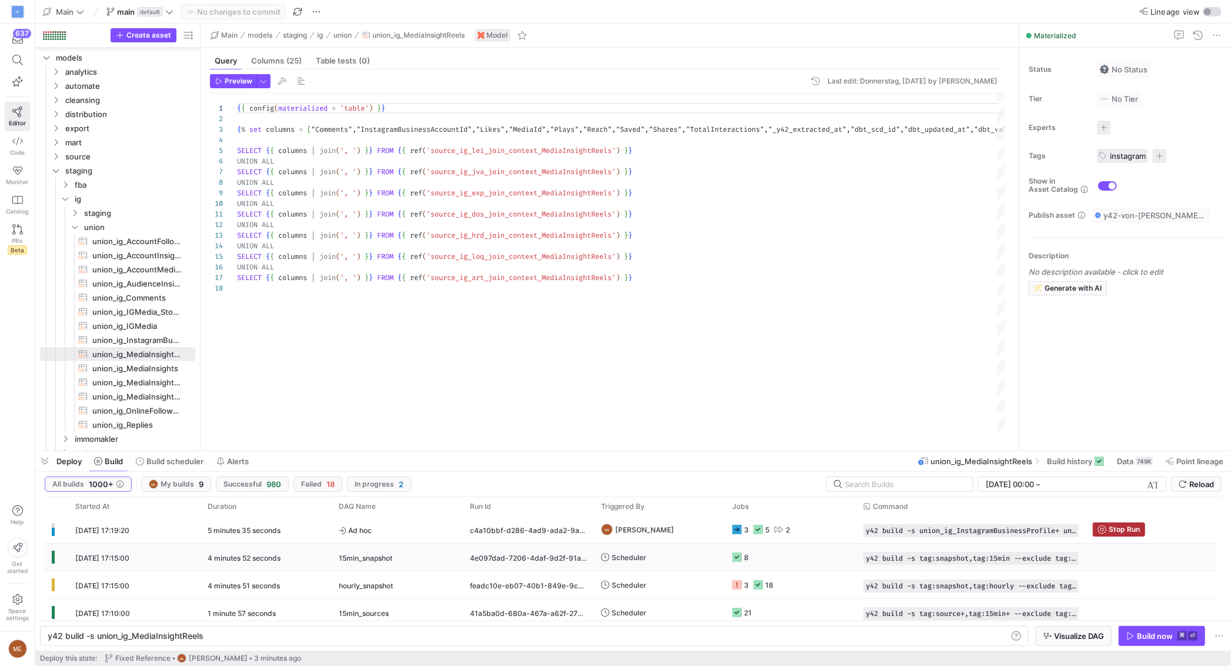
click at [819, 531] on y42-job-status-cell-renderer "3 5 2" at bounding box center [790, 529] width 117 height 26
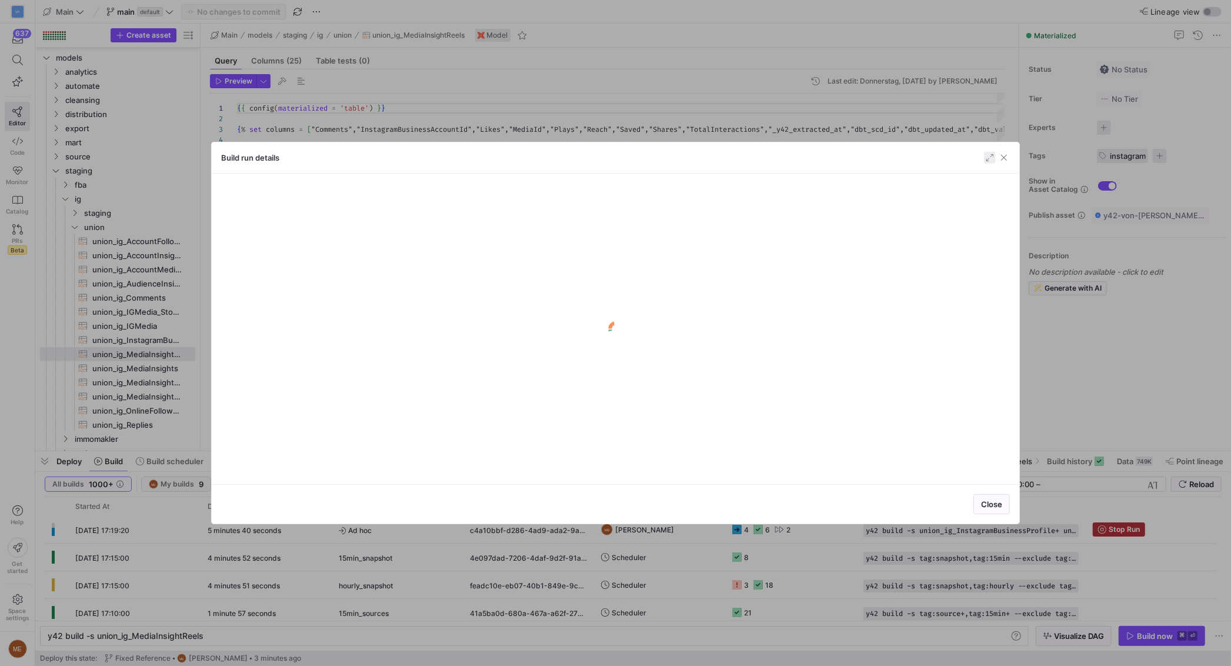
click at [986, 153] on span "button" at bounding box center [990, 158] width 12 height 12
